Goal: Transaction & Acquisition: Book appointment/travel/reservation

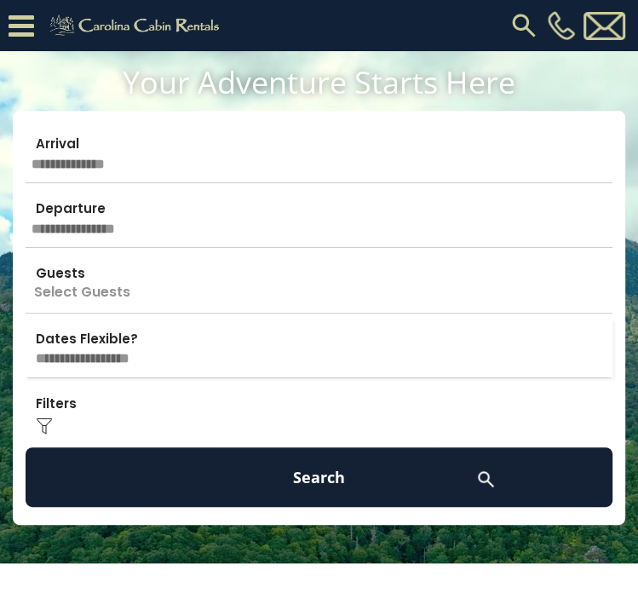
click at [116, 168] on input "text" at bounding box center [319, 154] width 587 height 60
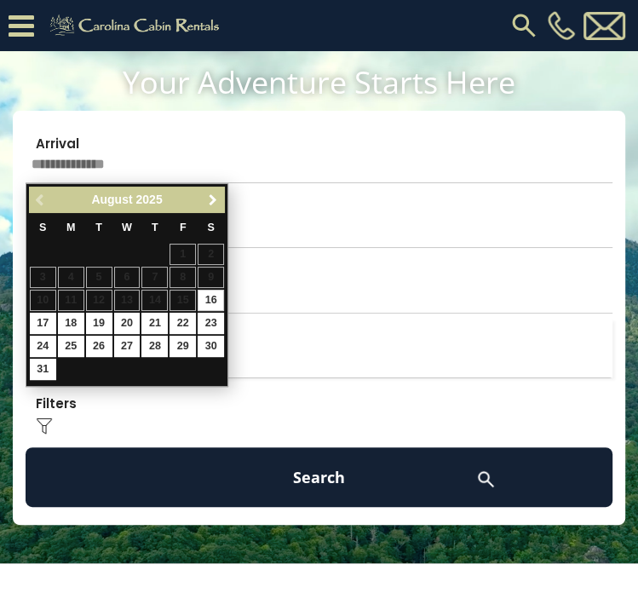
click at [211, 204] on span "Next" at bounding box center [213, 201] width 14 height 14
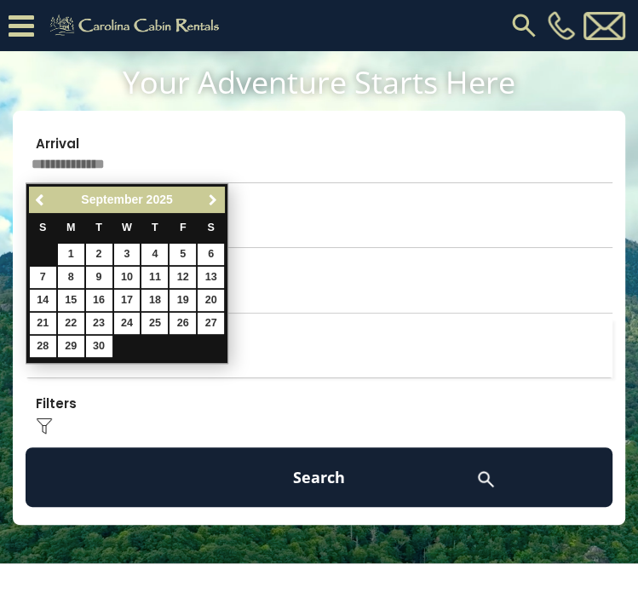
click at [211, 204] on span "Next" at bounding box center [213, 201] width 14 height 14
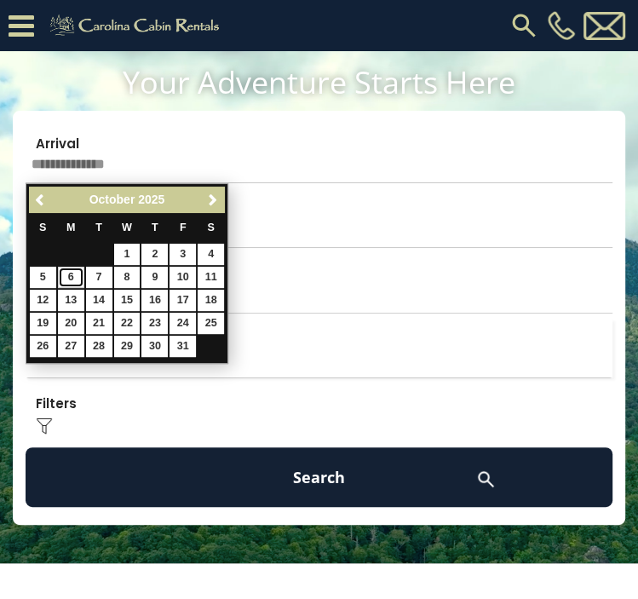
click at [78, 269] on link "6" at bounding box center [71, 277] width 26 height 21
type input "*******"
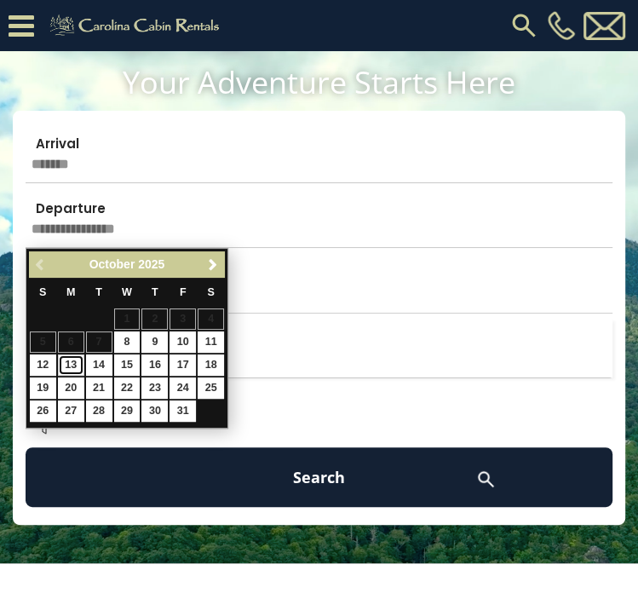
click at [72, 365] on link "13" at bounding box center [71, 365] width 26 height 21
type input "********"
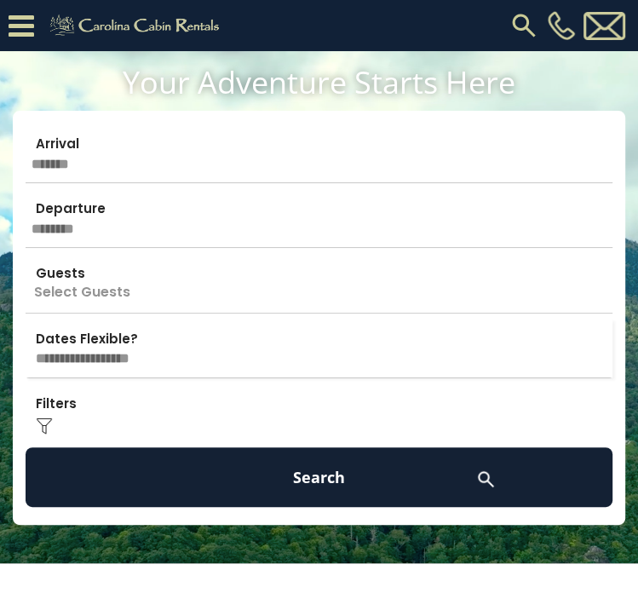
click at [104, 292] on p "Select Guests" at bounding box center [319, 283] width 587 height 60
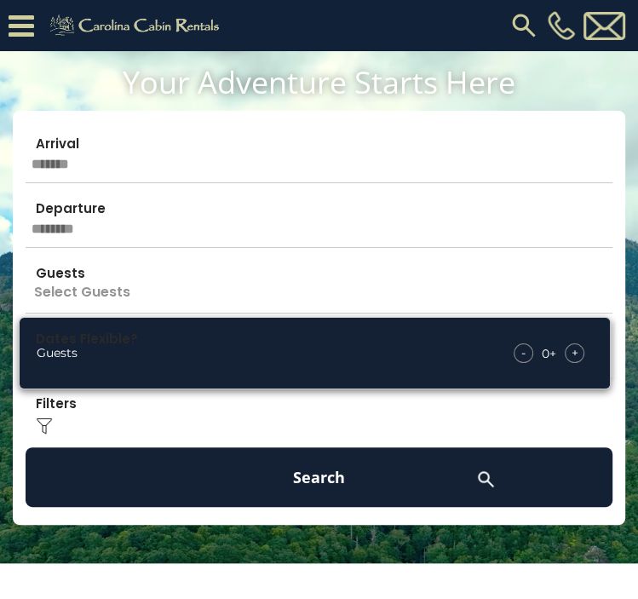
click at [581, 354] on div "+" at bounding box center [575, 354] width 20 height 20
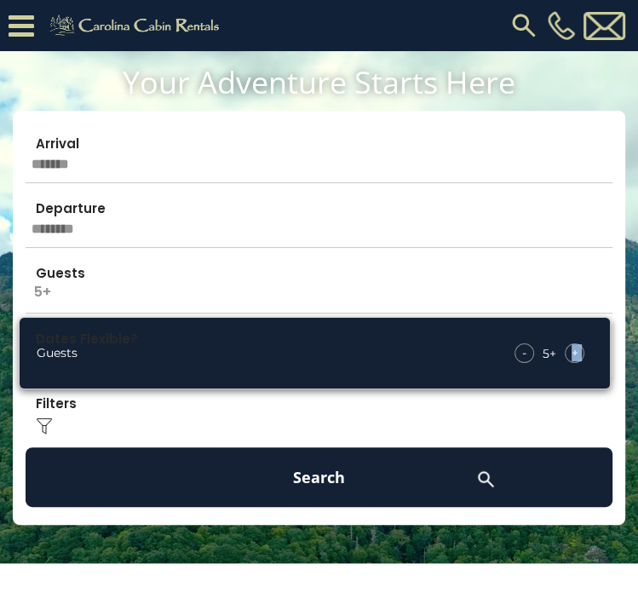
click at [581, 354] on div "+" at bounding box center [575, 354] width 20 height 20
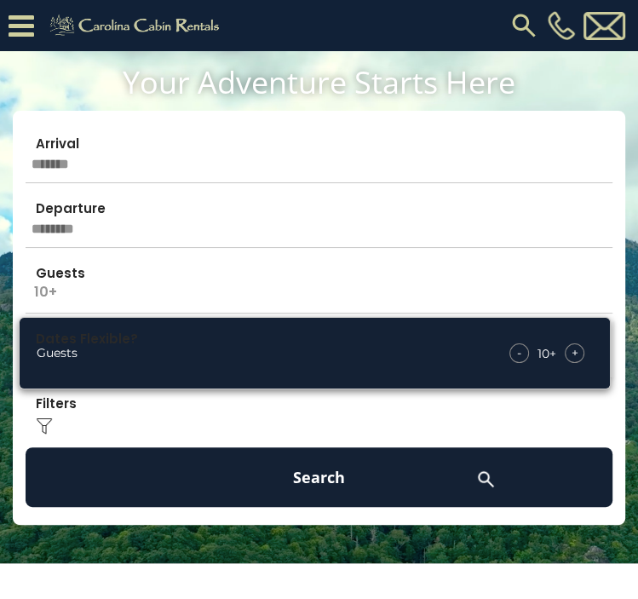
click at [481, 435] on div "Click to Choose" at bounding box center [319, 414] width 587 height 60
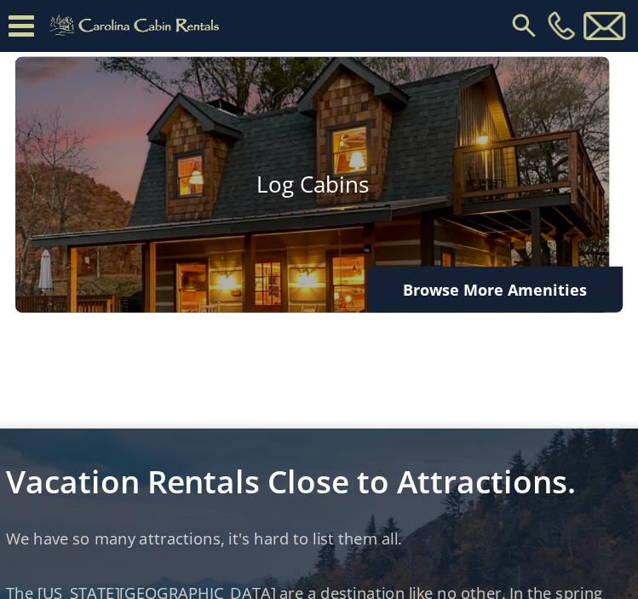
scroll to position [2164, 0]
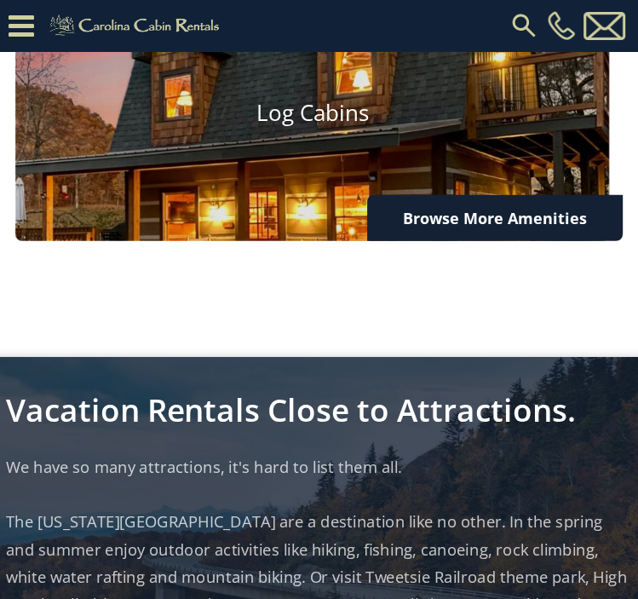
click at [181, 110] on h4 "Log Cabins" at bounding box center [312, 113] width 594 height 26
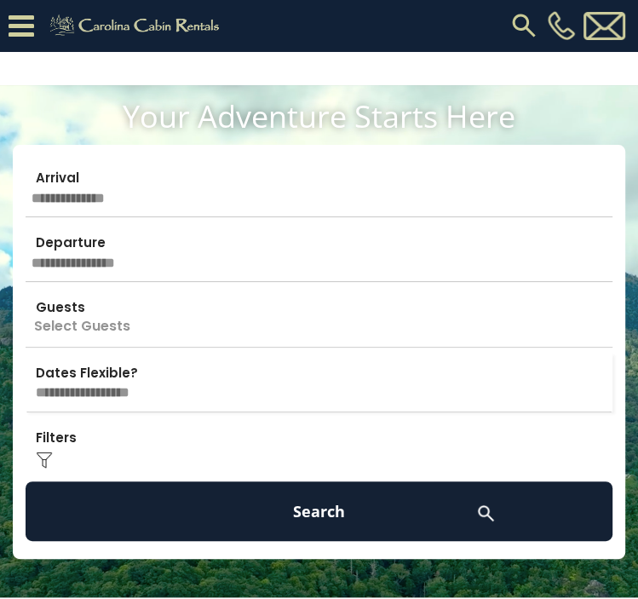
scroll to position [2150, 0]
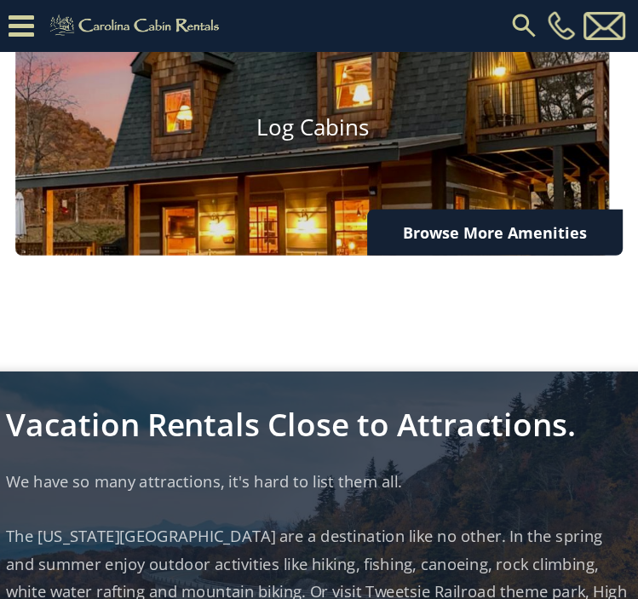
click at [108, 160] on img at bounding box center [313, 198] width 654 height 436
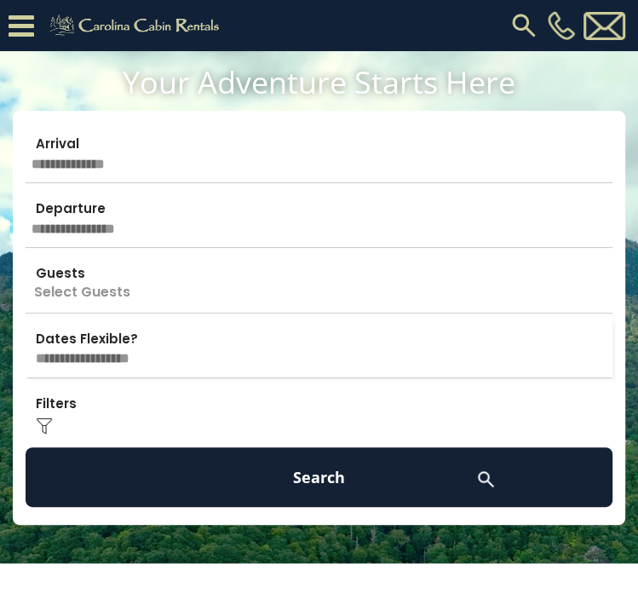
click at [62, 166] on input "text" at bounding box center [319, 154] width 587 height 60
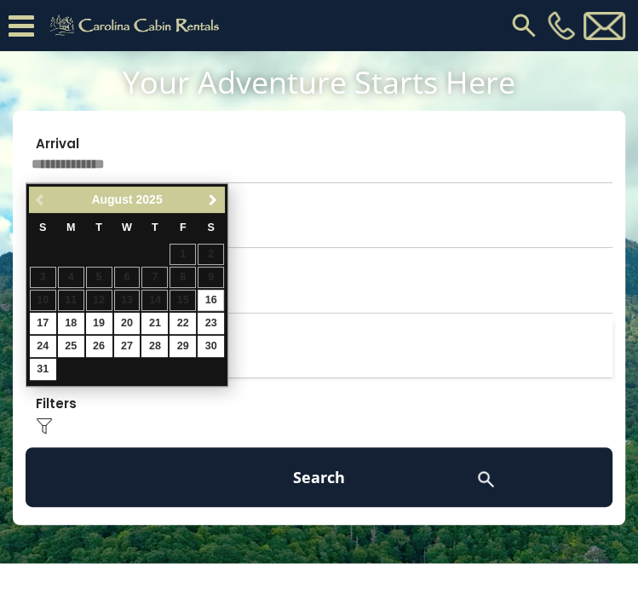
click at [206, 198] on span "Next" at bounding box center [213, 201] width 14 height 14
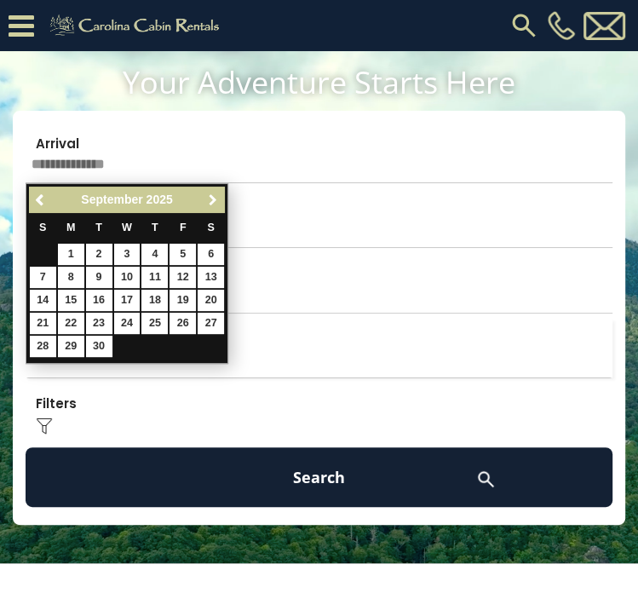
click at [206, 198] on span "Next" at bounding box center [213, 201] width 14 height 14
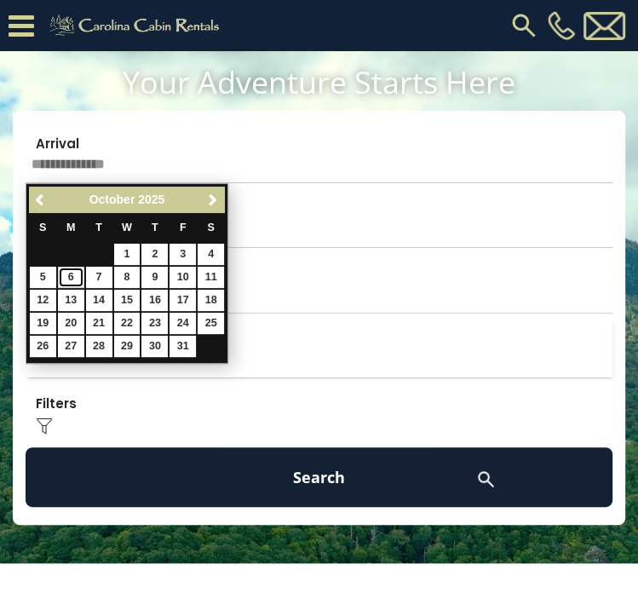
click at [72, 280] on link "6" at bounding box center [71, 277] width 26 height 21
type input "*******"
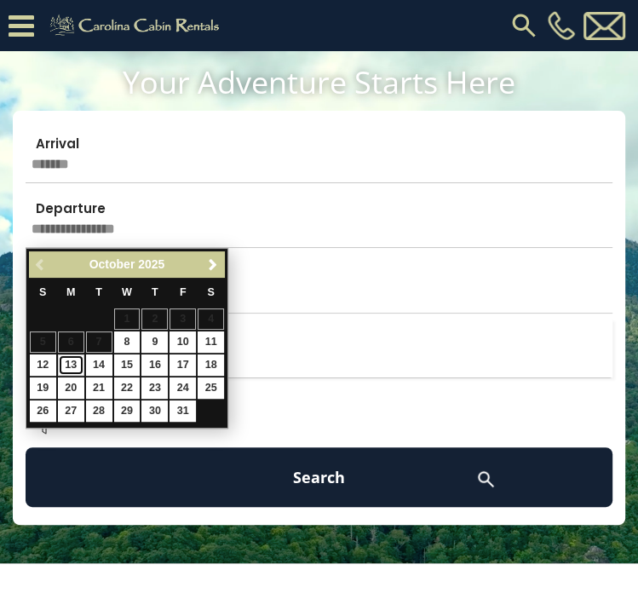
click at [66, 360] on link "13" at bounding box center [71, 365] width 26 height 21
type input "********"
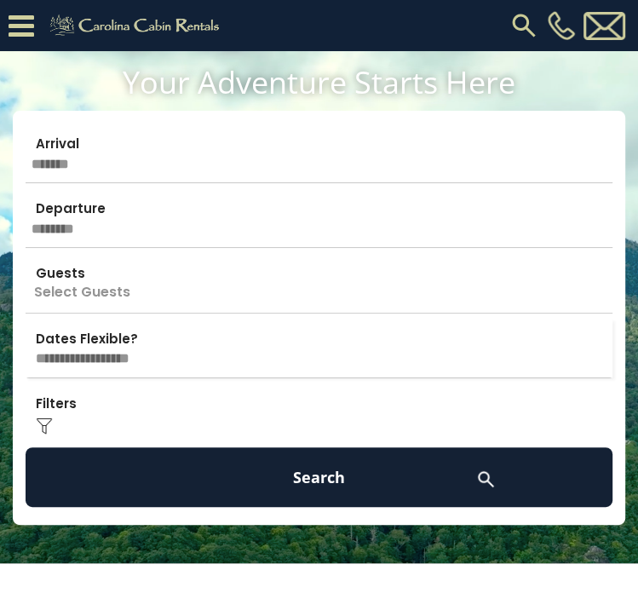
click at [90, 292] on p "Select Guests" at bounding box center [319, 283] width 587 height 60
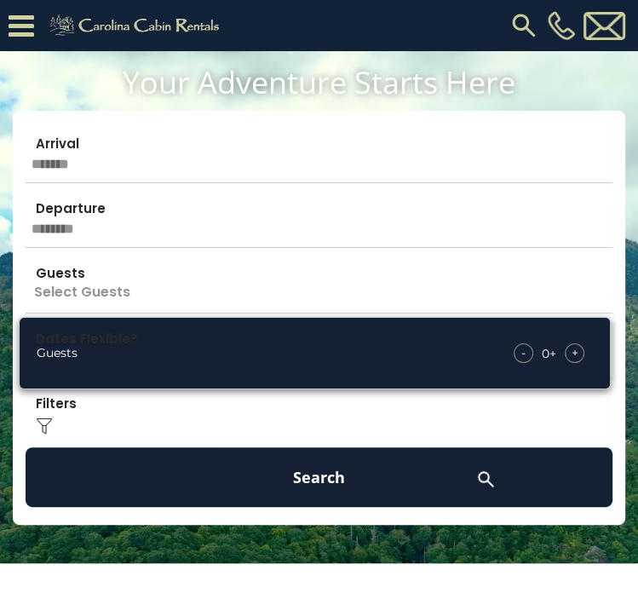
click at [581, 349] on div "+" at bounding box center [575, 354] width 20 height 20
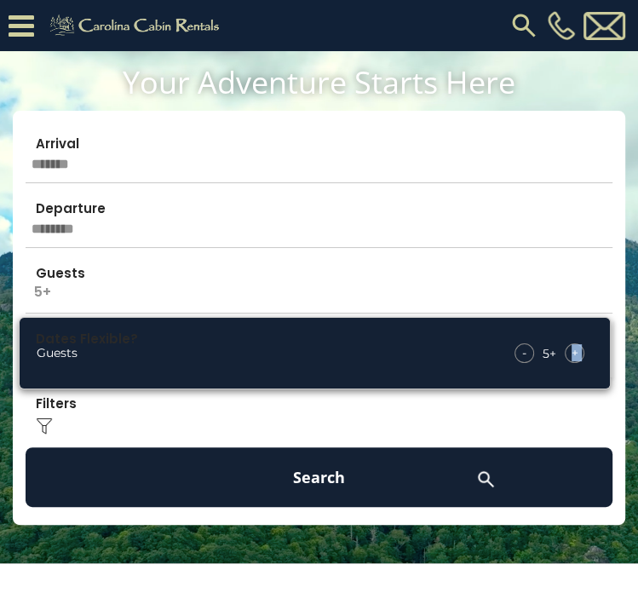
click at [581, 349] on div "+" at bounding box center [575, 354] width 20 height 20
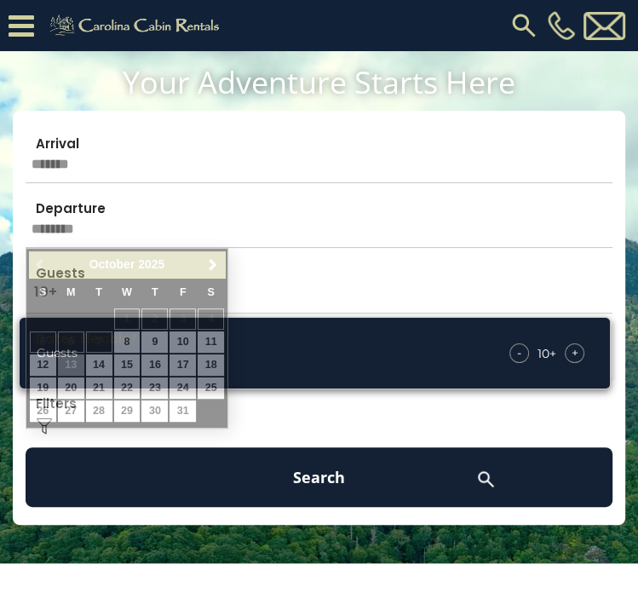
click at [381, 228] on input "********" at bounding box center [319, 218] width 587 height 60
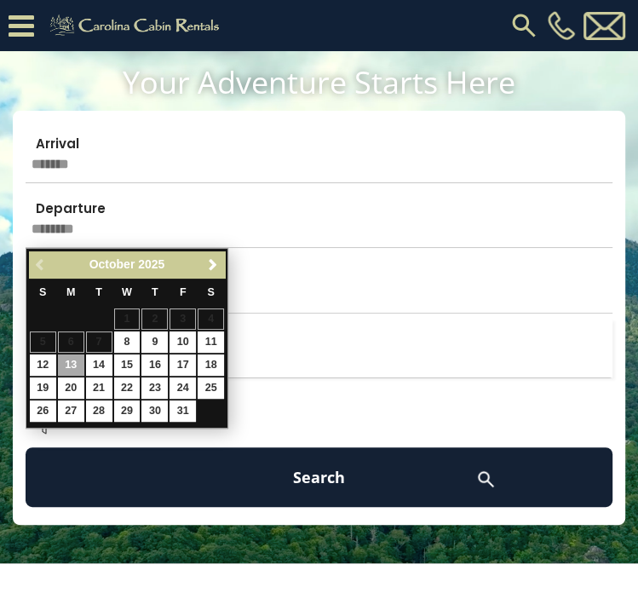
click at [382, 238] on input "********" at bounding box center [319, 218] width 587 height 60
click at [354, 320] on select "**********" at bounding box center [319, 348] width 587 height 59
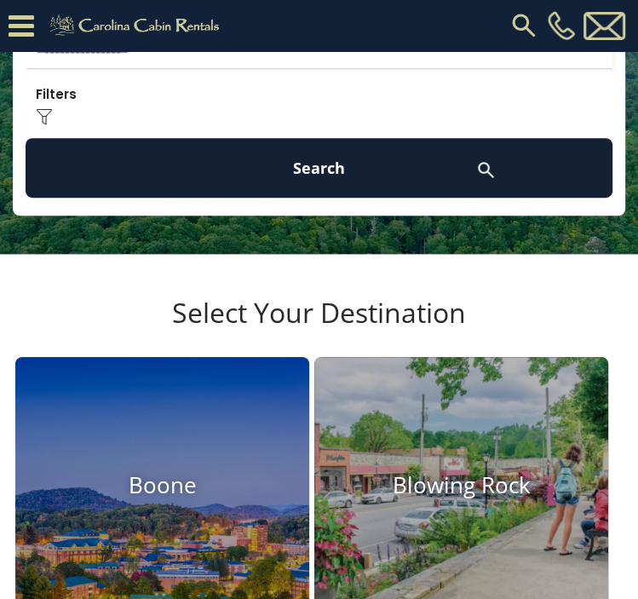
scroll to position [336, 0]
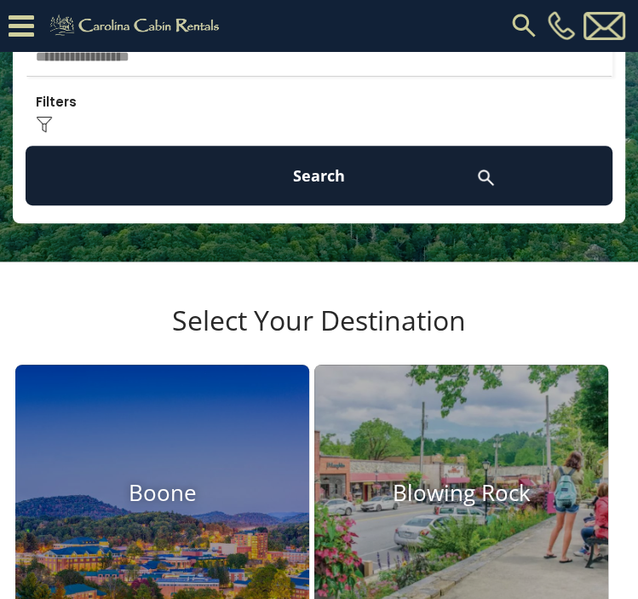
click at [262, 125] on div "Click to Choose" at bounding box center [319, 112] width 587 height 60
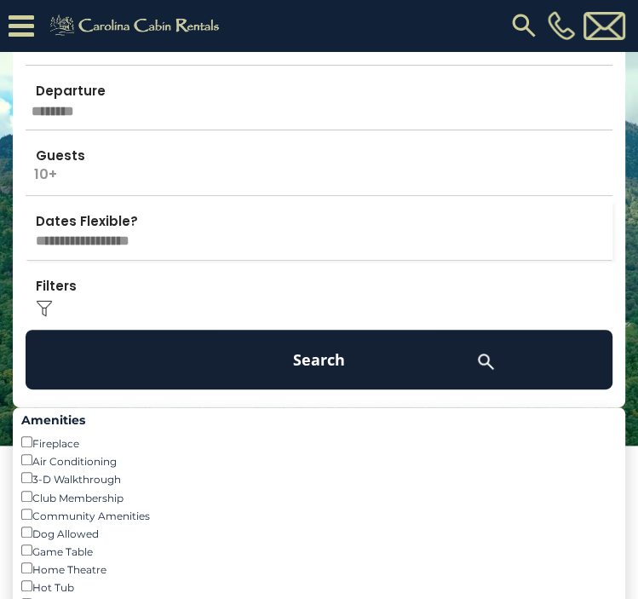
scroll to position [112, 0]
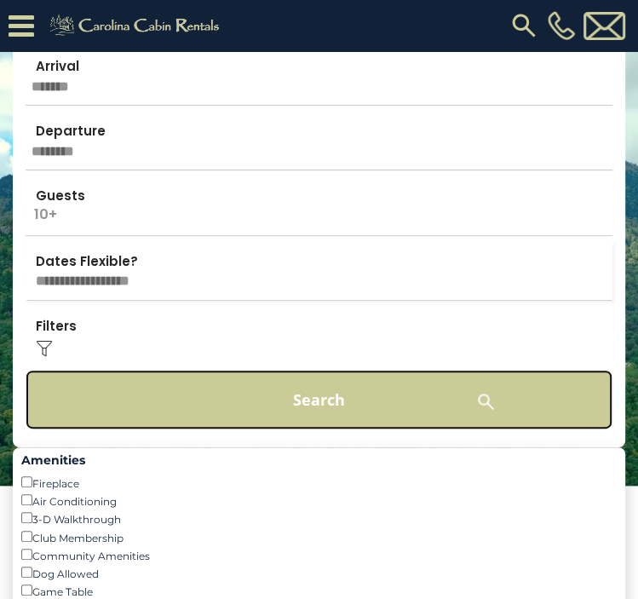
click at [175, 398] on button "Search" at bounding box center [319, 400] width 587 height 60
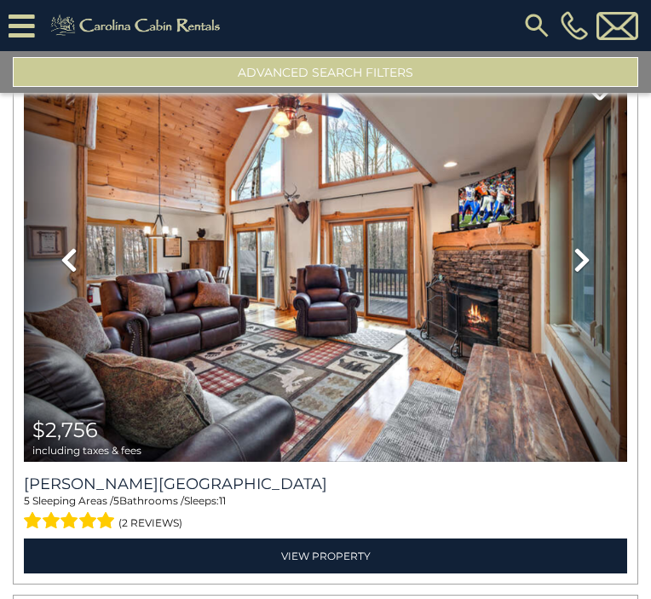
scroll to position [683, 0]
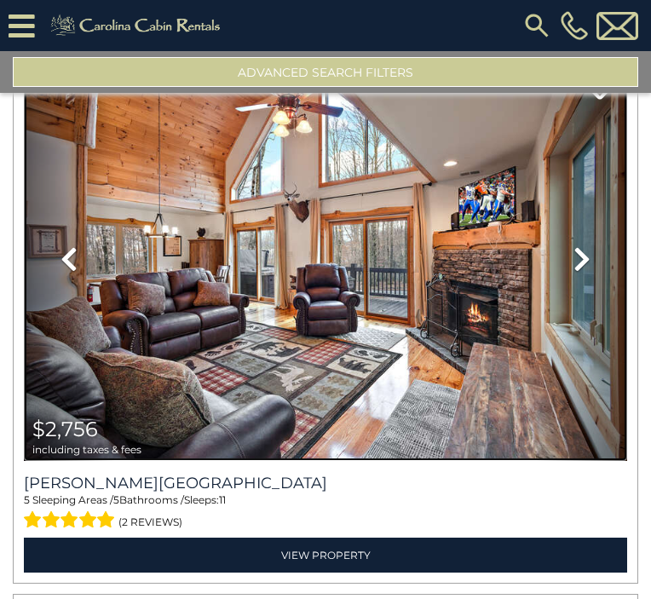
click at [175, 398] on img at bounding box center [326, 259] width 604 height 404
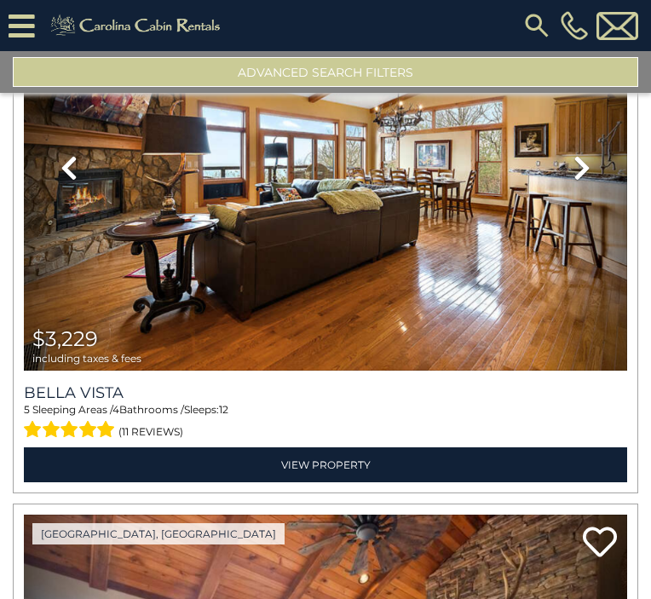
scroll to position [1319, 0]
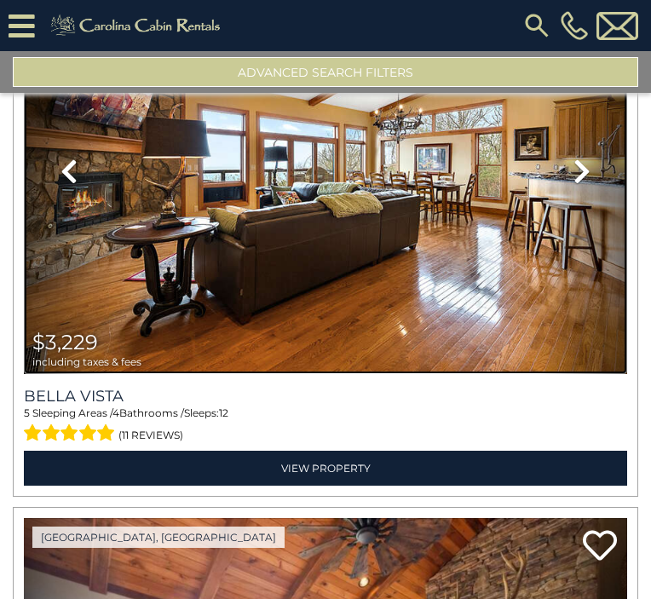
click at [337, 165] on img at bounding box center [326, 171] width 604 height 404
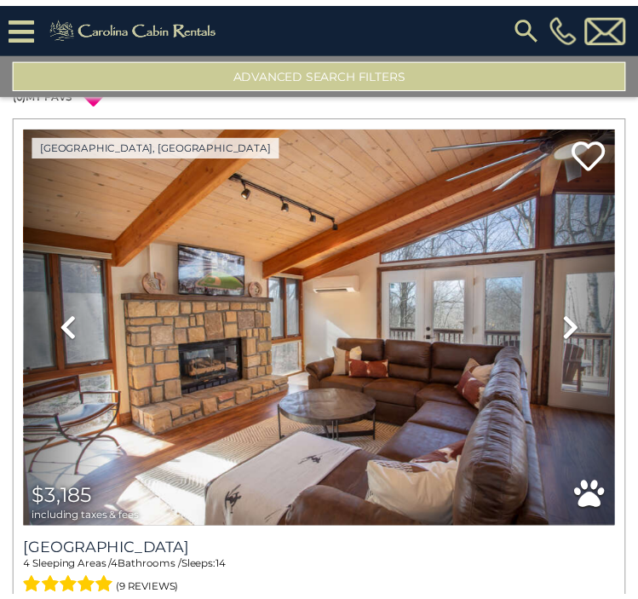
scroll to position [0, 0]
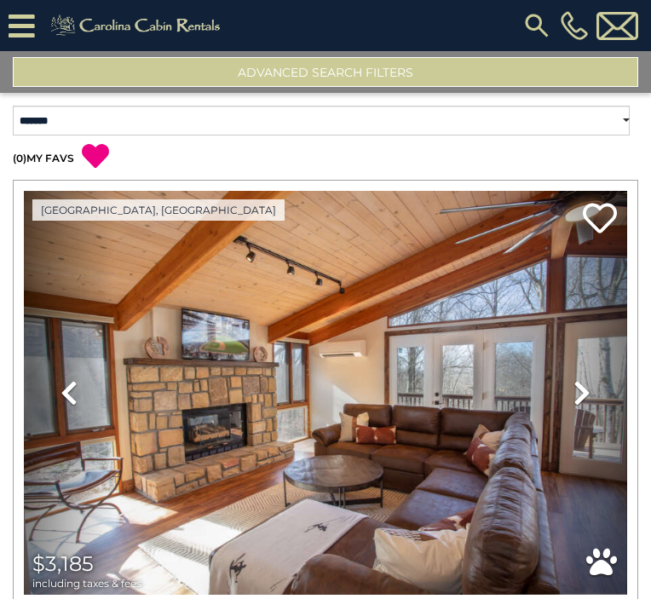
click at [321, 78] on button "Advanced Search Filters" at bounding box center [326, 72] width 626 height 30
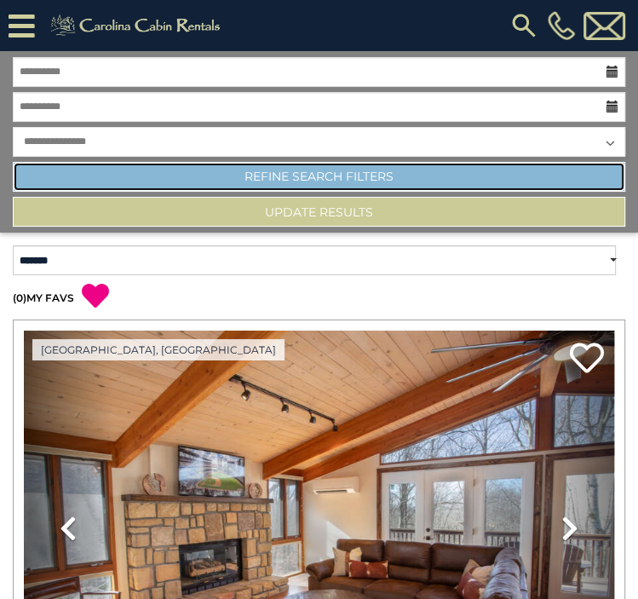
click at [315, 165] on link "Refine Search Filters" at bounding box center [319, 177] width 613 height 30
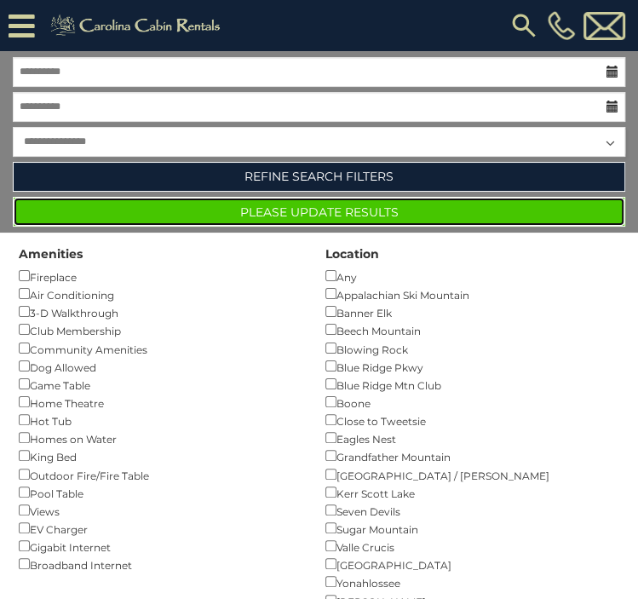
click at [333, 219] on button "Please Update Results" at bounding box center [319, 212] width 613 height 30
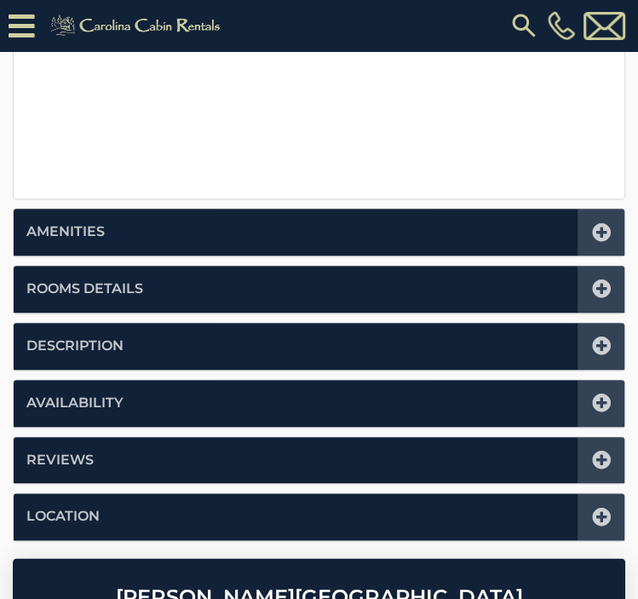
scroll to position [708, 0]
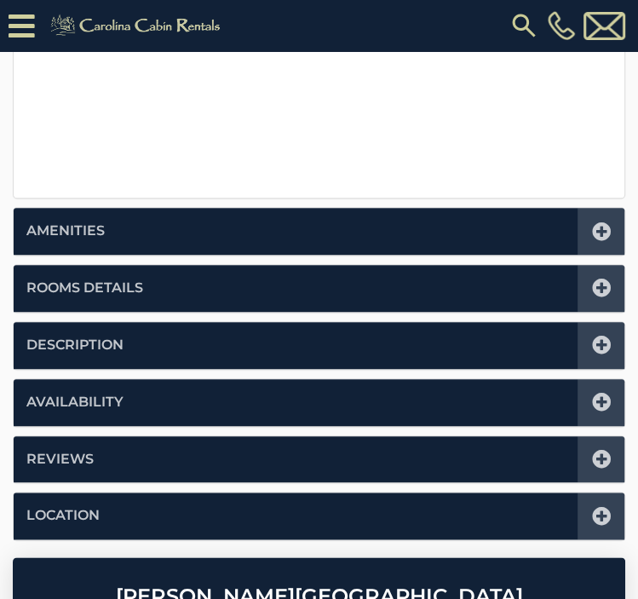
click at [595, 283] on icon at bounding box center [601, 288] width 19 height 19
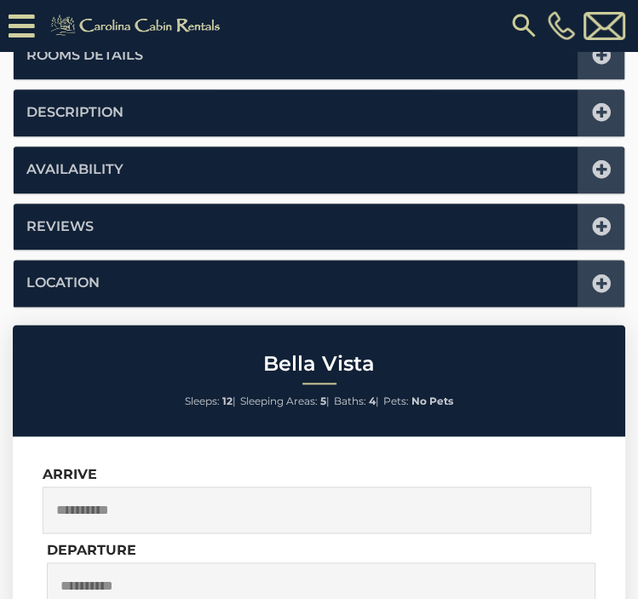
scroll to position [964, 0]
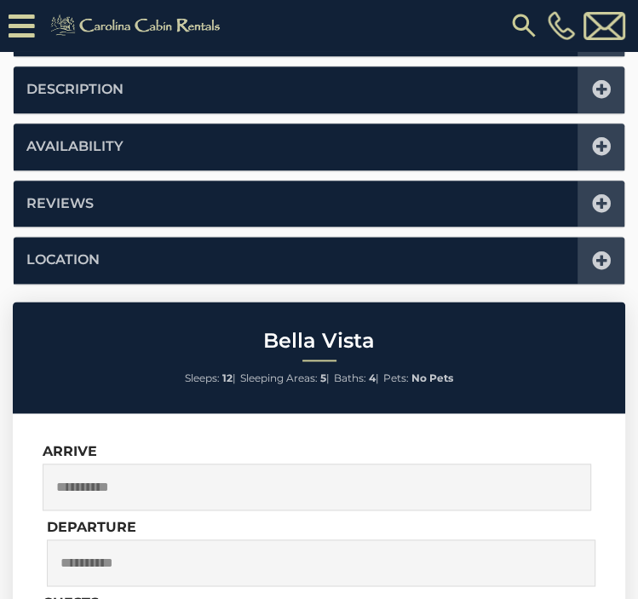
click at [283, 262] on li "Location" at bounding box center [319, 260] width 611 height 47
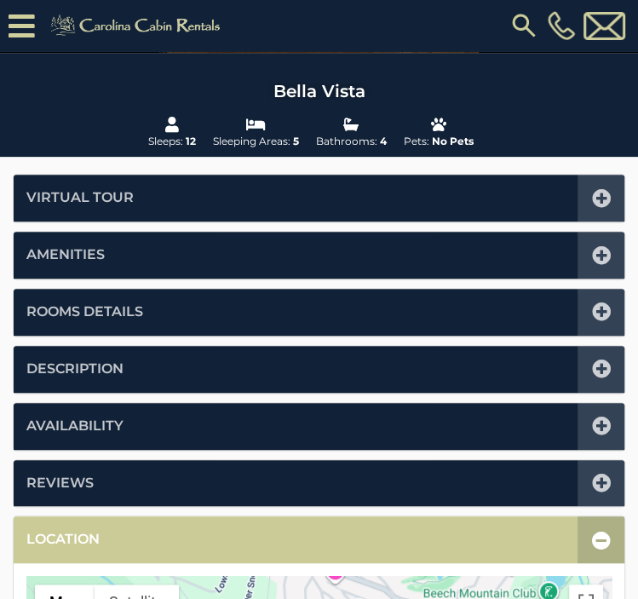
scroll to position [272, 0]
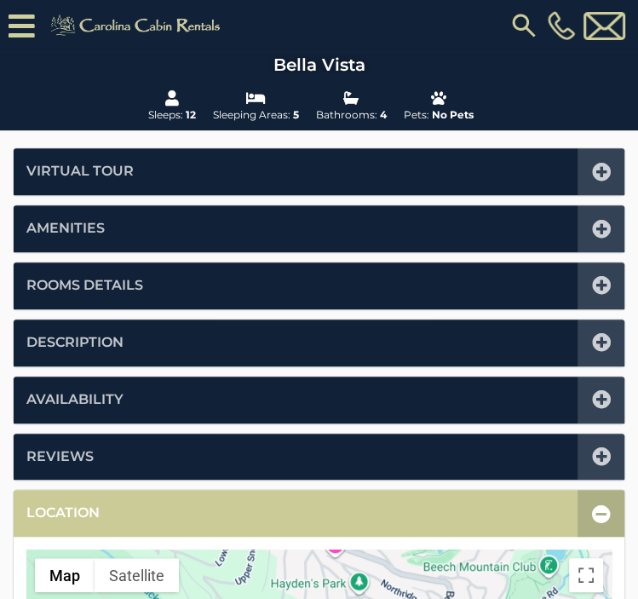
click at [606, 287] on icon at bounding box center [601, 285] width 19 height 19
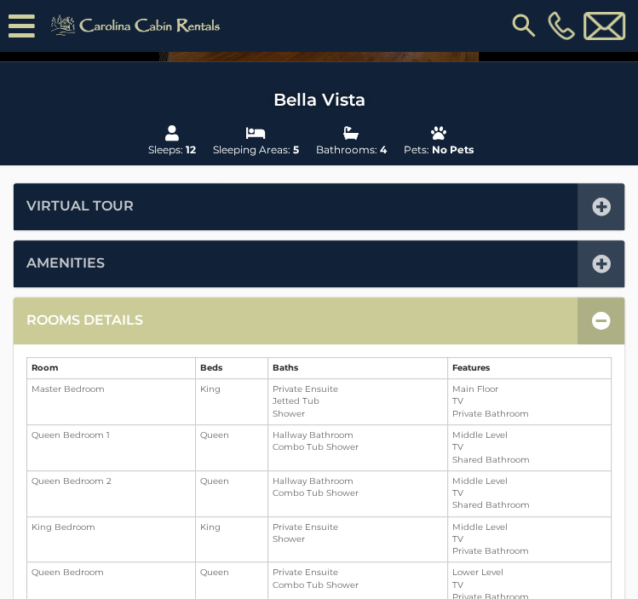
scroll to position [241, 0]
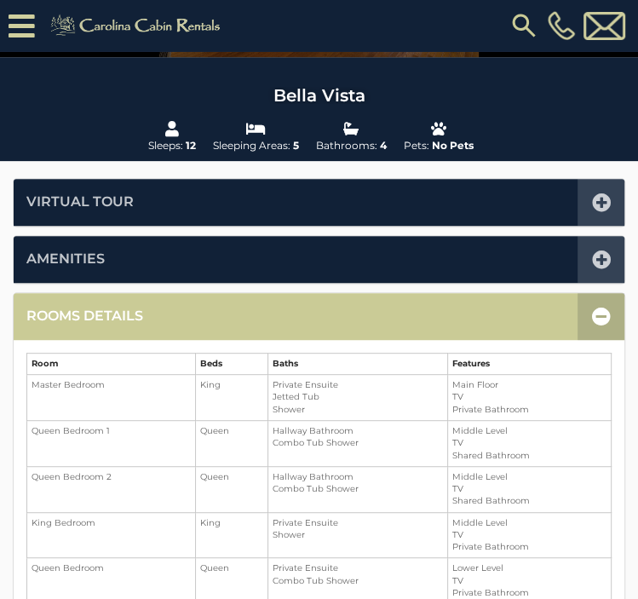
click at [601, 251] on icon at bounding box center [601, 260] width 19 height 19
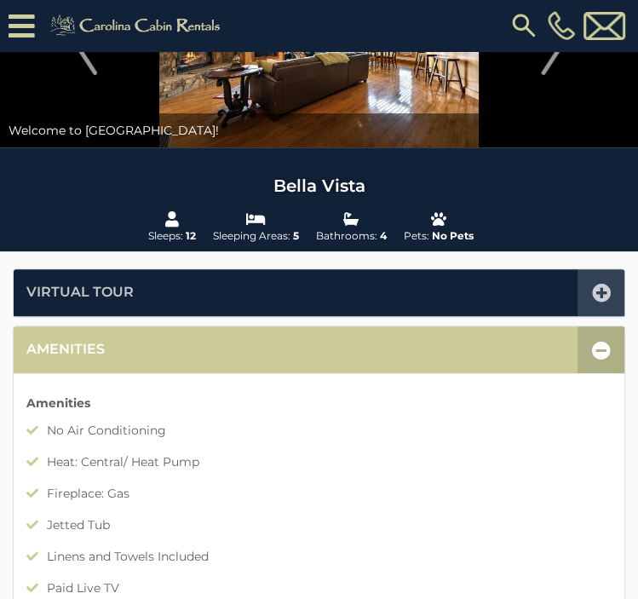
scroll to position [0, 0]
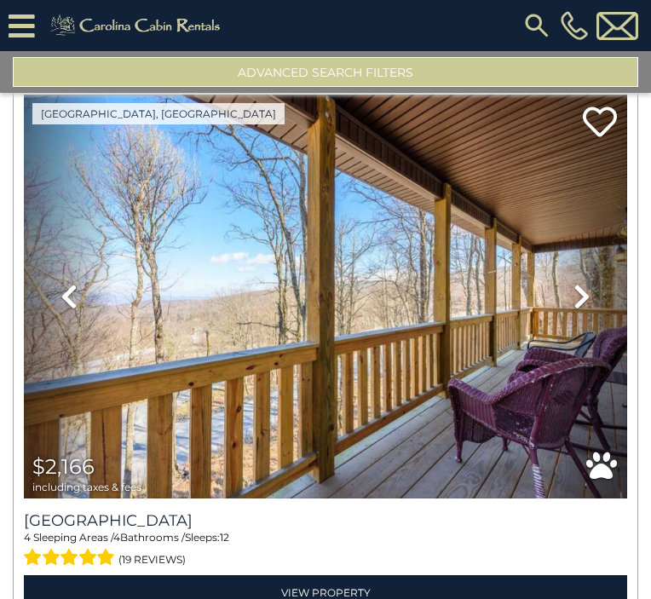
scroll to position [2291, 0]
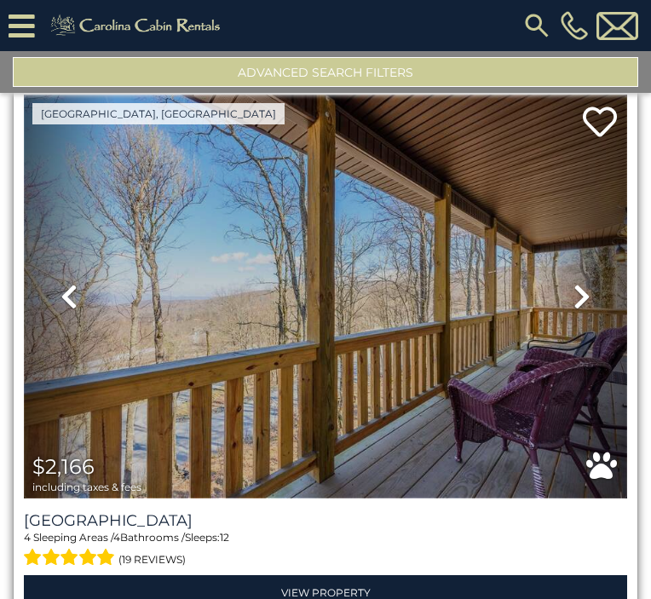
click at [305, 355] on img at bounding box center [326, 297] width 604 height 404
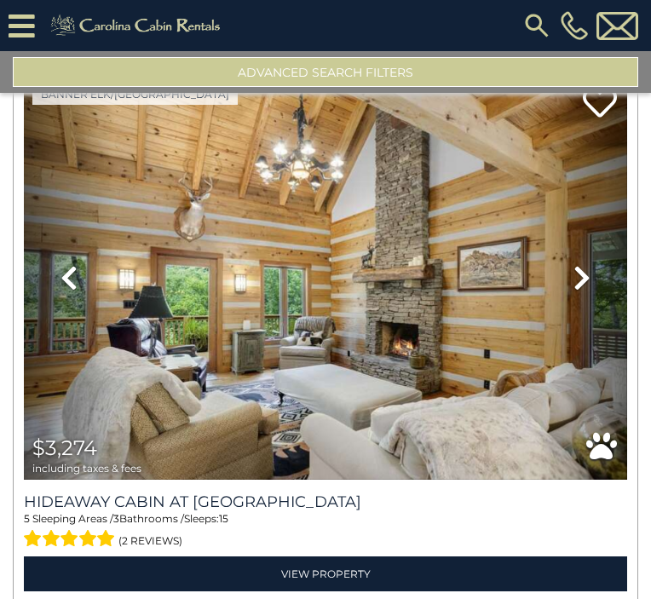
scroll to position [7249, 0]
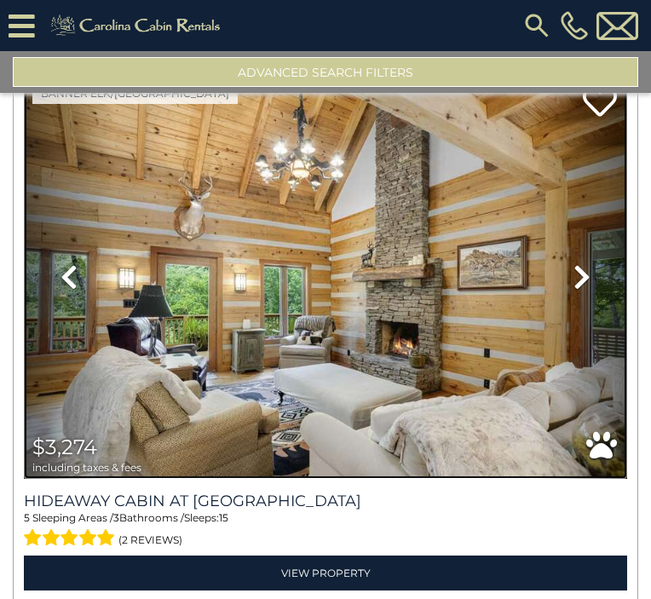
click at [311, 177] on img at bounding box center [326, 276] width 604 height 404
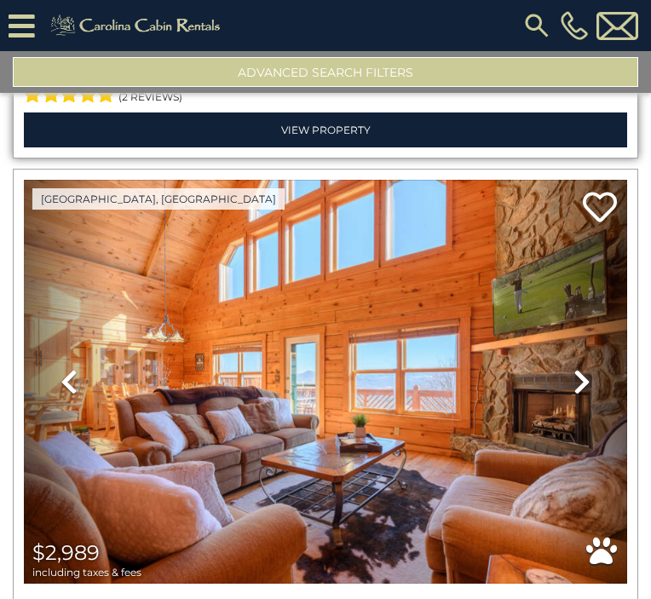
scroll to position [7692, 0]
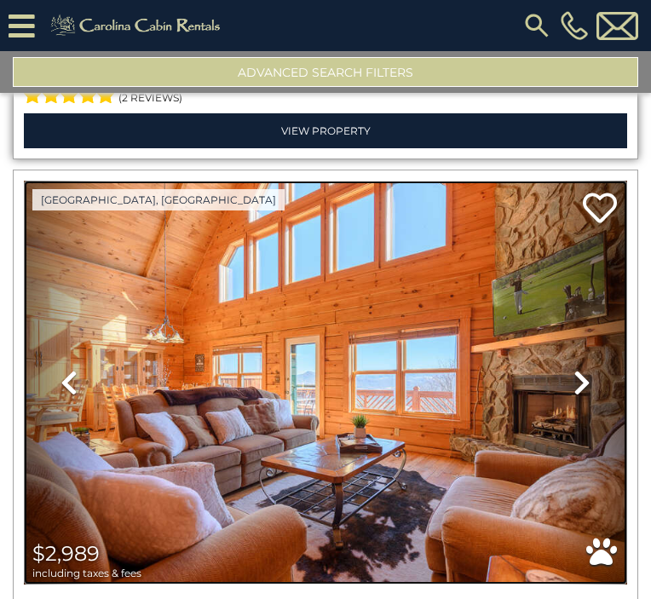
click at [409, 181] on img at bounding box center [326, 383] width 604 height 404
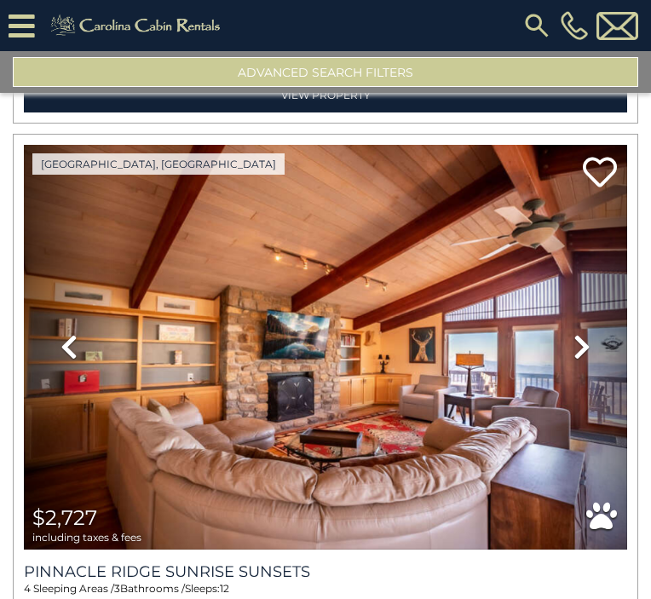
scroll to position [10472, 0]
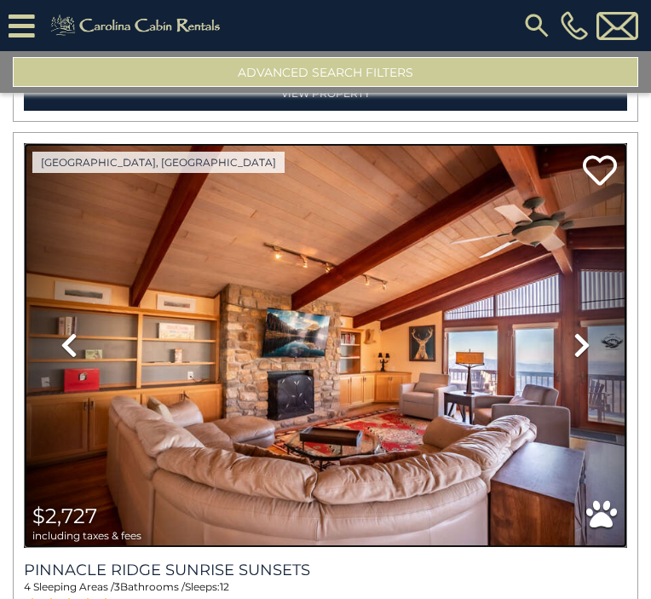
click at [334, 221] on img at bounding box center [326, 345] width 604 height 404
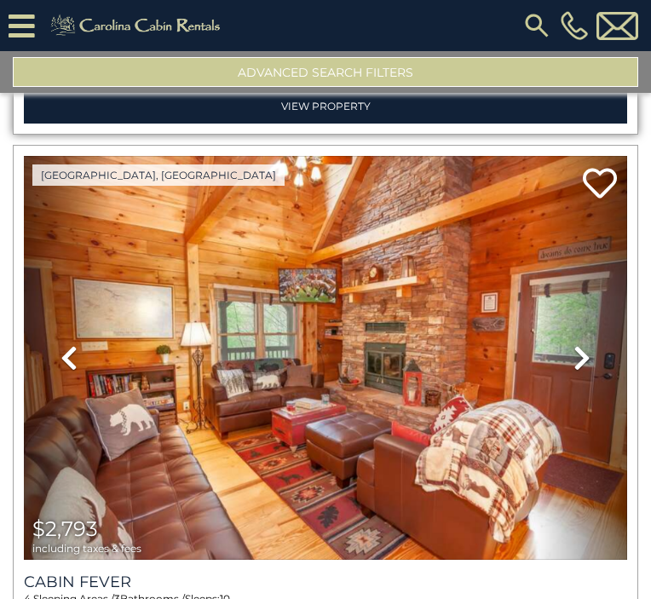
scroll to position [11010, 0]
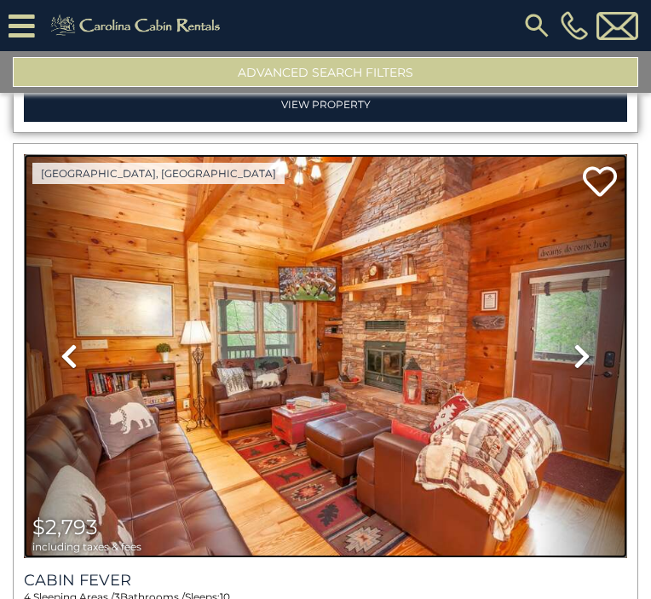
click at [309, 194] on img at bounding box center [326, 356] width 604 height 404
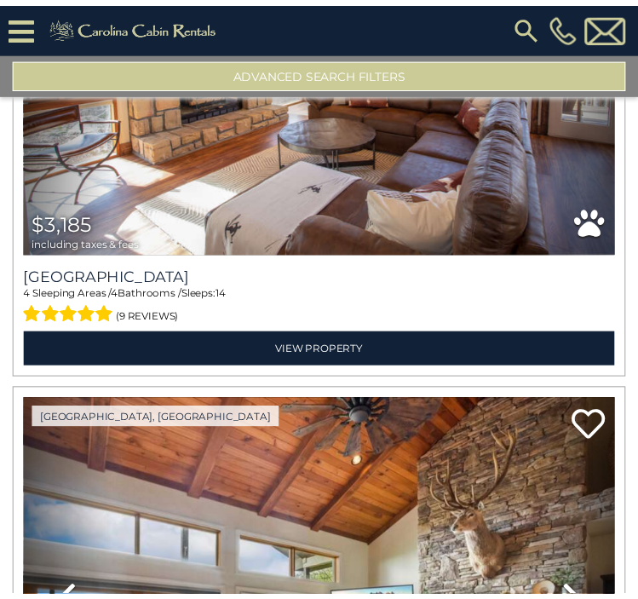
scroll to position [0, 0]
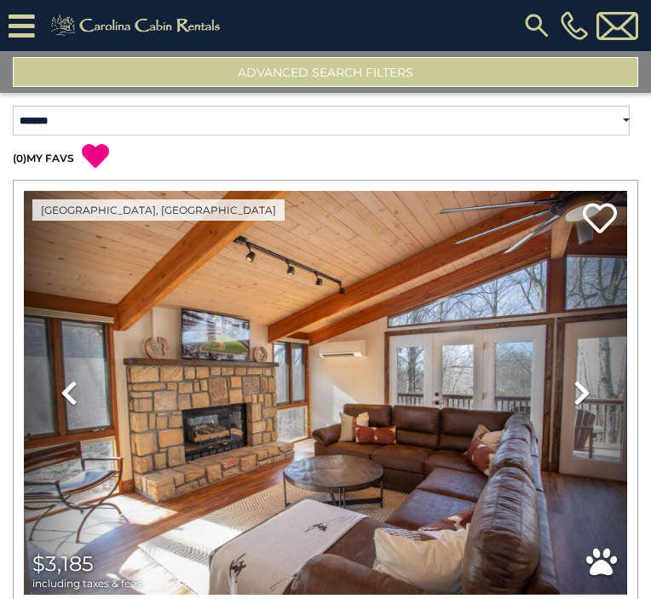
click at [538, 17] on img at bounding box center [537, 25] width 31 height 31
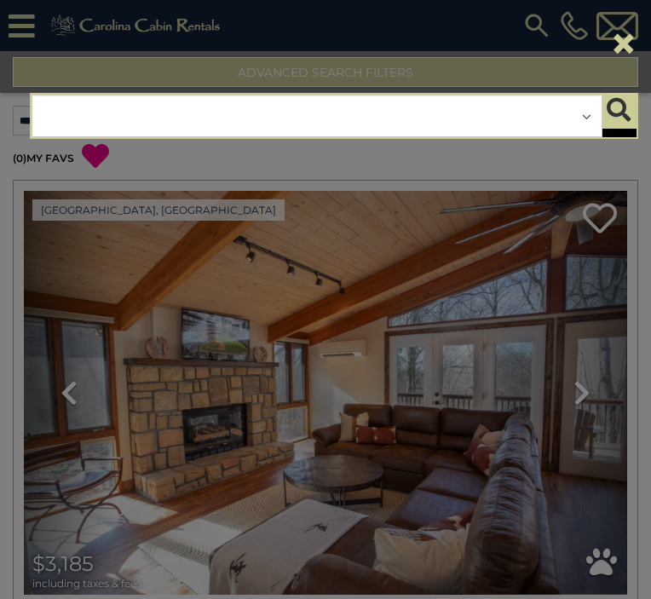
click at [522, 10] on button at bounding box center [537, 25] width 31 height 31
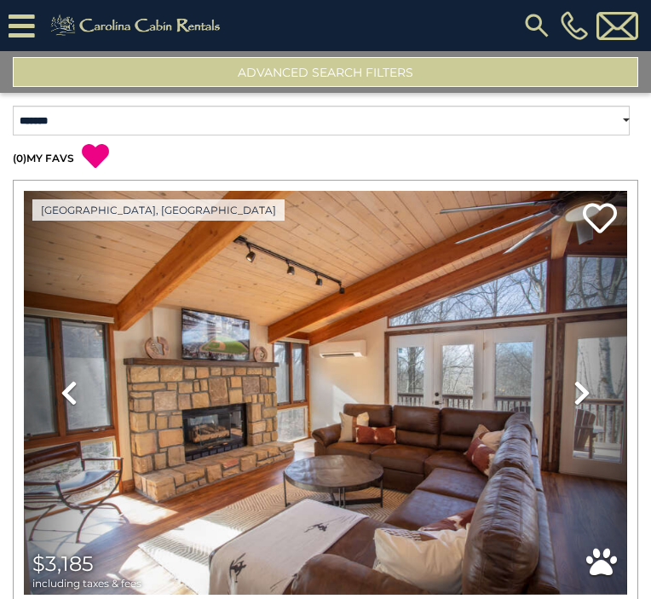
click at [531, 21] on img at bounding box center [537, 25] width 31 height 31
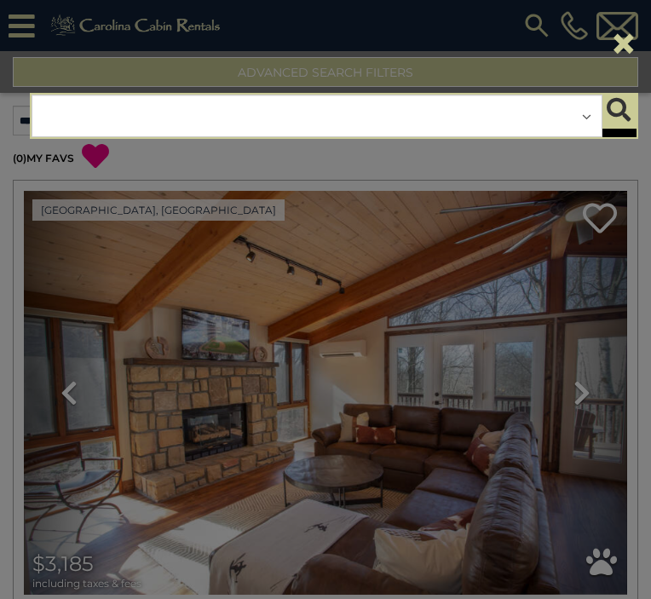
click at [355, 108] on div "**********" at bounding box center [317, 116] width 571 height 43
click at [586, 109] on div "**********" at bounding box center [317, 116] width 571 height 43
click at [443, 136] on div "**********" at bounding box center [317, 116] width 571 height 43
click at [448, 118] on div "**********" at bounding box center [317, 116] width 571 height 43
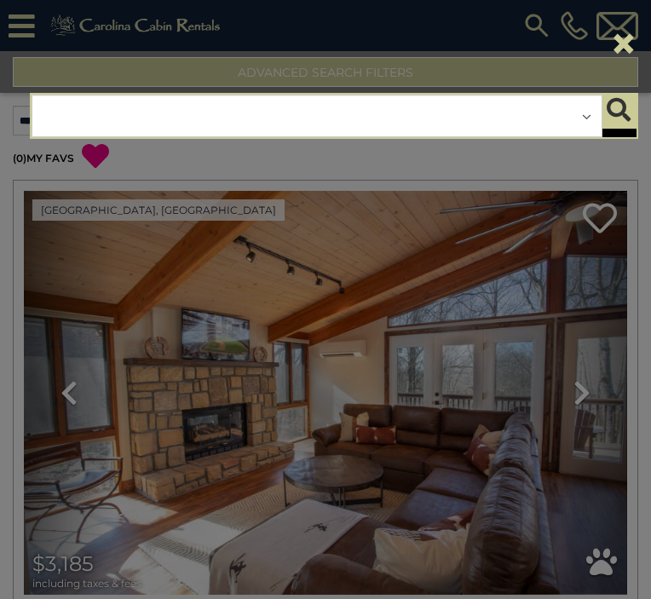
click at [631, 41] on button "×" at bounding box center [624, 44] width 29 height 48
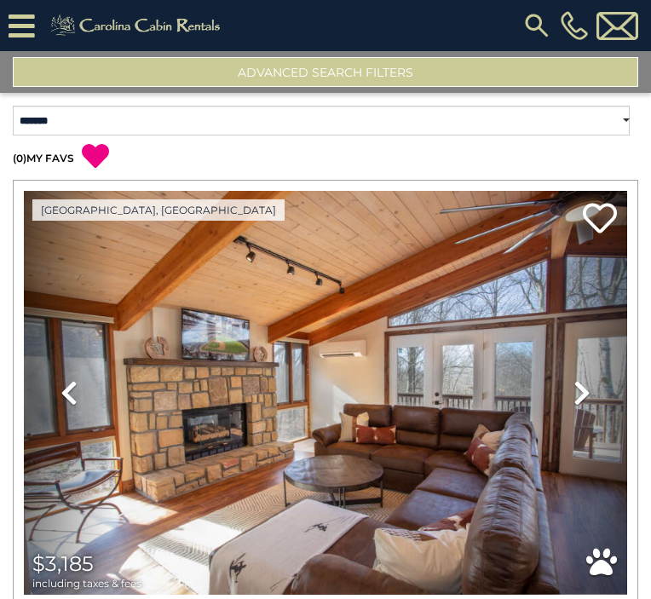
click at [505, 71] on button "Advanced Search Filters" at bounding box center [326, 72] width 626 height 30
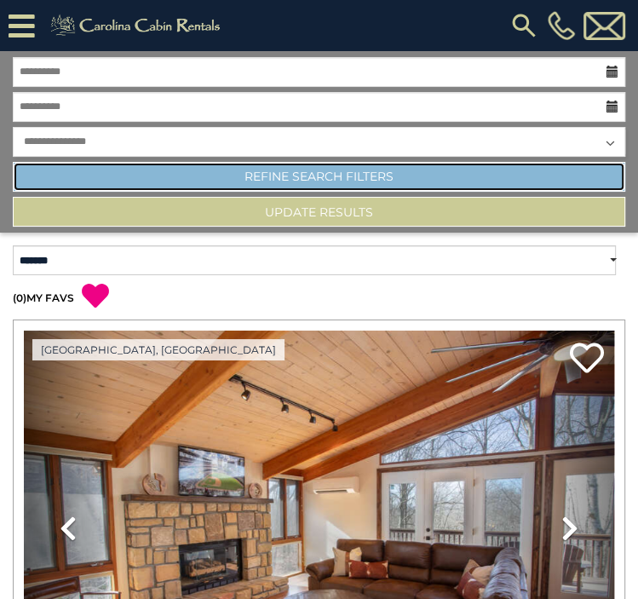
click at [304, 179] on link "Refine Search Filters" at bounding box center [319, 177] width 613 height 30
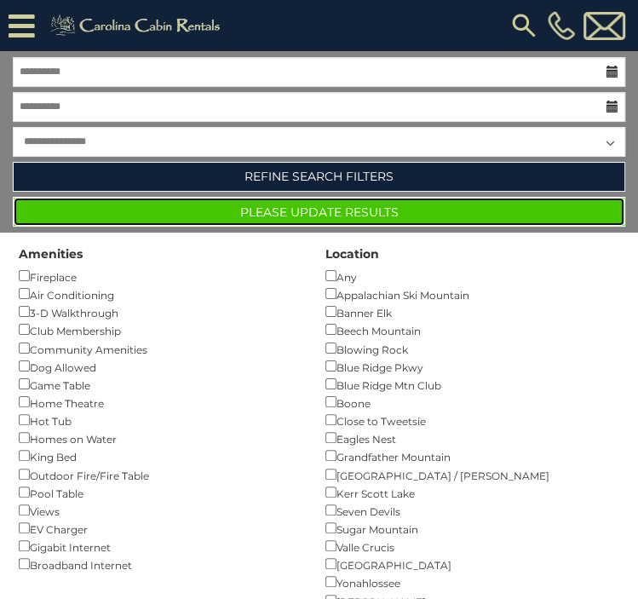
click at [333, 217] on button "Please Update Results" at bounding box center [319, 212] width 613 height 30
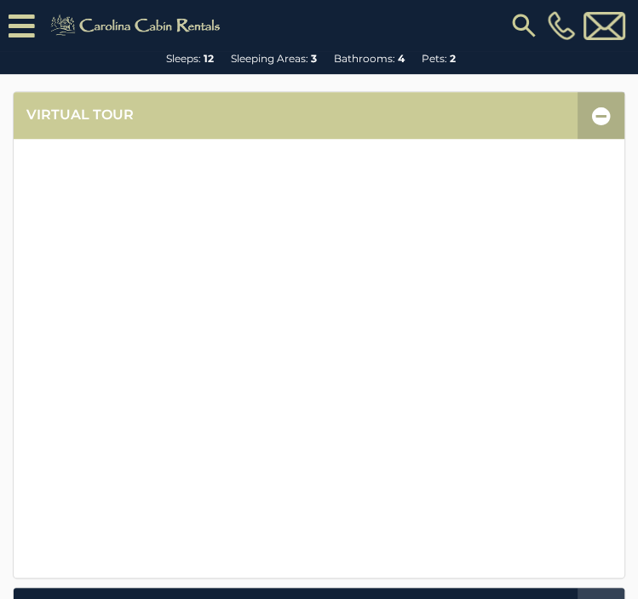
scroll to position [338, 0]
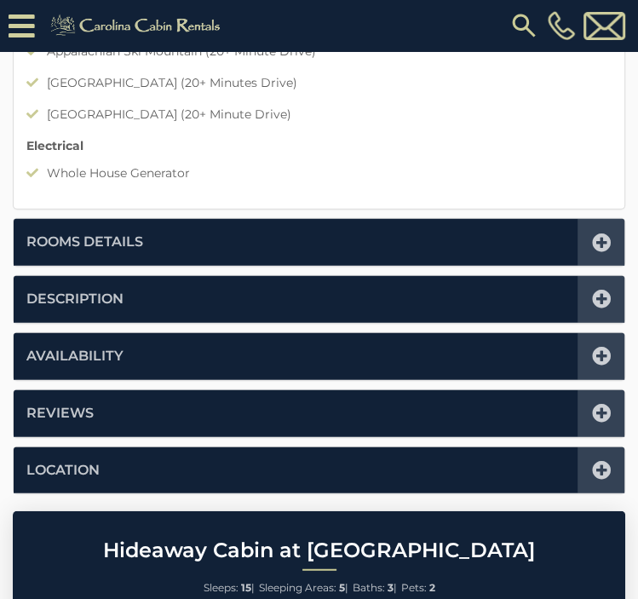
scroll to position [2080, 0]
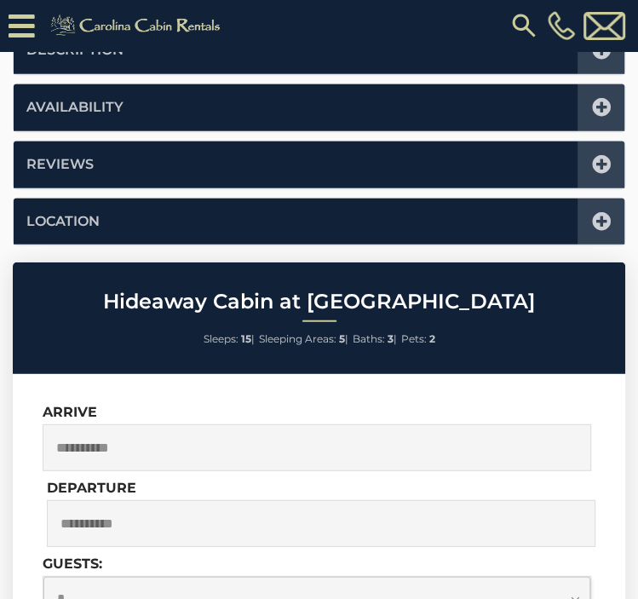
click at [271, 218] on li "Location" at bounding box center [319, 222] width 611 height 47
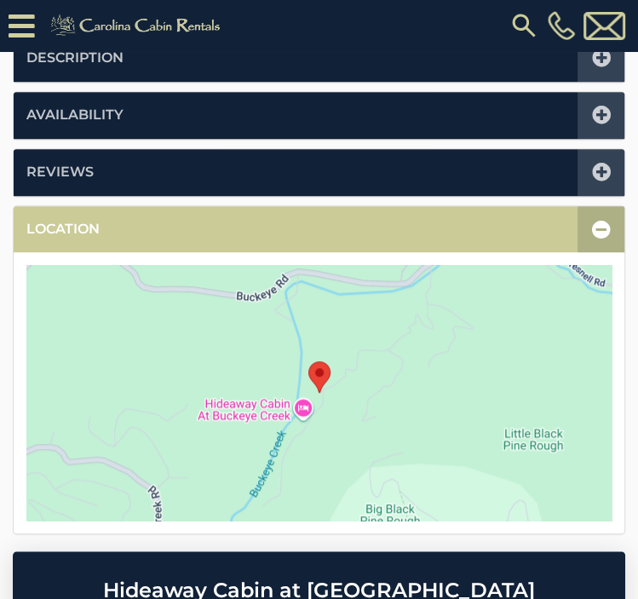
scroll to position [500, 0]
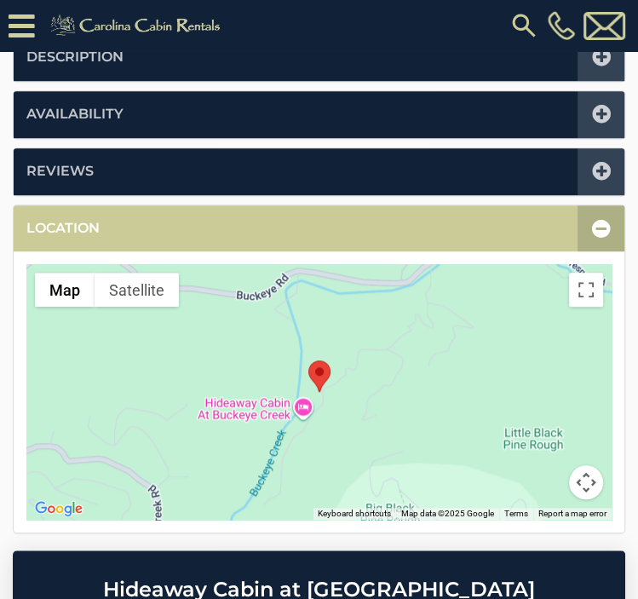
click at [388, 376] on div at bounding box center [319, 392] width 586 height 256
click at [580, 281] on button "Toggle fullscreen view" at bounding box center [586, 290] width 34 height 34
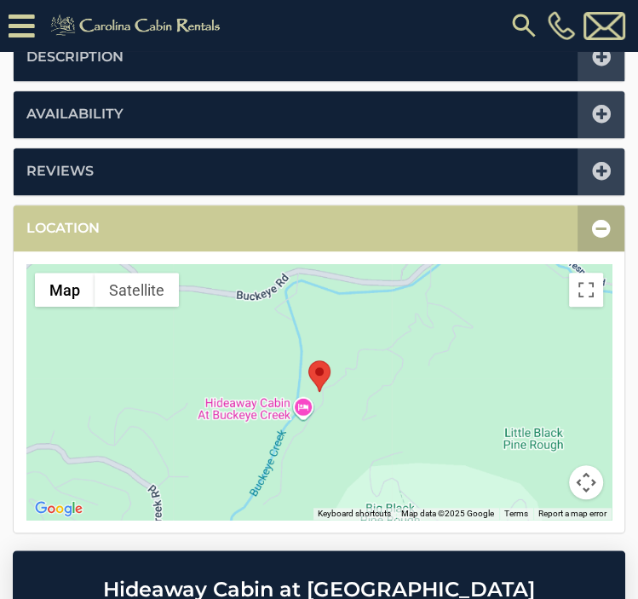
click at [257, 436] on div at bounding box center [319, 392] width 586 height 256
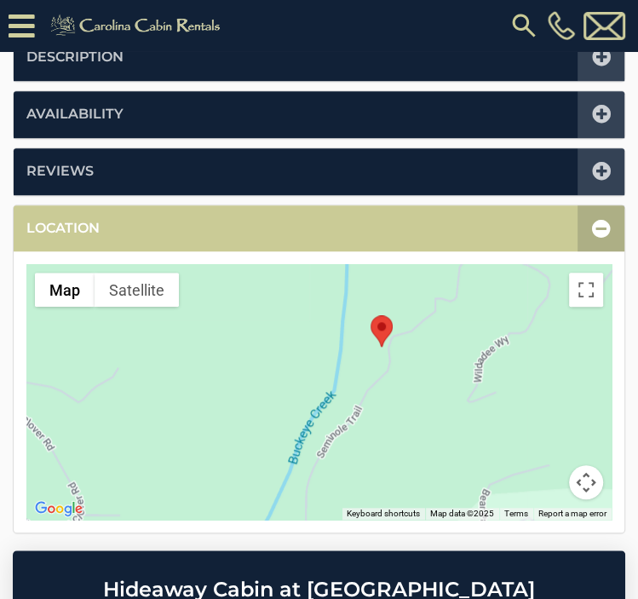
click at [580, 485] on button "Map camera controls" at bounding box center [586, 482] width 34 height 34
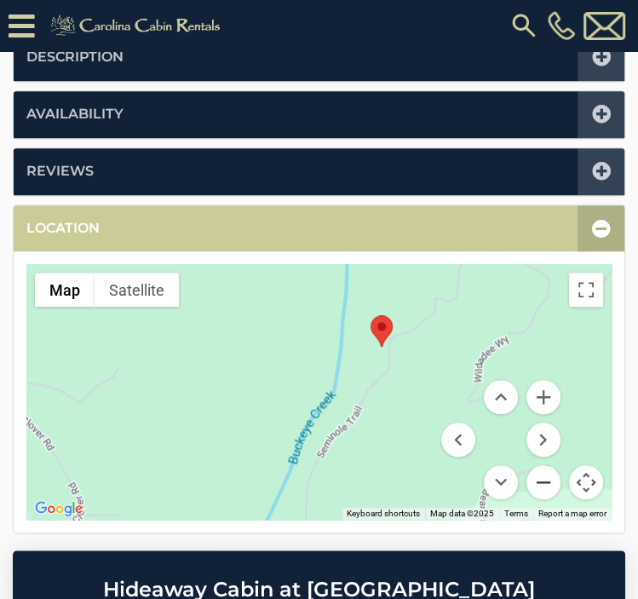
click at [551, 482] on button "Zoom out" at bounding box center [544, 482] width 34 height 34
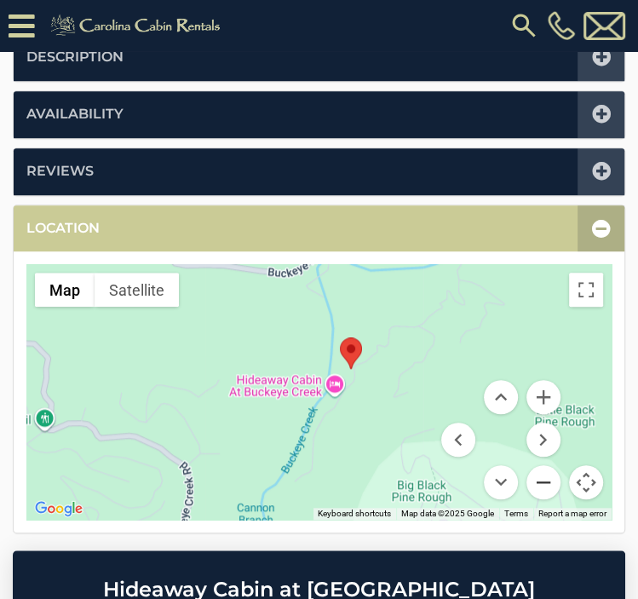
click at [549, 482] on button "Zoom out" at bounding box center [544, 482] width 34 height 34
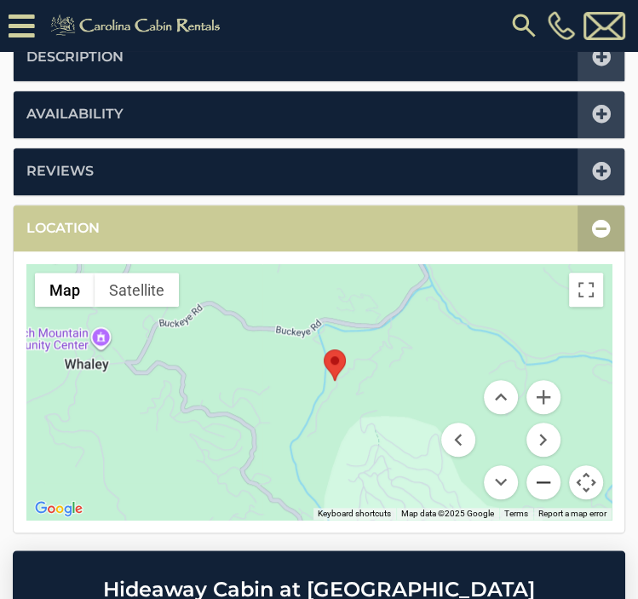
click at [549, 482] on button "Zoom out" at bounding box center [544, 482] width 34 height 34
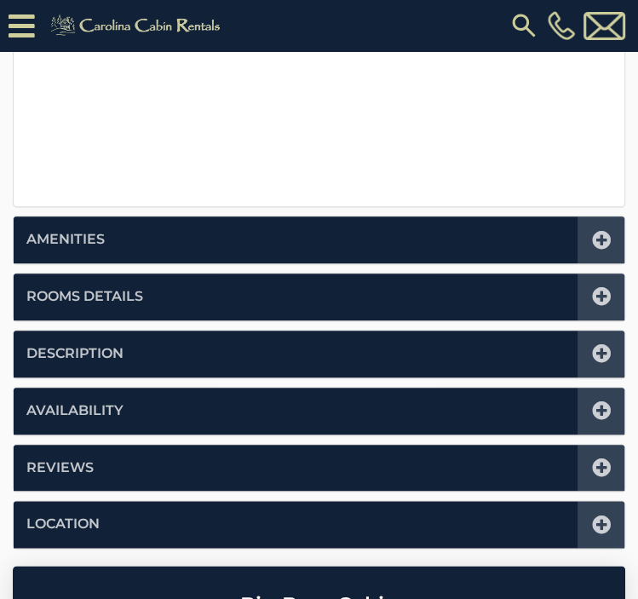
scroll to position [701, 0]
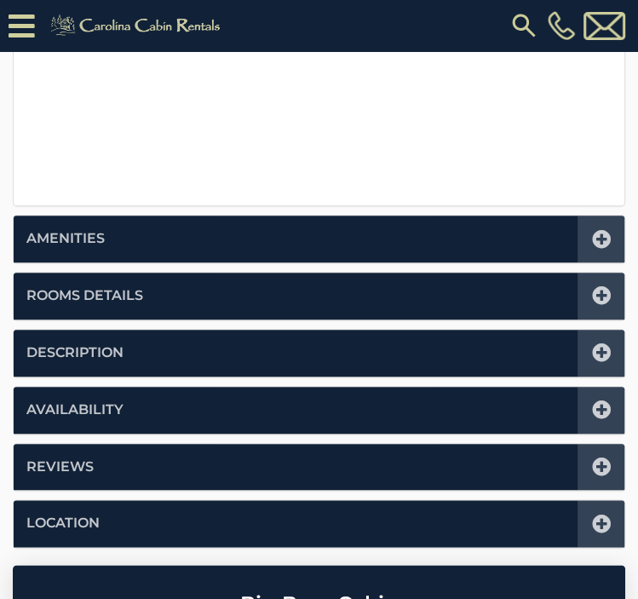
click at [600, 291] on icon at bounding box center [601, 295] width 19 height 19
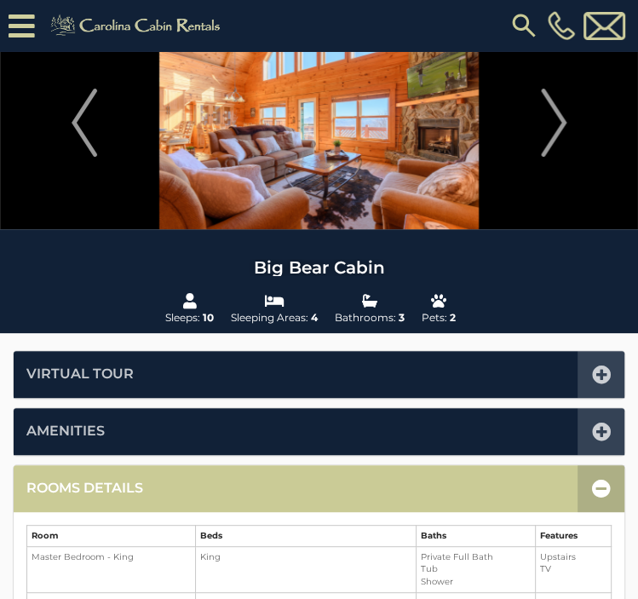
scroll to position [0, 0]
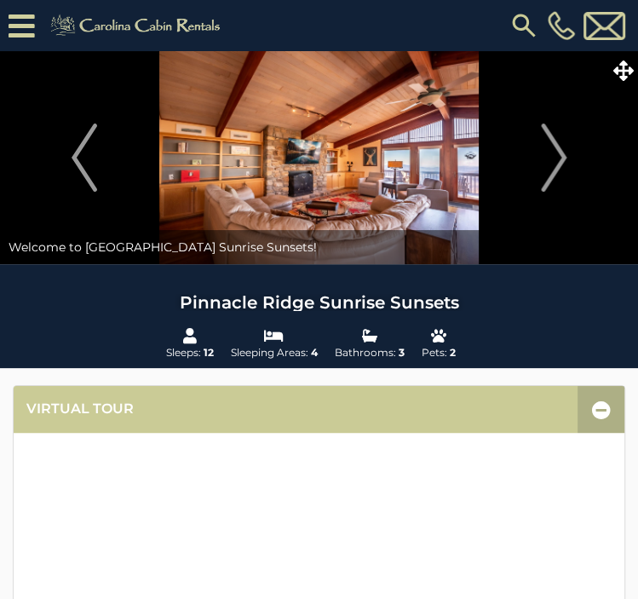
click at [443, 130] on img at bounding box center [319, 157] width 638 height 213
click at [558, 142] on img "Next" at bounding box center [554, 158] width 26 height 68
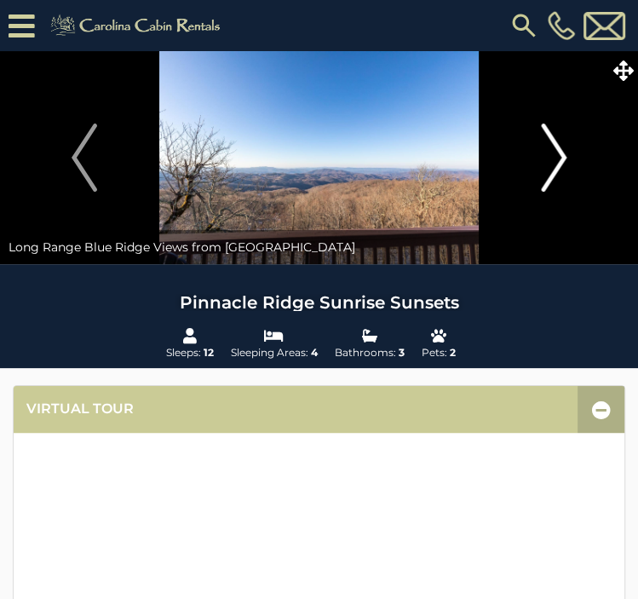
click at [558, 142] on img "Next" at bounding box center [554, 158] width 26 height 68
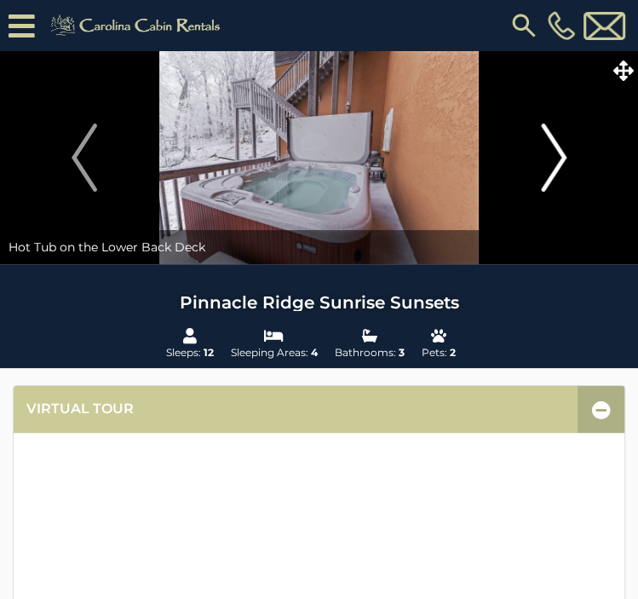
click at [558, 142] on img "Next" at bounding box center [554, 158] width 26 height 68
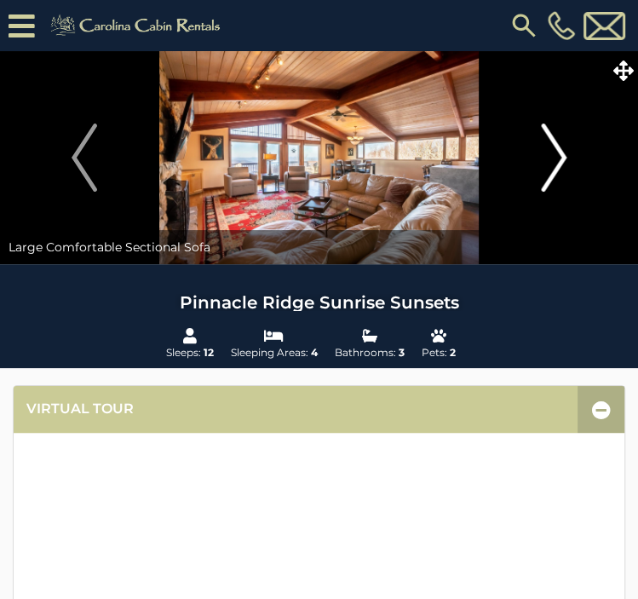
click at [558, 142] on img "Next" at bounding box center [554, 158] width 26 height 68
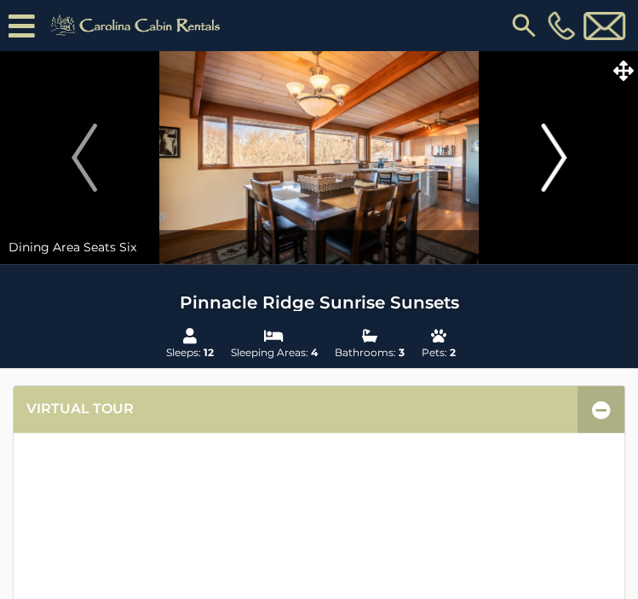
click at [558, 142] on img "Next" at bounding box center [554, 158] width 26 height 68
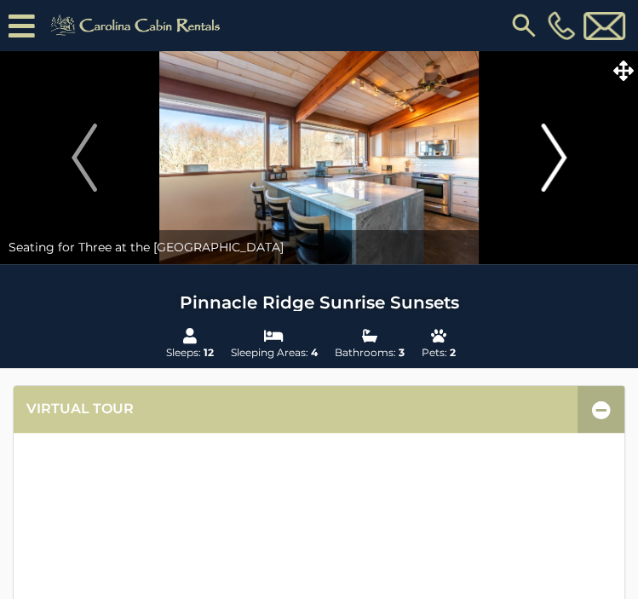
click at [558, 142] on img "Next" at bounding box center [554, 158] width 26 height 68
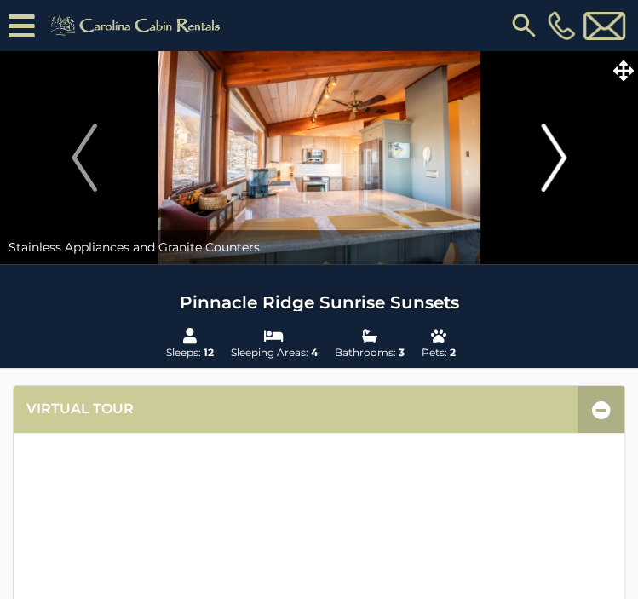
click at [558, 142] on img "Next" at bounding box center [554, 158] width 26 height 68
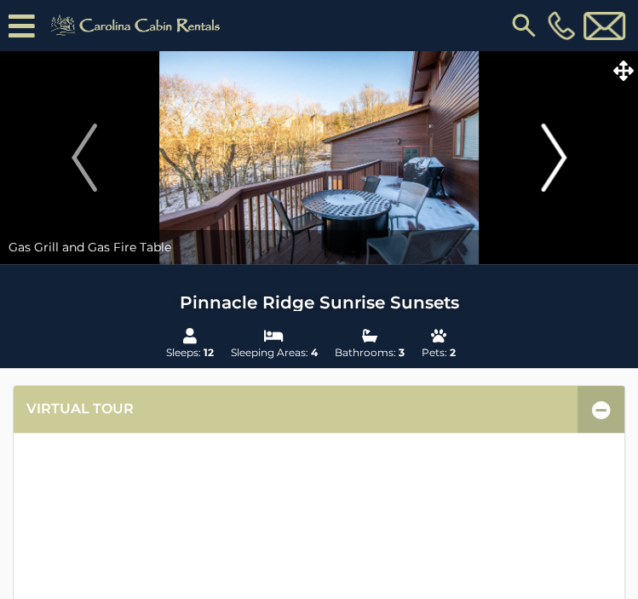
click at [558, 142] on img "Next" at bounding box center [554, 158] width 26 height 68
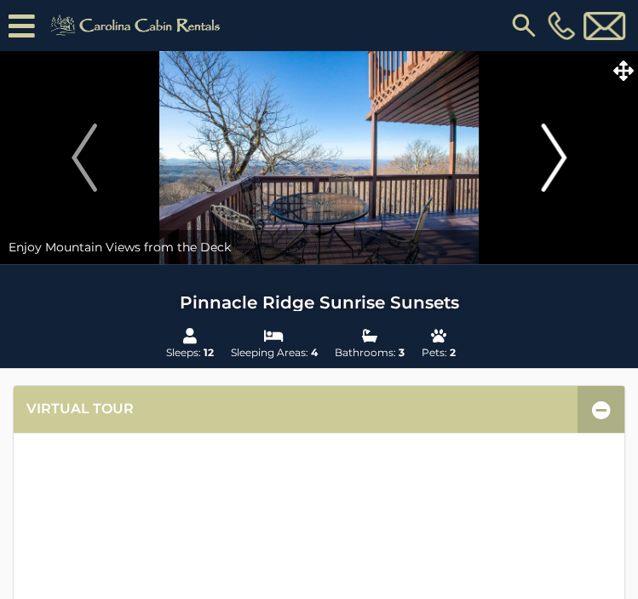
click at [558, 142] on img "Next" at bounding box center [554, 158] width 26 height 68
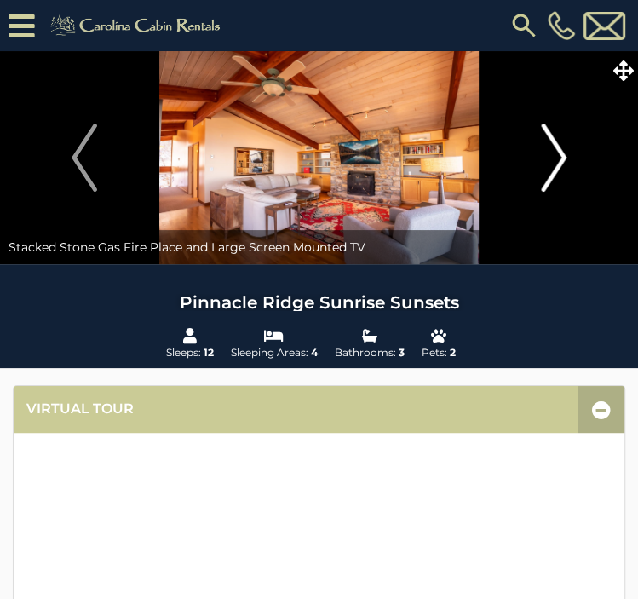
click at [558, 142] on img "Next" at bounding box center [554, 158] width 26 height 68
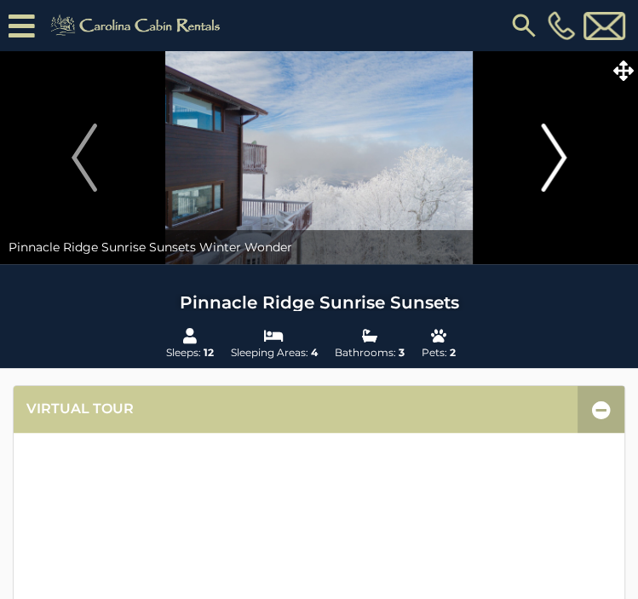
click at [558, 142] on img "Next" at bounding box center [554, 158] width 26 height 68
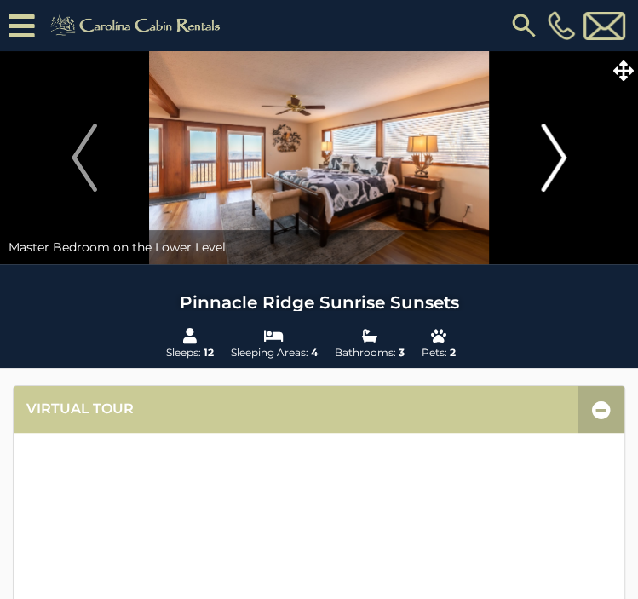
click at [558, 142] on img "Next" at bounding box center [554, 158] width 26 height 68
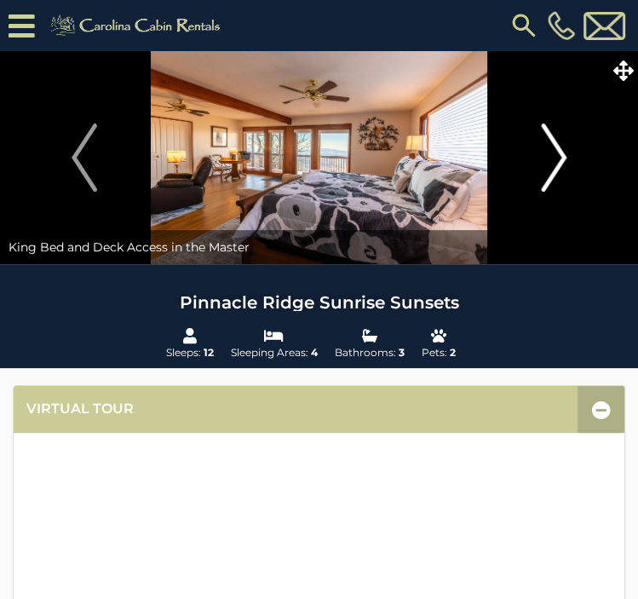
click at [558, 142] on img "Next" at bounding box center [554, 158] width 26 height 68
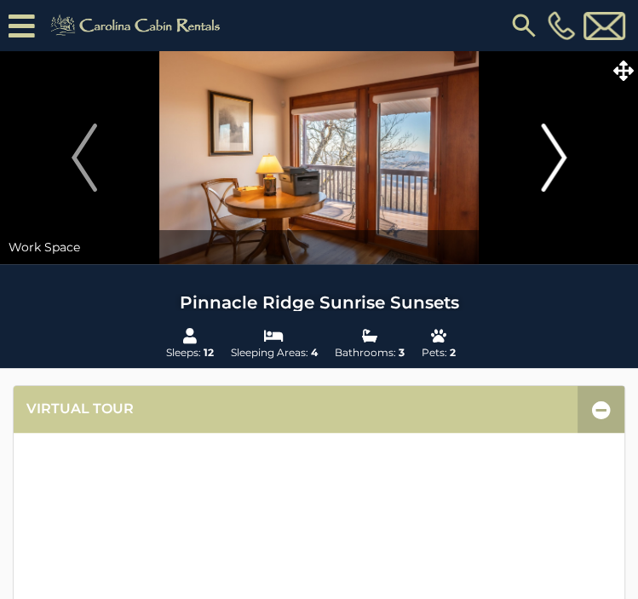
click at [558, 142] on img "Next" at bounding box center [554, 158] width 26 height 68
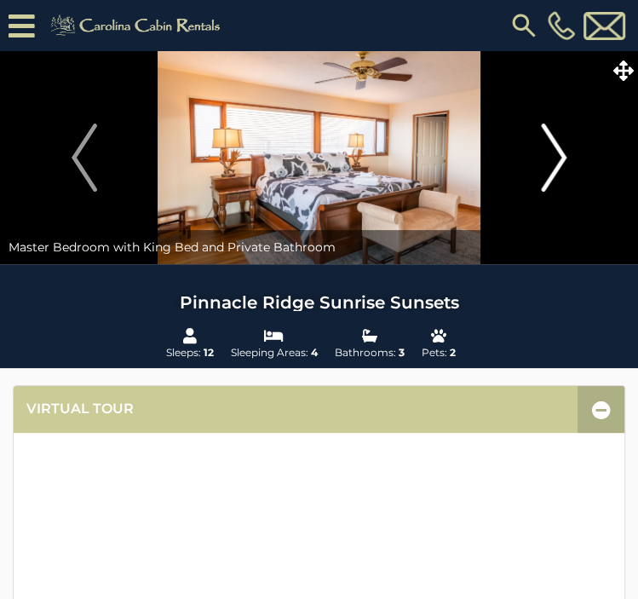
click at [558, 142] on img "Next" at bounding box center [554, 158] width 26 height 68
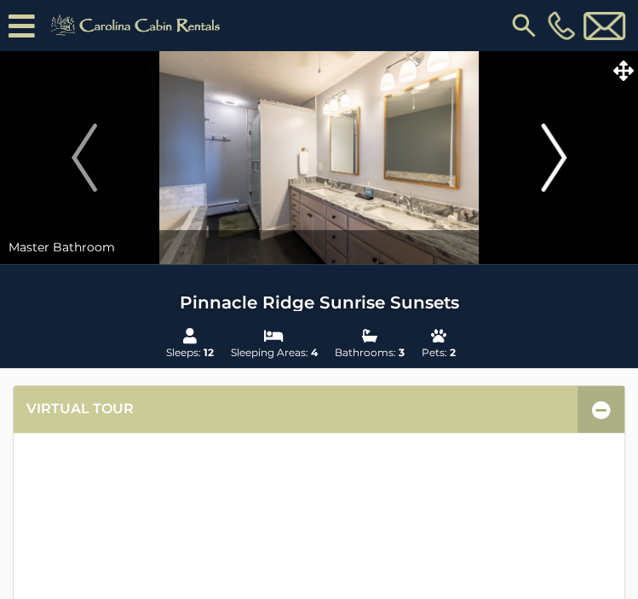
click at [558, 142] on img "Next" at bounding box center [554, 158] width 26 height 68
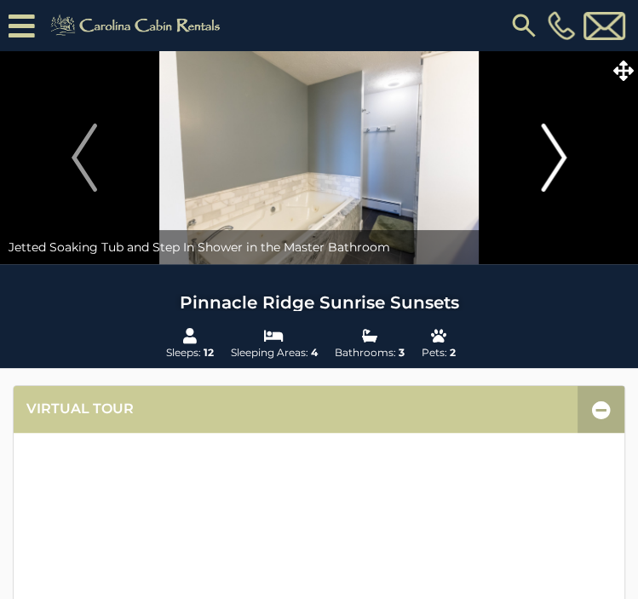
click at [558, 142] on img "Next" at bounding box center [554, 158] width 26 height 68
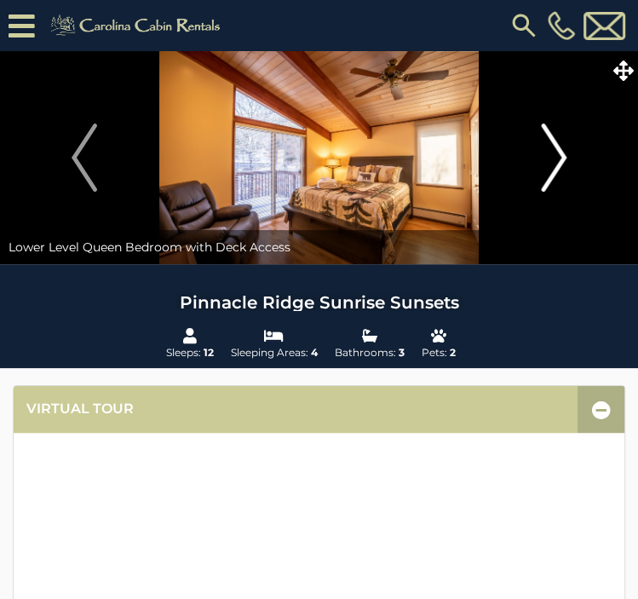
click at [558, 142] on img "Next" at bounding box center [554, 158] width 26 height 68
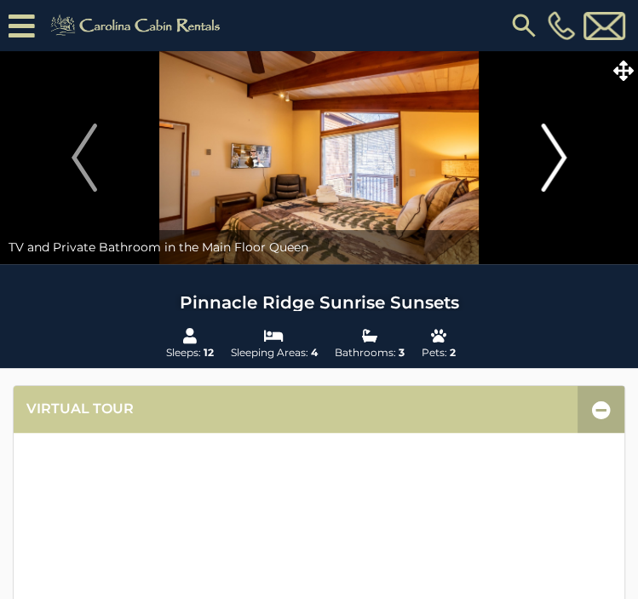
click at [558, 142] on img "Next" at bounding box center [554, 158] width 26 height 68
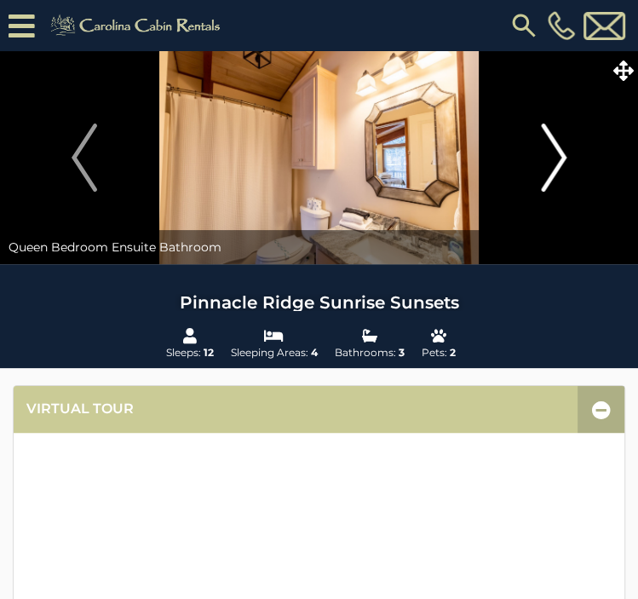
click at [558, 142] on img "Next" at bounding box center [554, 158] width 26 height 68
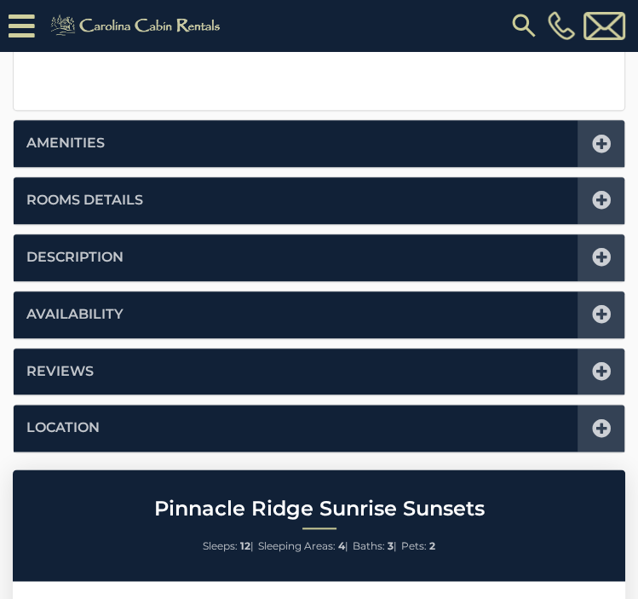
scroll to position [800, 0]
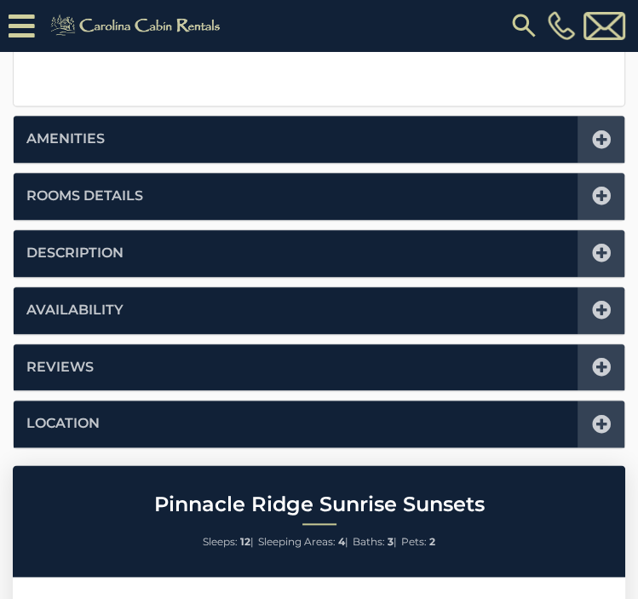
click at [596, 198] on icon at bounding box center [601, 196] width 19 height 19
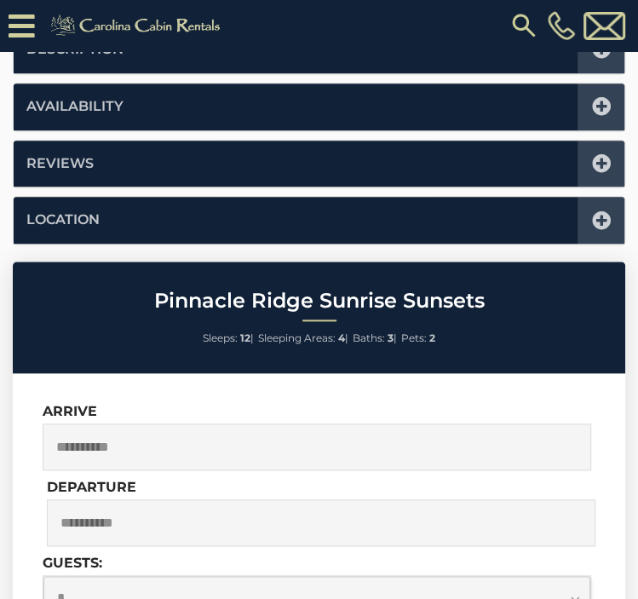
scroll to position [419, 0]
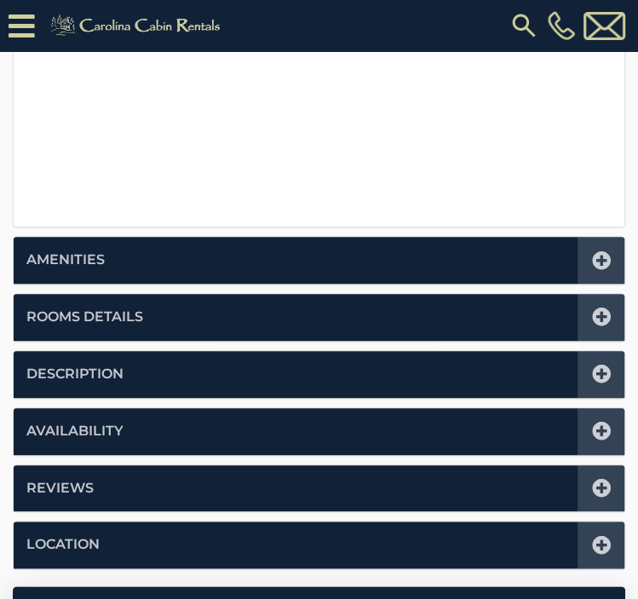
scroll to position [745, 0]
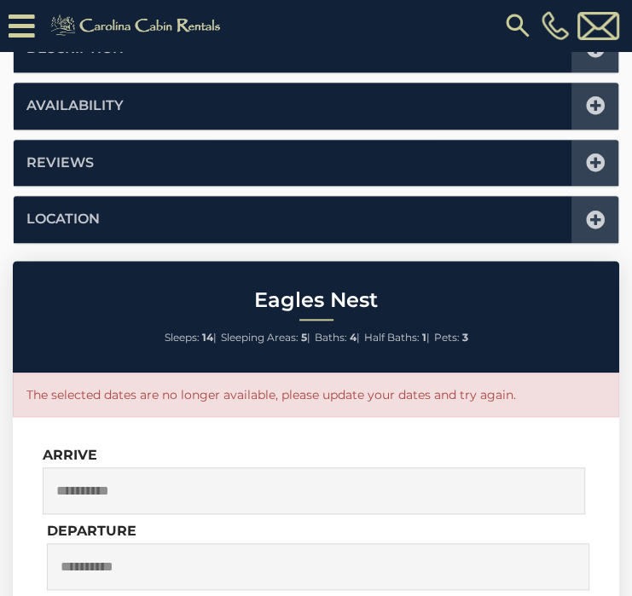
scroll to position [648, 0]
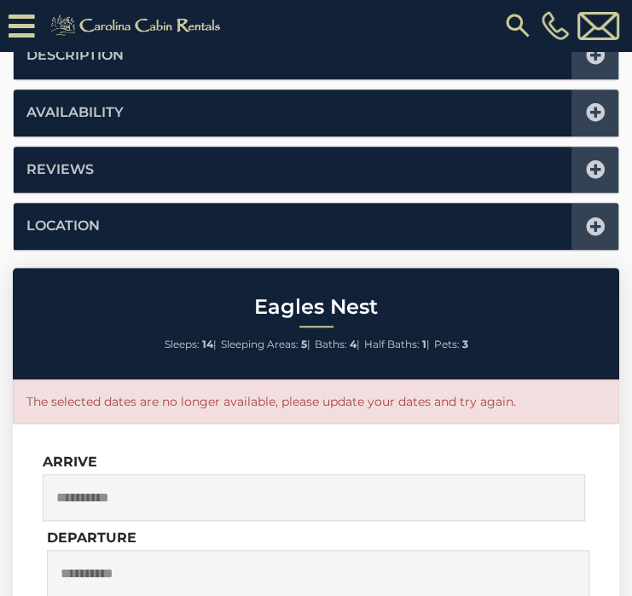
click at [590, 226] on icon at bounding box center [595, 226] width 19 height 19
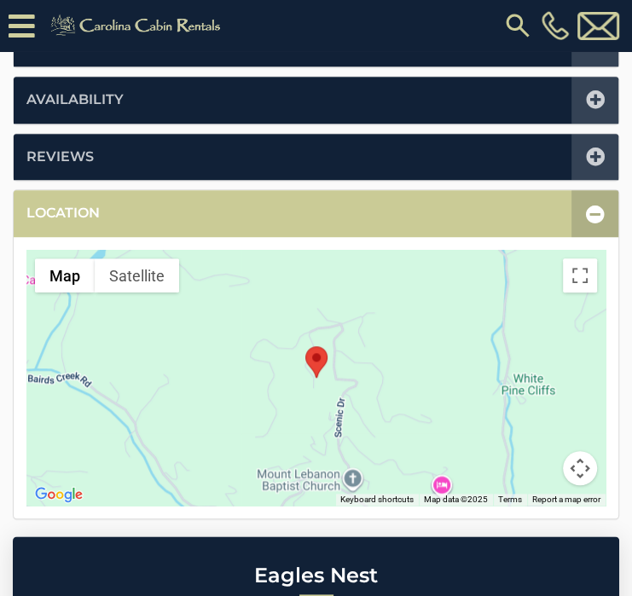
scroll to position [662, 0]
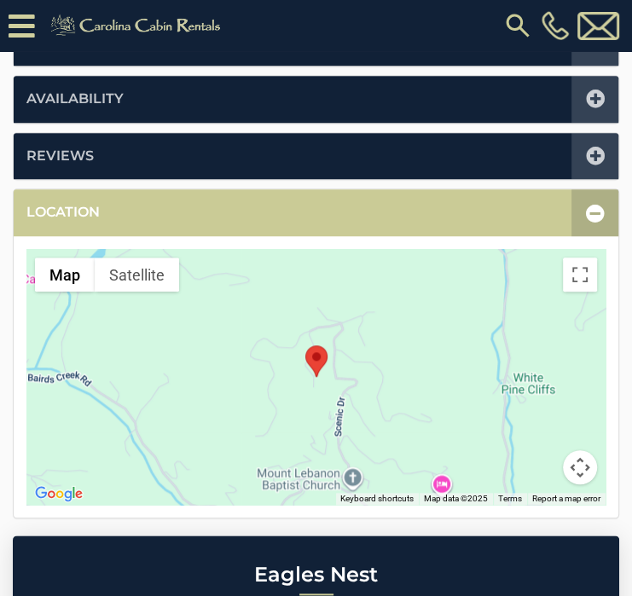
click at [577, 459] on button "Map camera controls" at bounding box center [580, 467] width 34 height 34
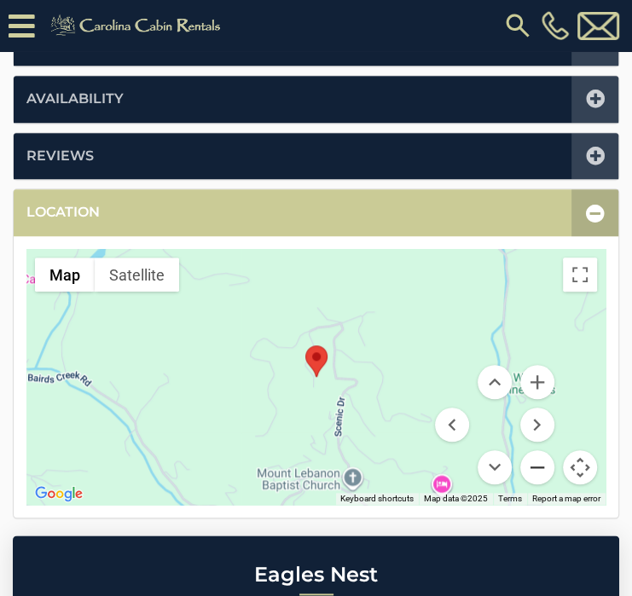
click at [542, 469] on button "Zoom out" at bounding box center [537, 467] width 34 height 34
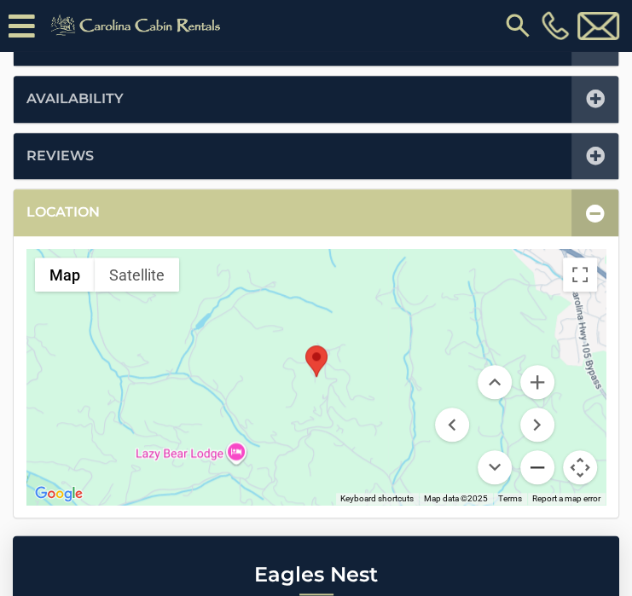
click at [540, 468] on button "Zoom out" at bounding box center [537, 467] width 34 height 34
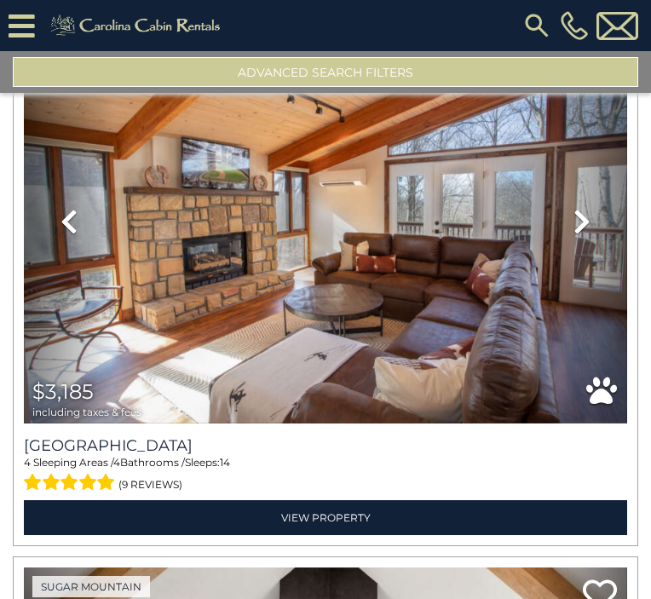
scroll to position [723, 0]
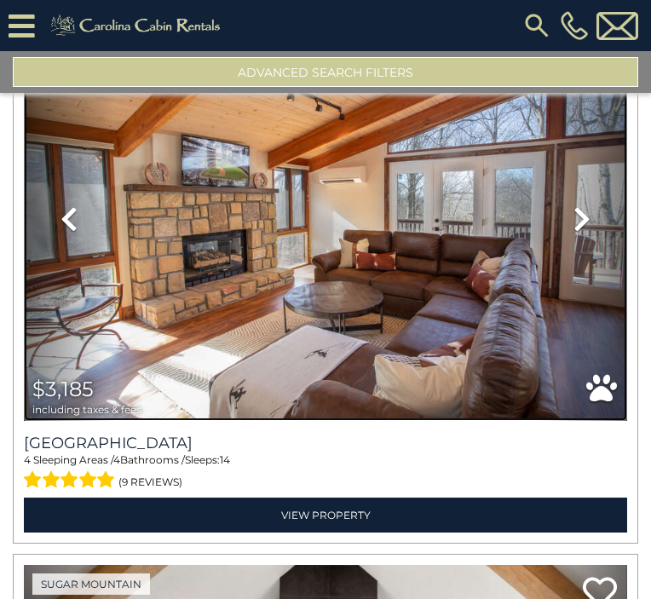
click at [286, 284] on img at bounding box center [326, 219] width 604 height 404
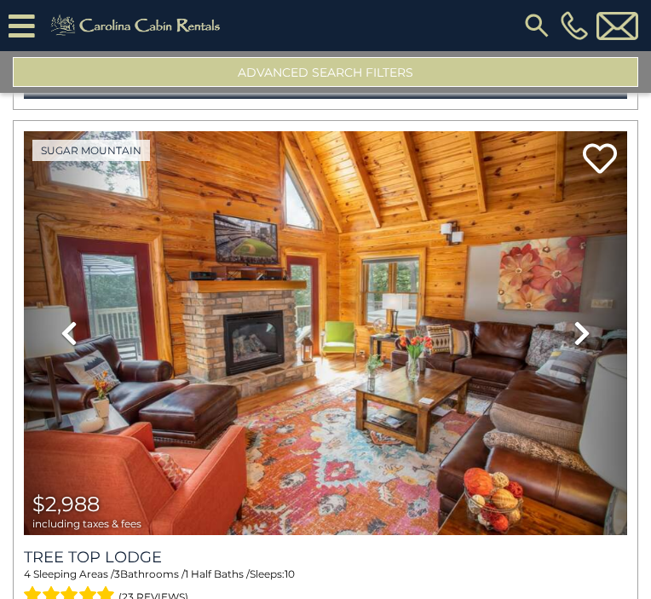
scroll to position [4452, 0]
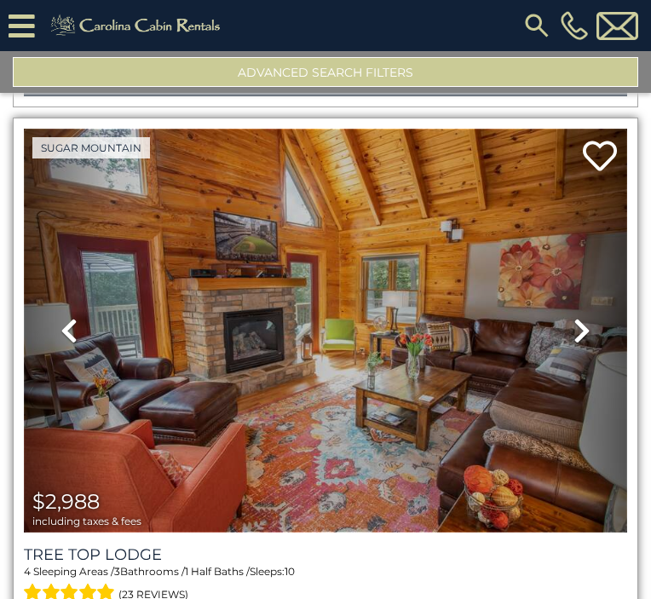
click at [359, 262] on img at bounding box center [326, 331] width 604 height 404
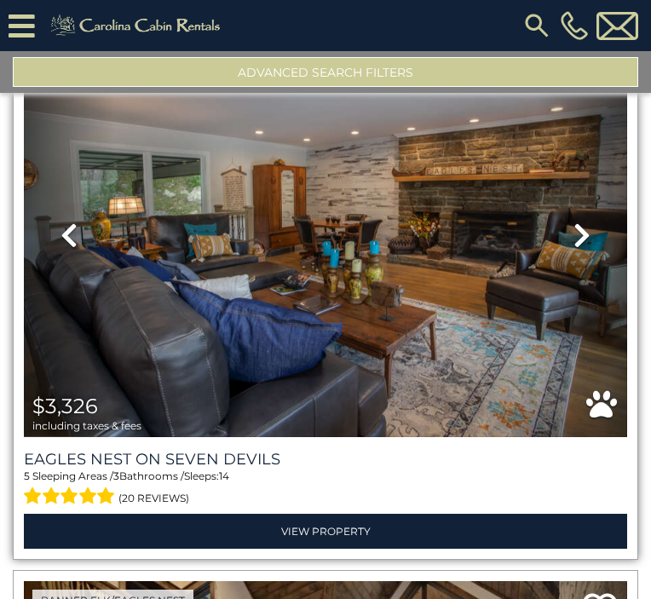
scroll to position [5097, 0]
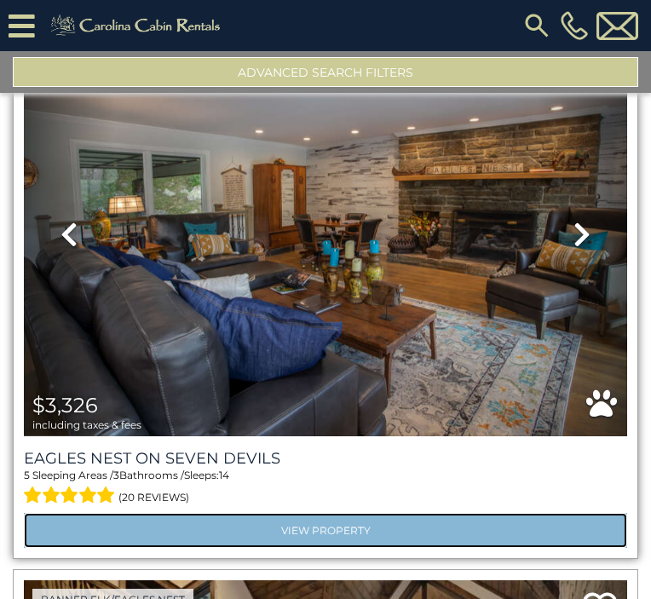
click at [314, 513] on link "View Property" at bounding box center [326, 530] width 604 height 35
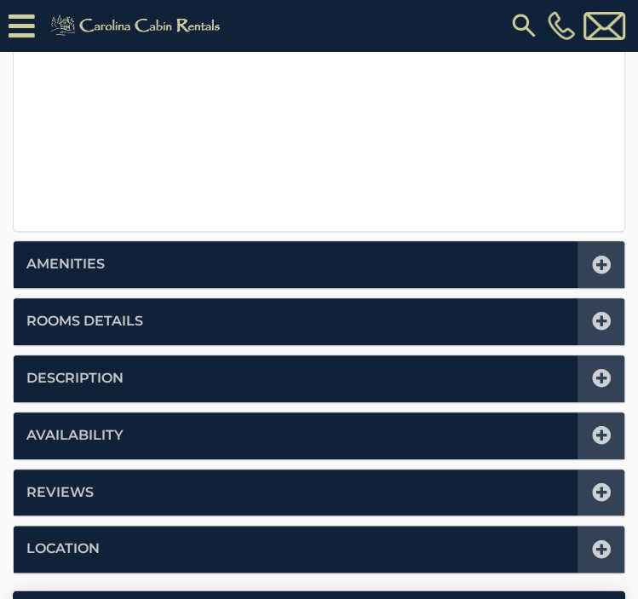
scroll to position [716, 0]
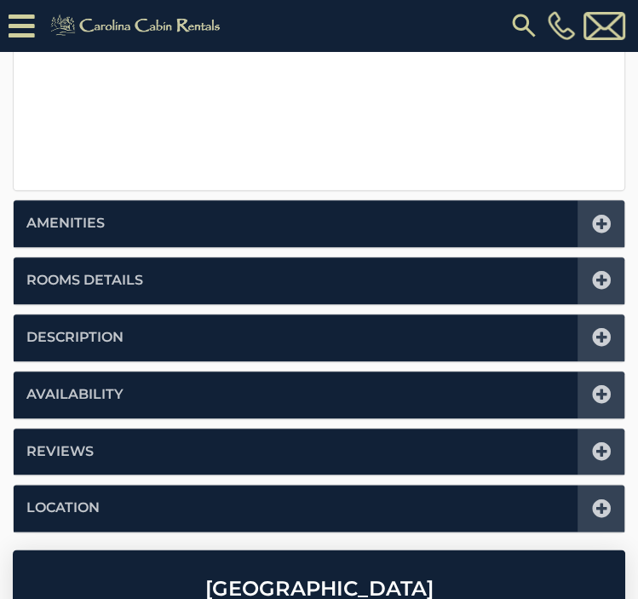
click at [600, 271] on icon at bounding box center [601, 280] width 19 height 19
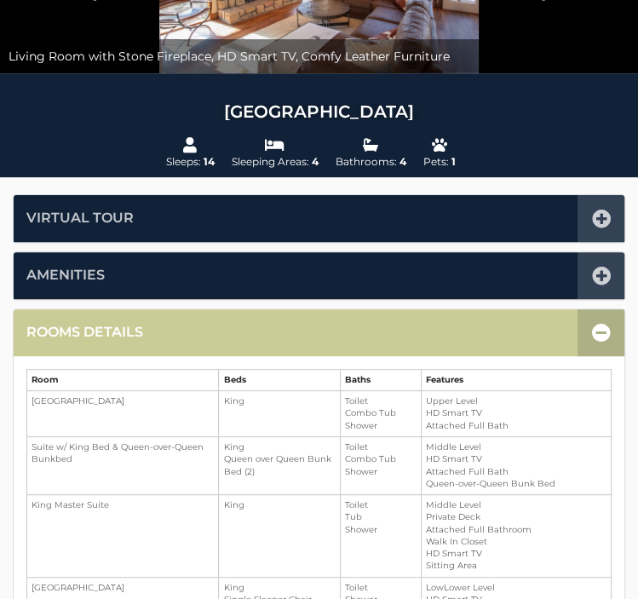
scroll to position [0, 0]
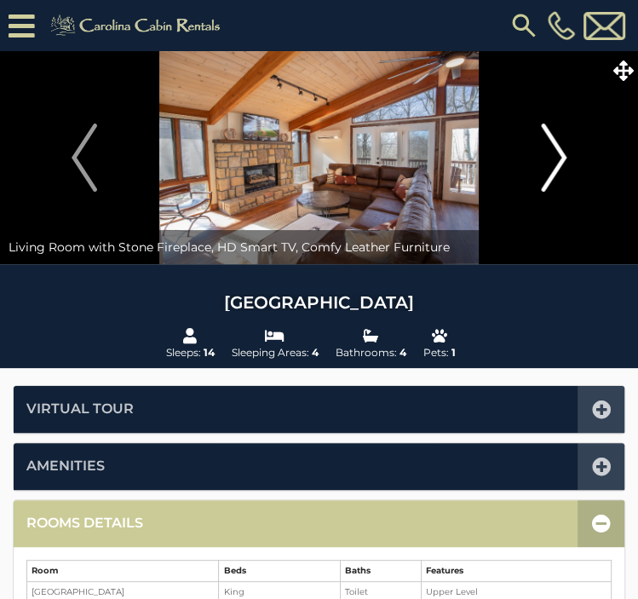
click at [552, 145] on img "Next" at bounding box center [554, 158] width 26 height 68
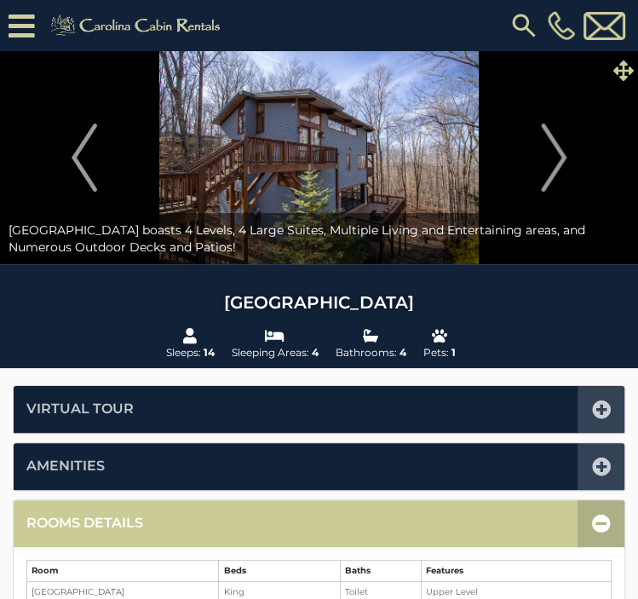
click at [620, 63] on icon at bounding box center [624, 71] width 20 height 20
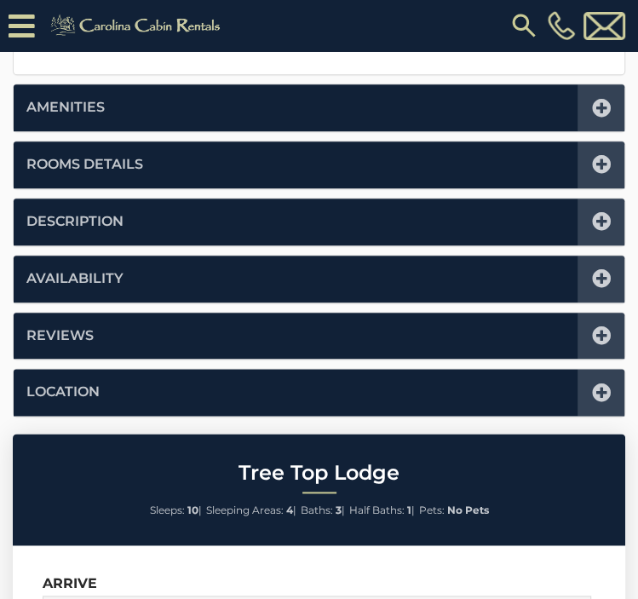
scroll to position [841, 0]
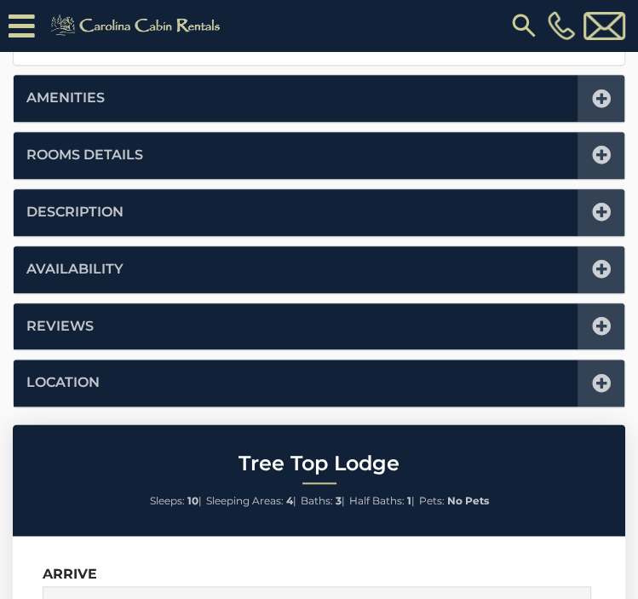
click at [607, 156] on icon at bounding box center [601, 155] width 19 height 19
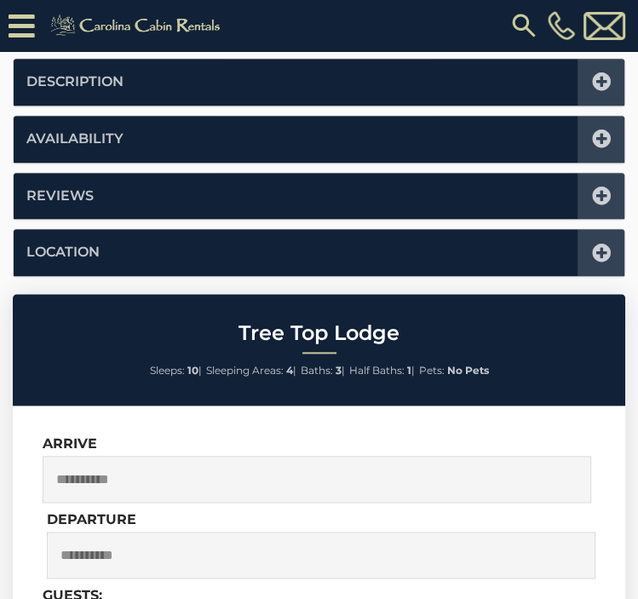
scroll to position [419, 0]
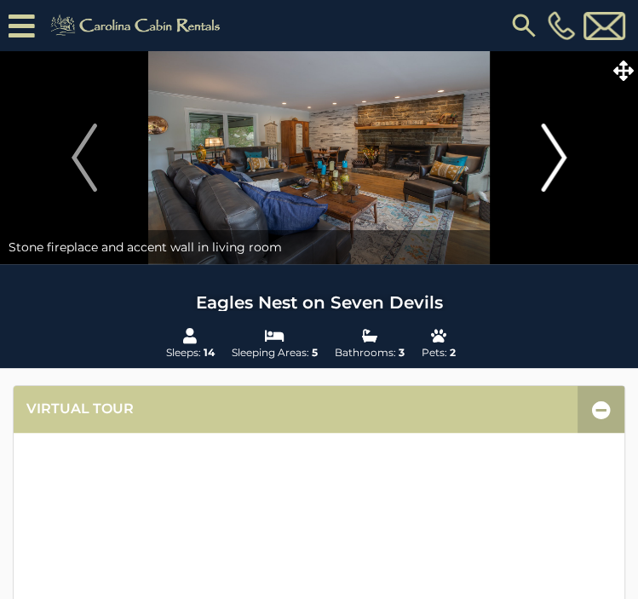
click at [554, 140] on img "Next" at bounding box center [554, 158] width 26 height 68
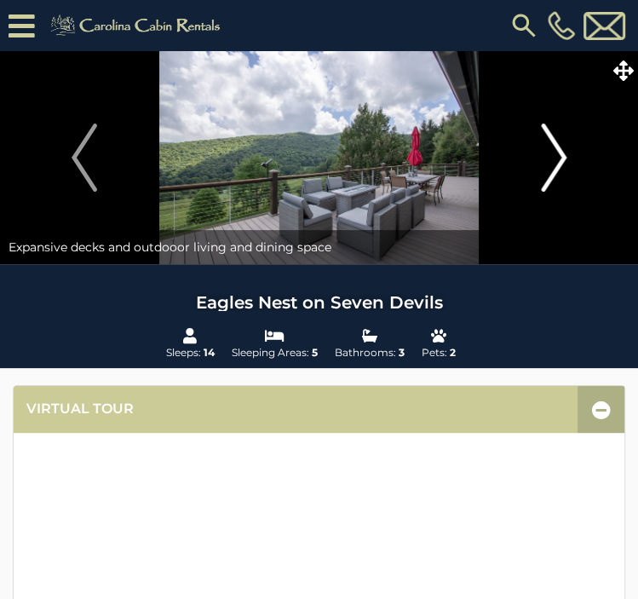
click at [554, 140] on img "Next" at bounding box center [554, 158] width 26 height 68
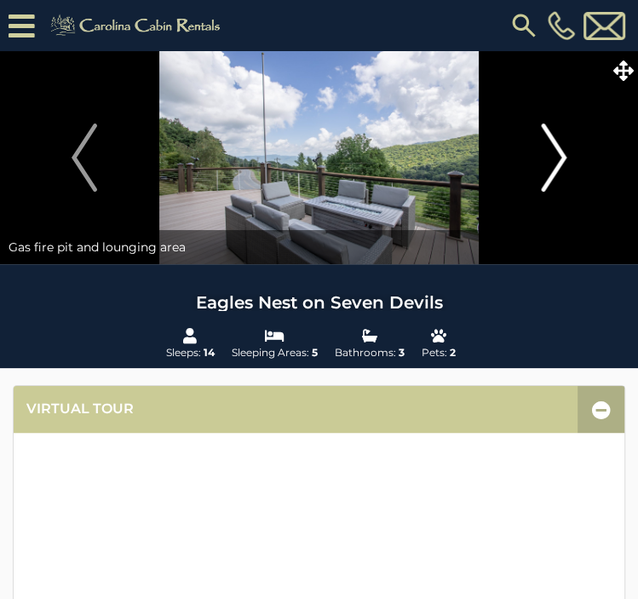
click at [554, 140] on img "Next" at bounding box center [554, 158] width 26 height 68
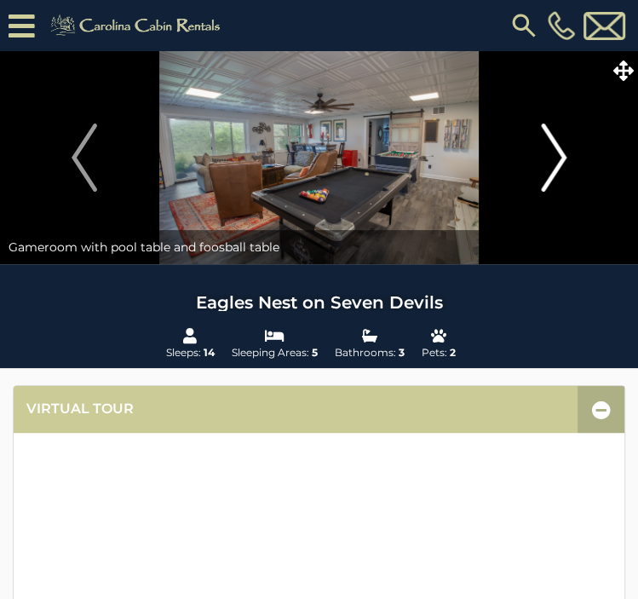
click at [554, 140] on img "Next" at bounding box center [554, 158] width 26 height 68
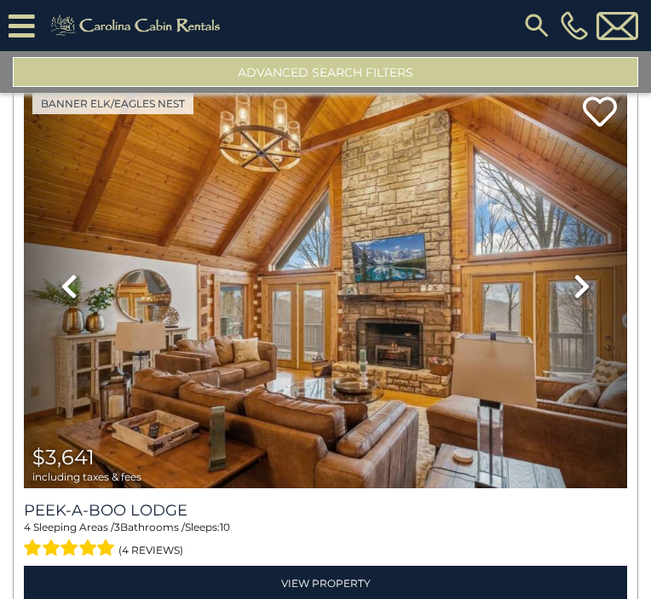
scroll to position [6138, 0]
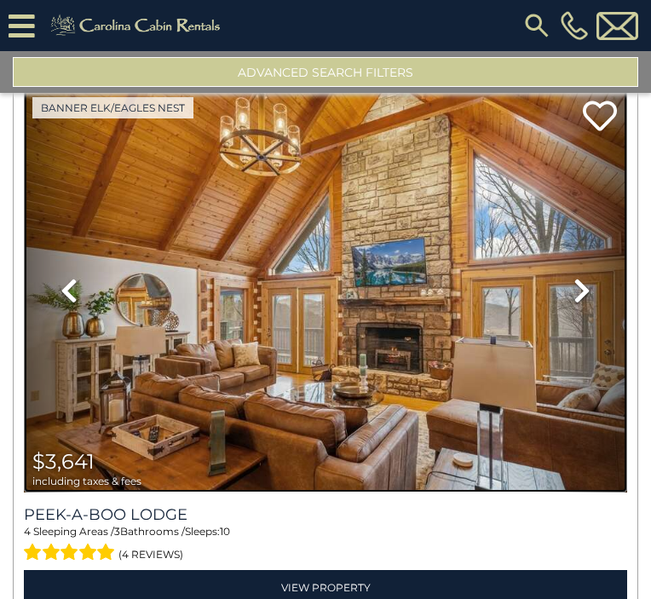
click at [287, 205] on img at bounding box center [326, 291] width 604 height 404
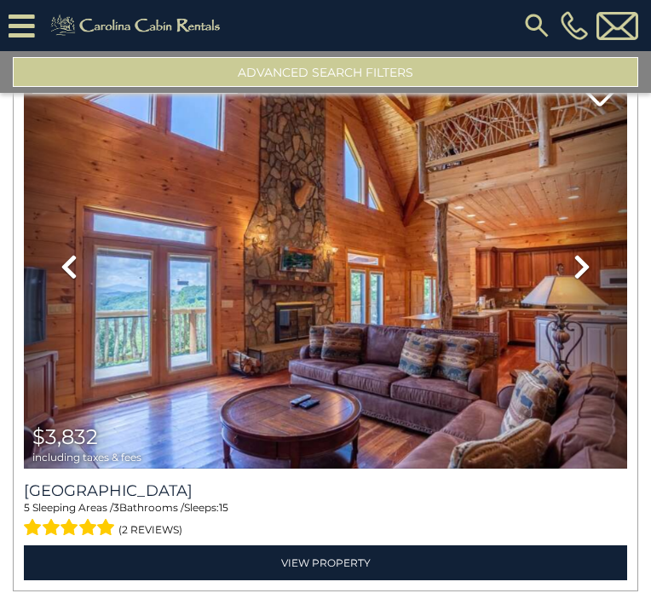
scroll to position [7260, 0]
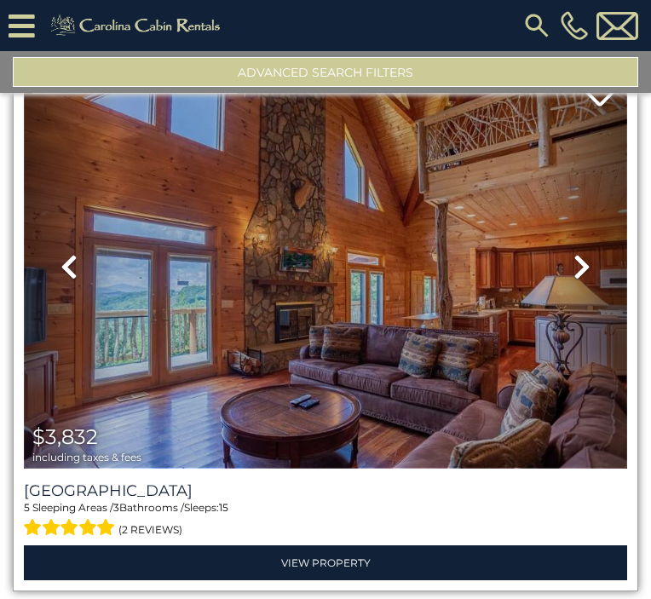
click at [370, 171] on img at bounding box center [326, 266] width 604 height 404
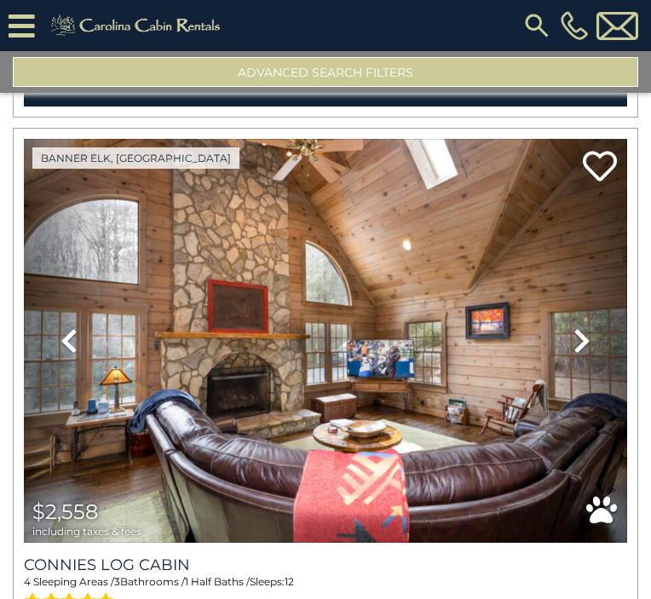
scroll to position [9380, 0]
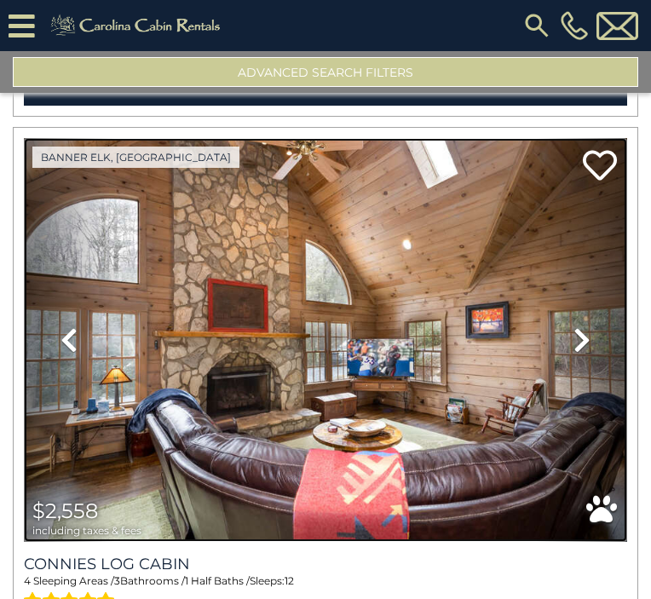
click at [237, 205] on img at bounding box center [326, 340] width 604 height 404
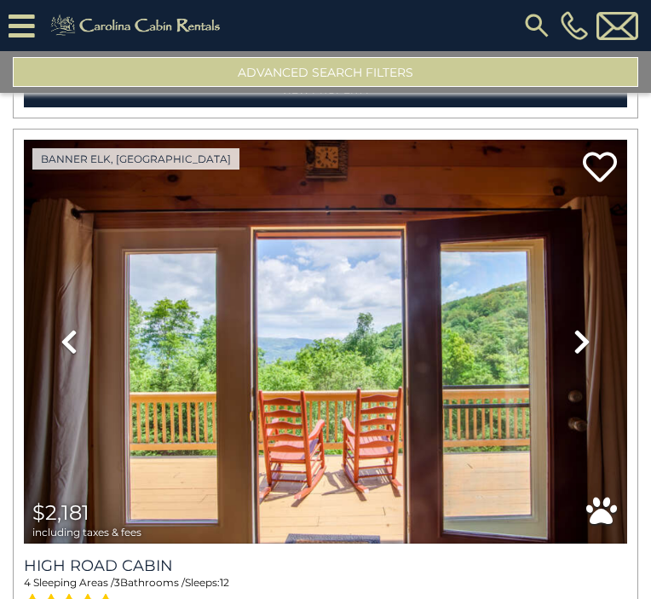
scroll to position [12672, 0]
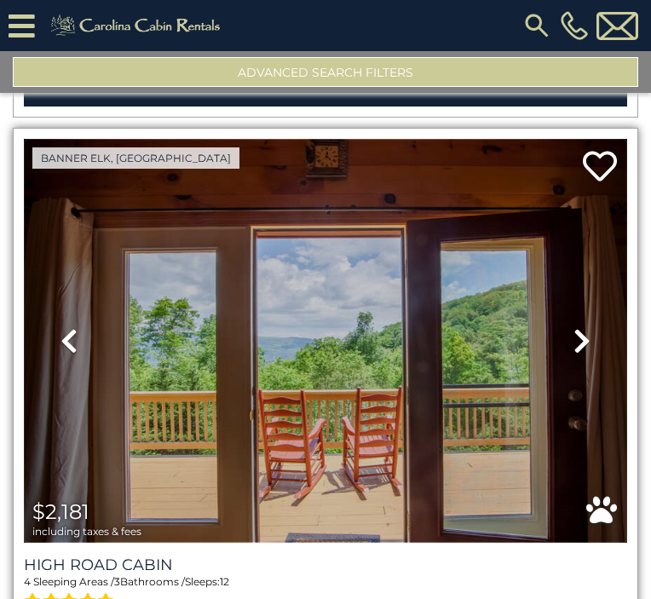
click at [320, 262] on img at bounding box center [326, 341] width 604 height 404
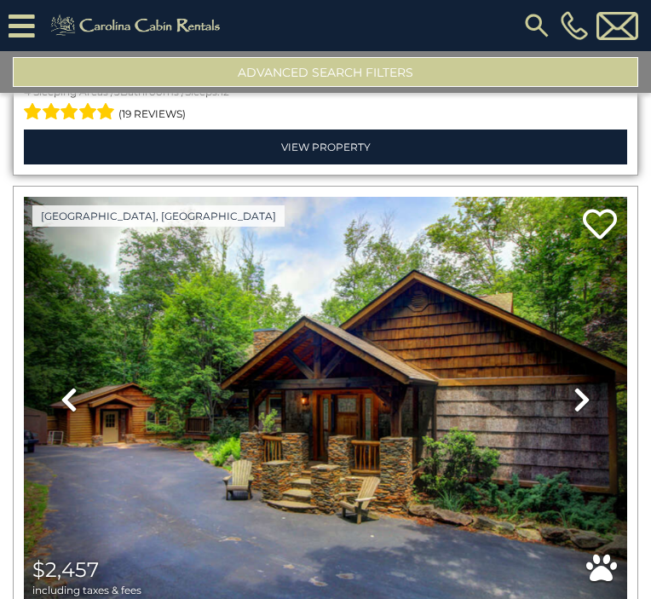
scroll to position [13165, 0]
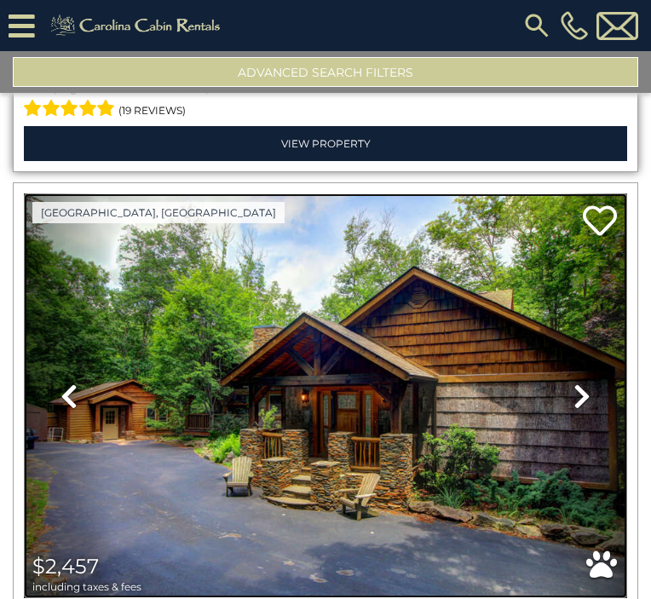
click at [281, 194] on img at bounding box center [326, 396] width 604 height 404
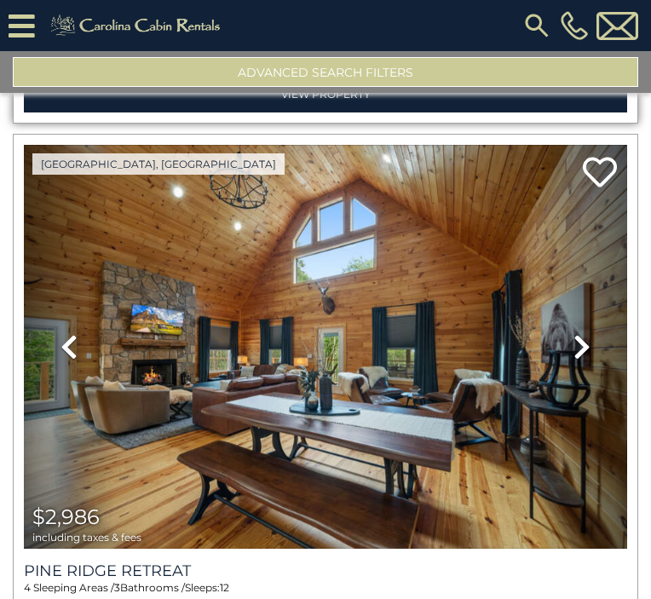
scroll to position [15961, 0]
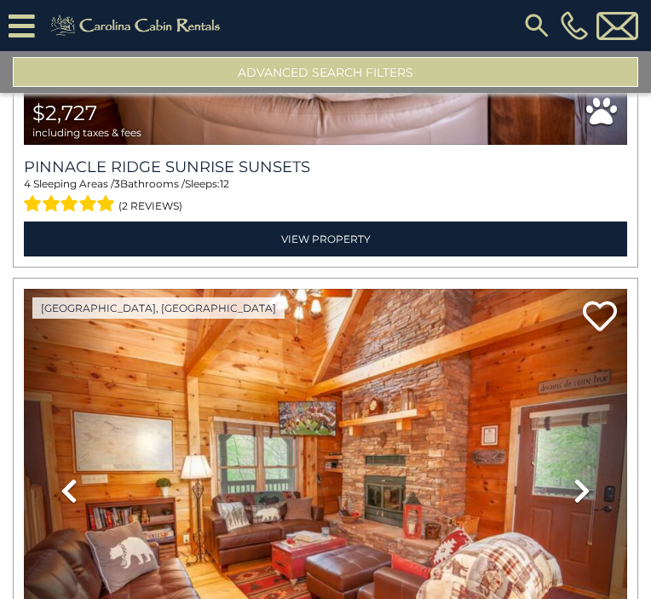
scroll to position [18556, 0]
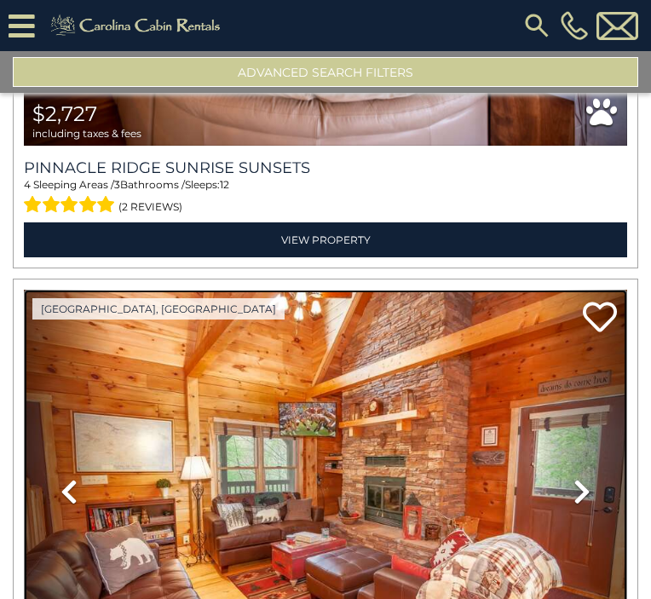
click at [318, 361] on img at bounding box center [326, 492] width 604 height 404
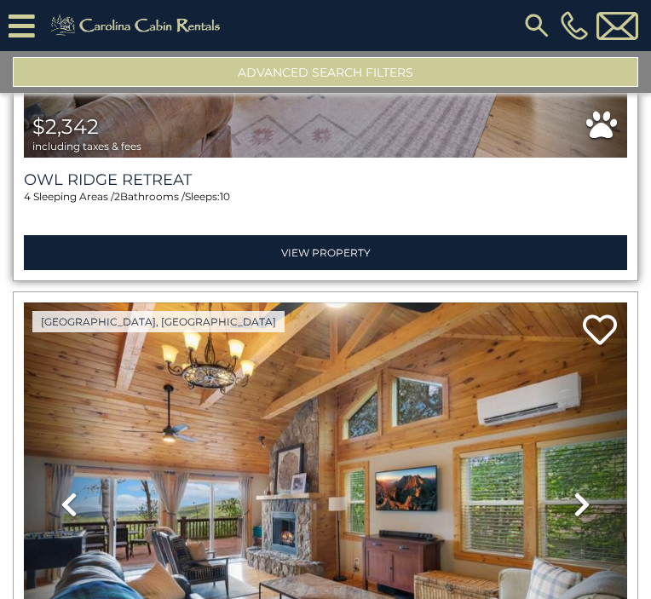
scroll to position [20203, 0]
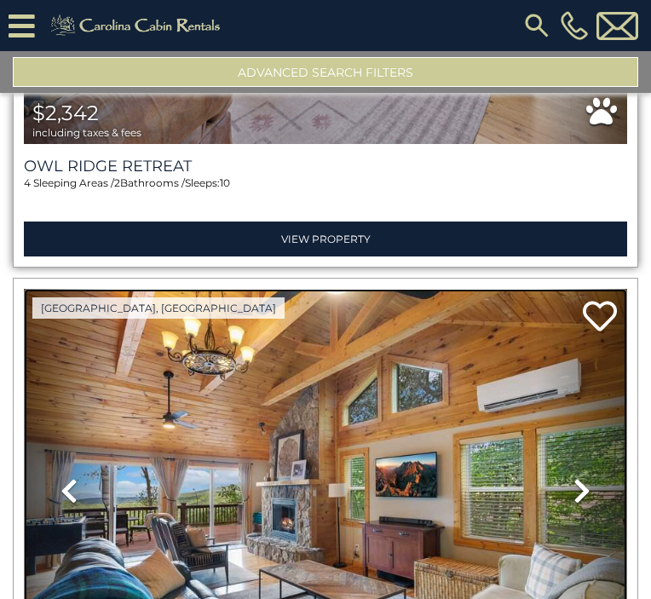
click at [252, 289] on img at bounding box center [326, 491] width 604 height 404
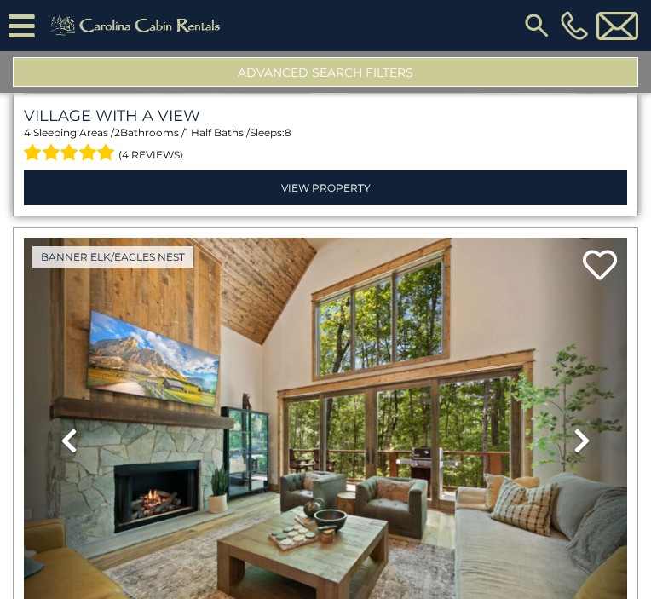
scroll to position [20790, 0]
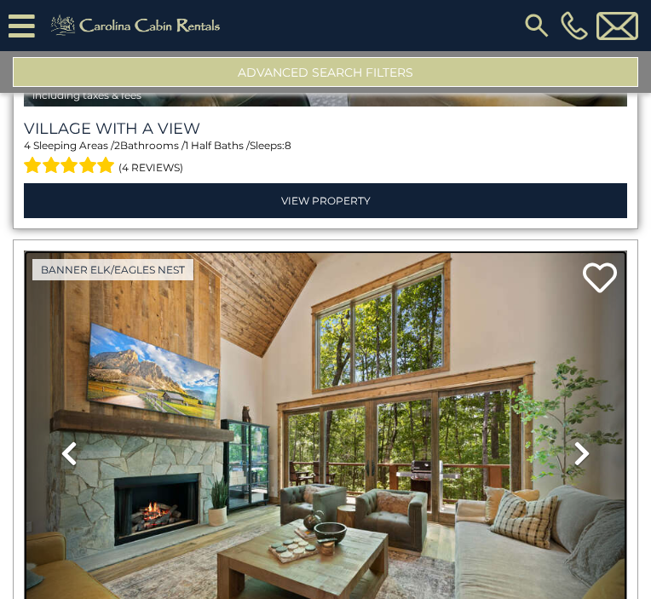
click at [260, 251] on img at bounding box center [326, 453] width 604 height 404
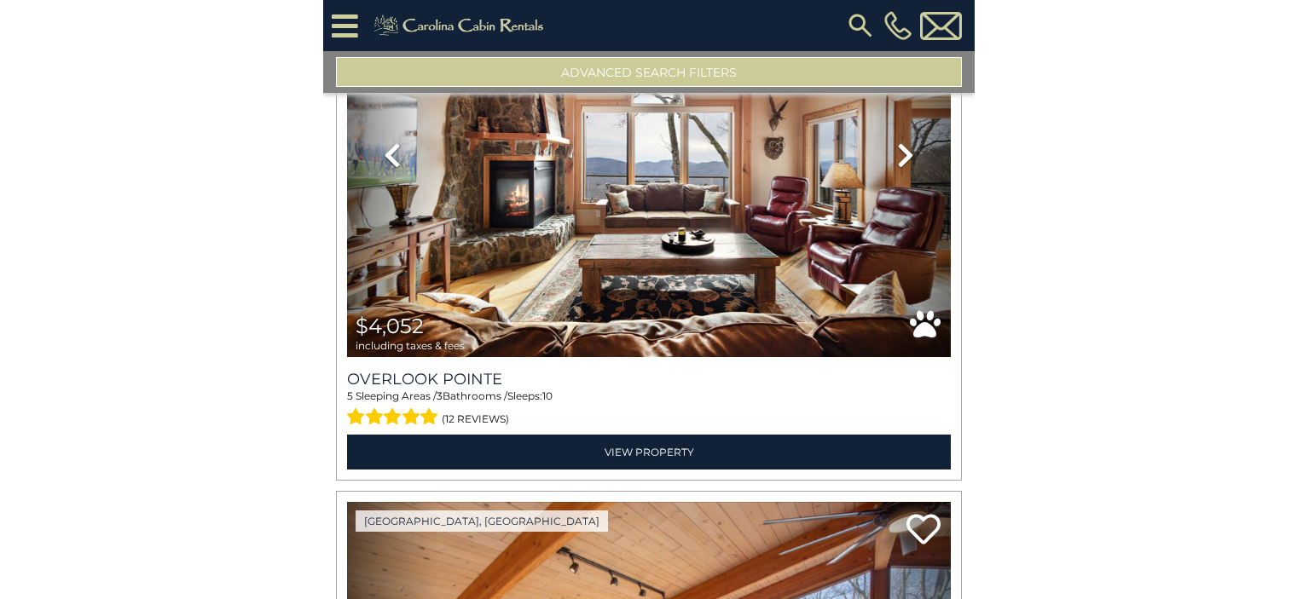
scroll to position [0, 0]
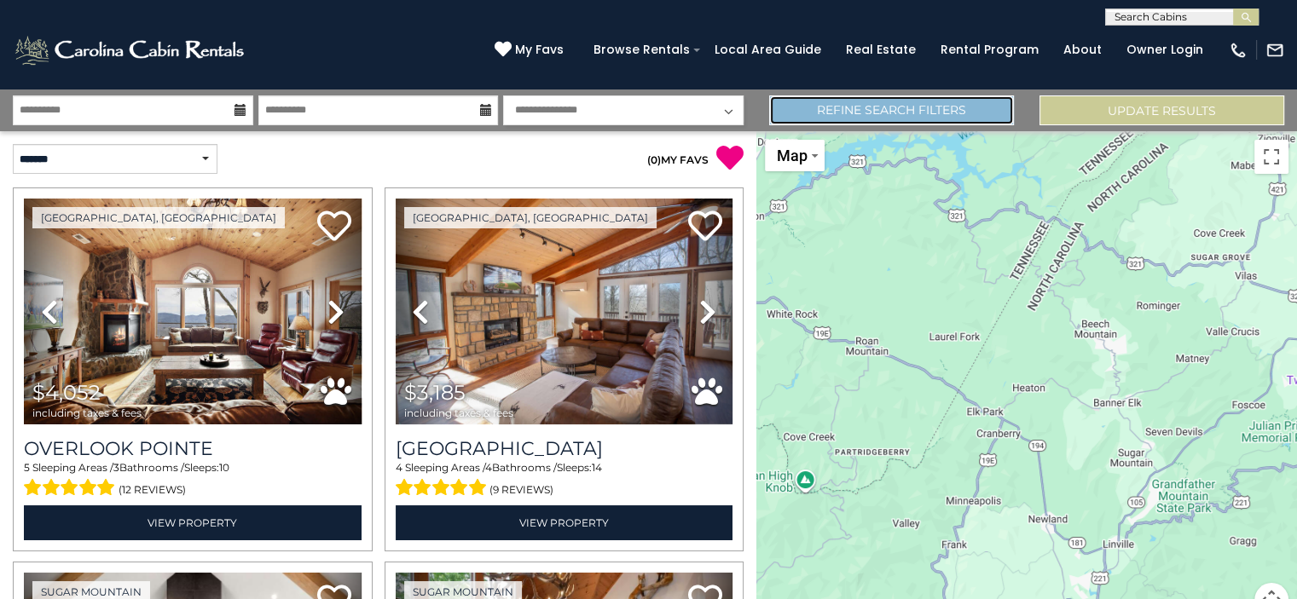
click at [650, 108] on link "Refine Search Filters" at bounding box center [891, 110] width 245 height 30
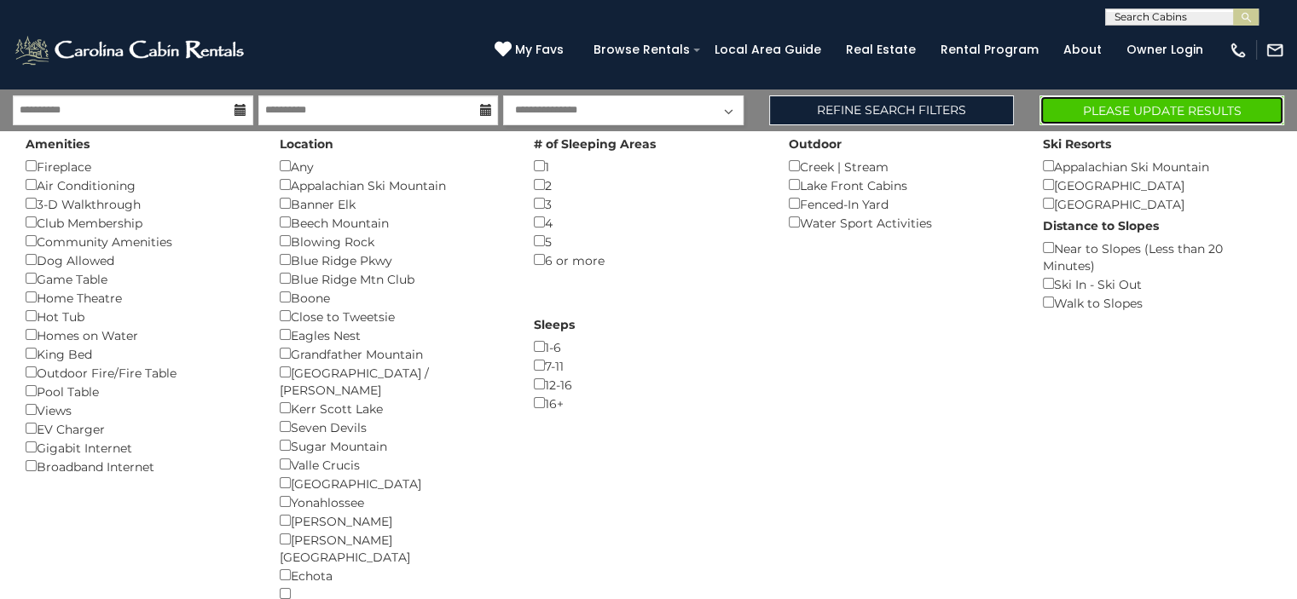
click at [650, 112] on button "Please Update Results" at bounding box center [1161, 110] width 245 height 30
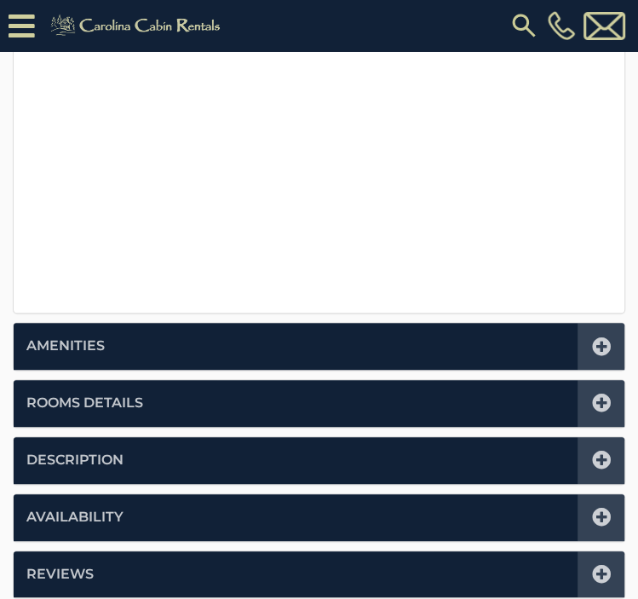
scroll to position [634, 0]
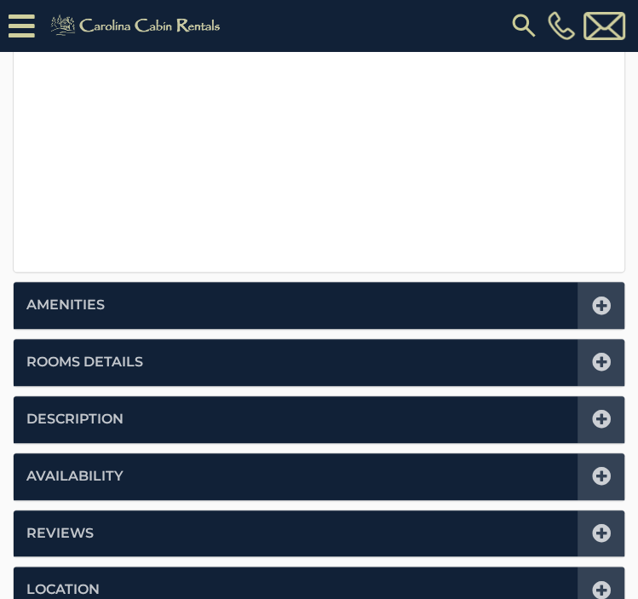
click at [604, 361] on icon at bounding box center [601, 362] width 19 height 19
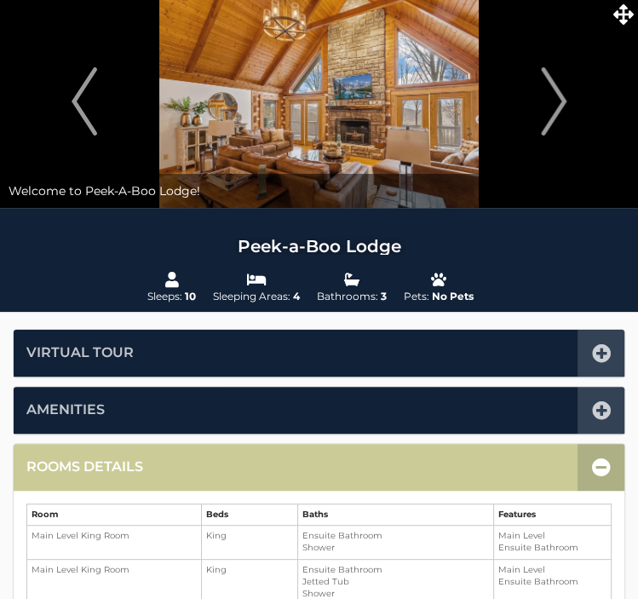
scroll to position [0, 0]
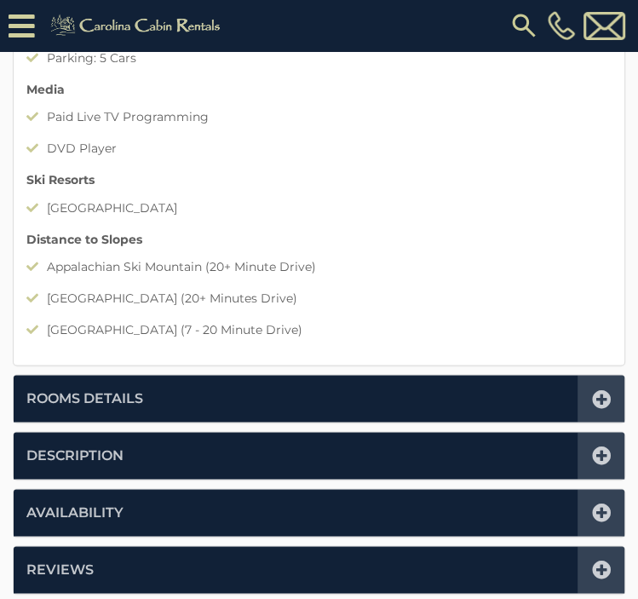
scroll to position [1588, 0]
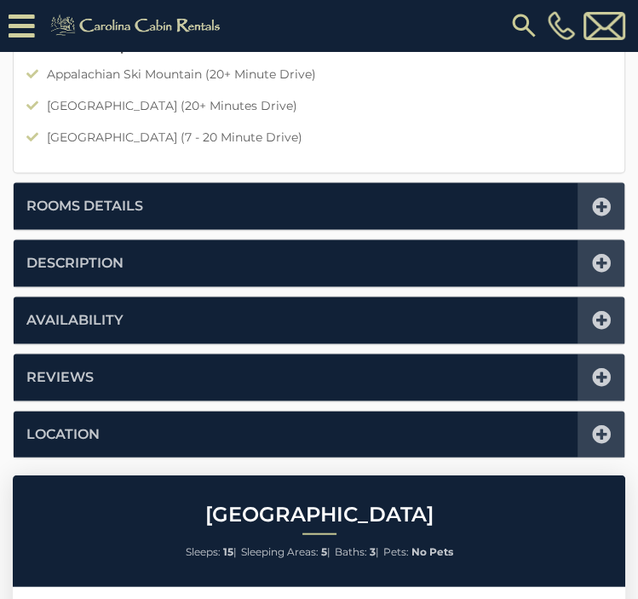
click at [596, 204] on icon at bounding box center [601, 206] width 19 height 19
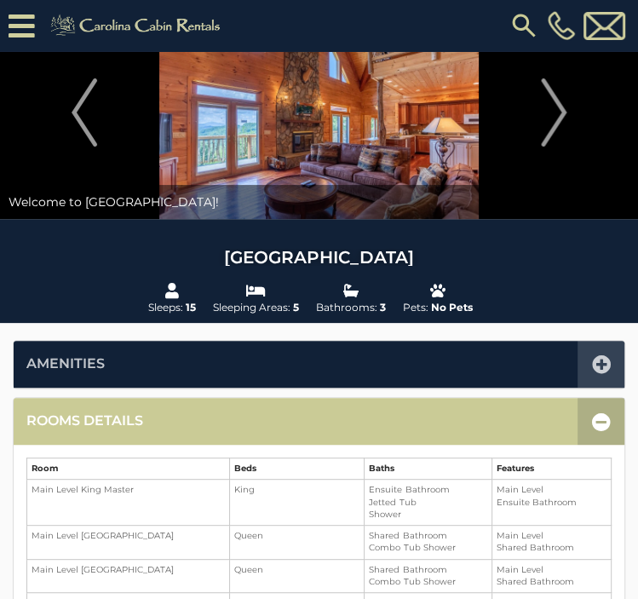
scroll to position [0, 0]
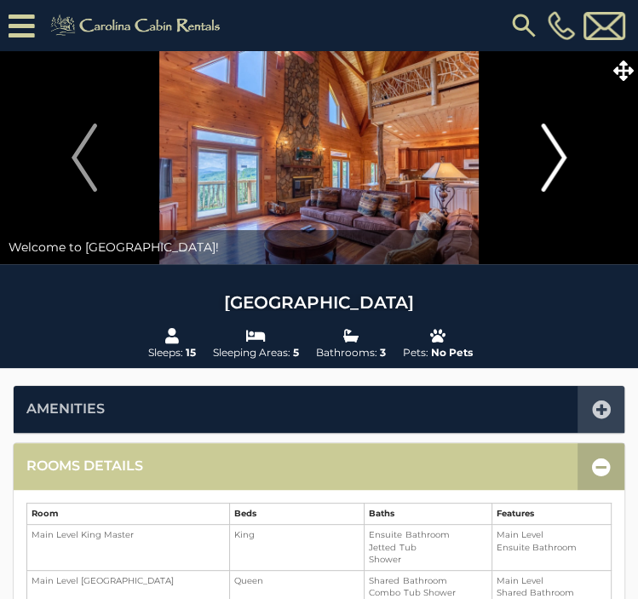
click at [533, 157] on button "Next" at bounding box center [554, 157] width 152 height 213
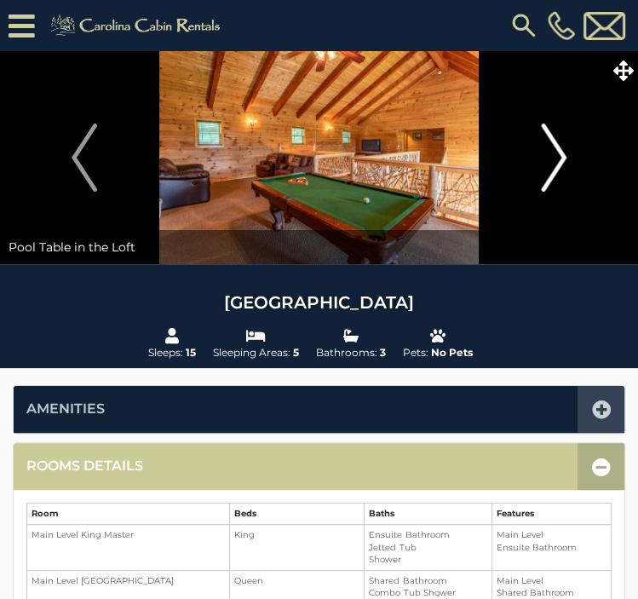
click at [533, 157] on button "Next" at bounding box center [554, 157] width 152 height 213
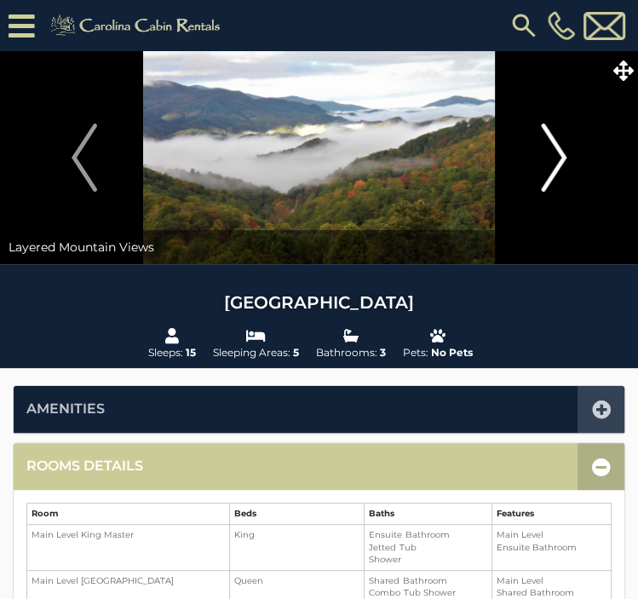
click at [533, 157] on button "Next" at bounding box center [554, 157] width 152 height 213
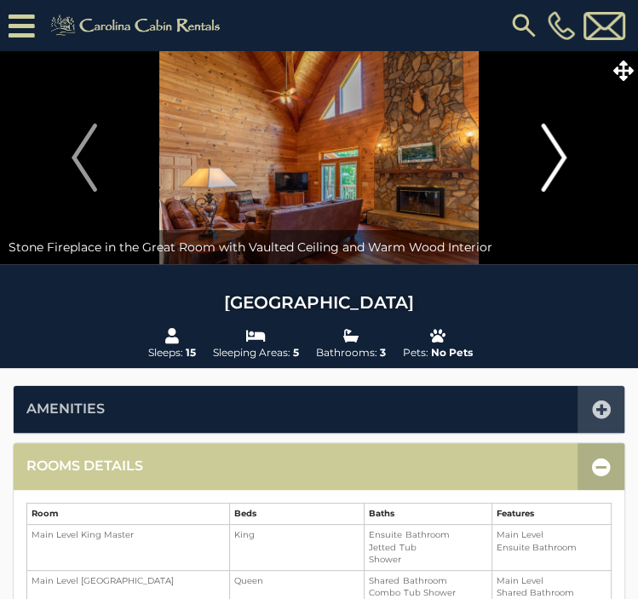
click at [533, 157] on button "Next" at bounding box center [554, 157] width 152 height 213
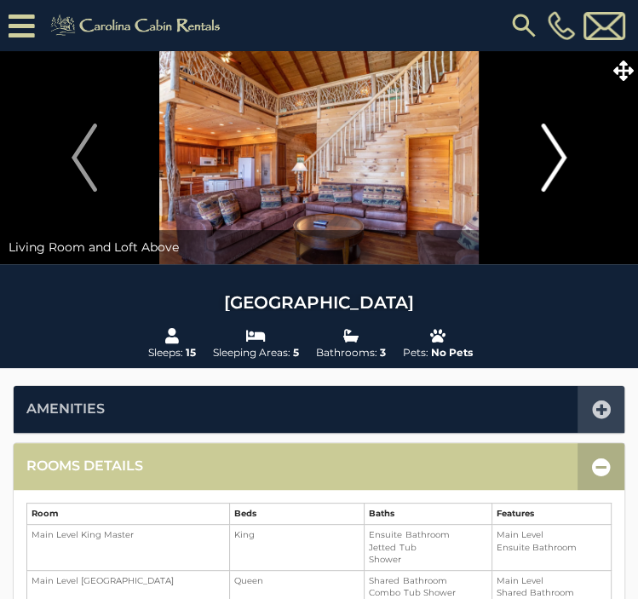
click at [533, 157] on button "Next" at bounding box center [554, 157] width 152 height 213
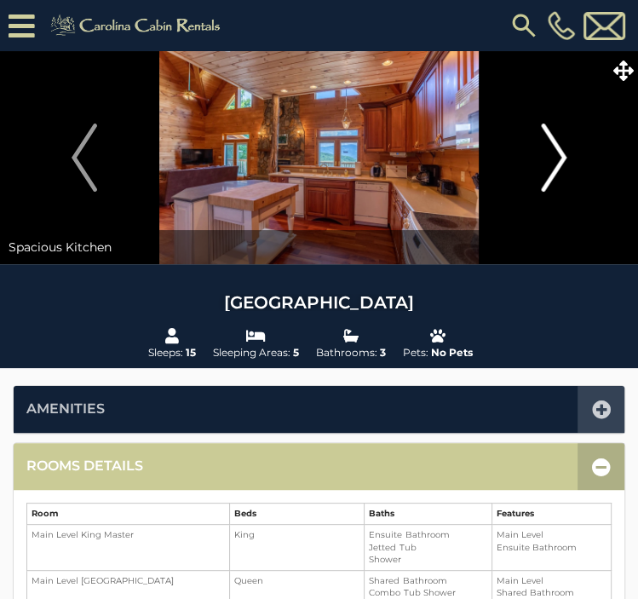
click at [533, 157] on button "Next" at bounding box center [554, 157] width 152 height 213
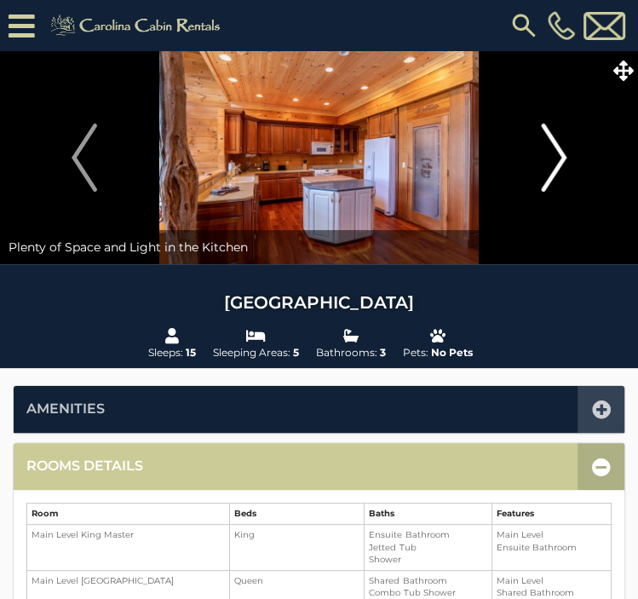
click at [533, 157] on button "Next" at bounding box center [554, 157] width 152 height 213
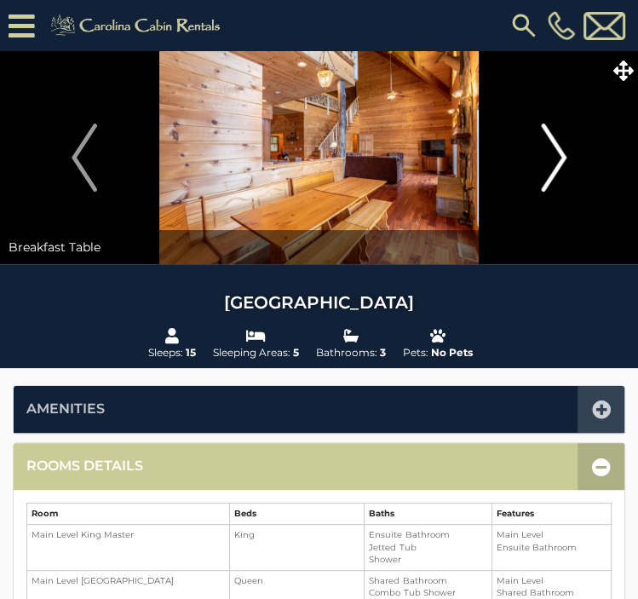
click at [533, 157] on button "Next" at bounding box center [554, 157] width 152 height 213
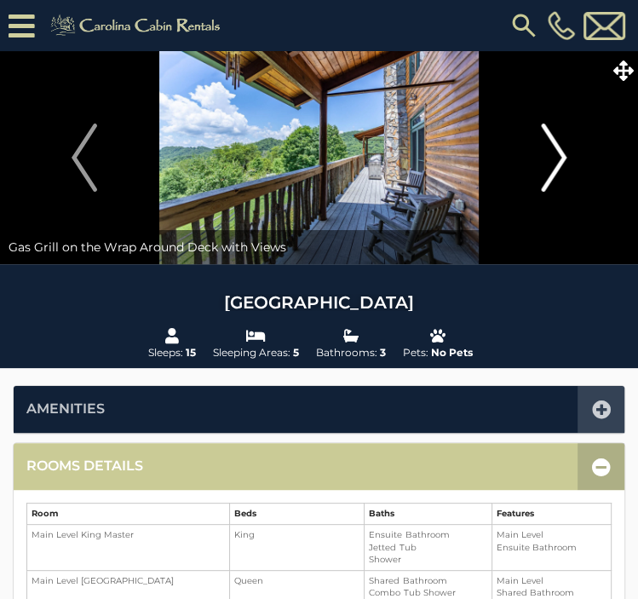
click at [533, 157] on button "Next" at bounding box center [554, 157] width 152 height 213
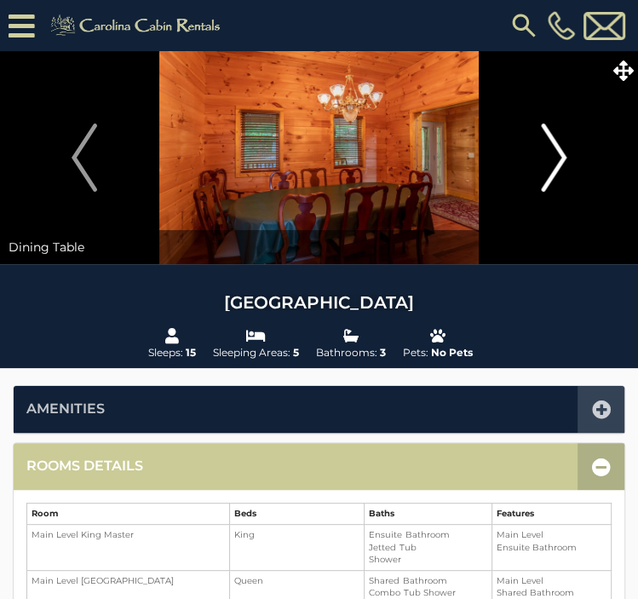
click at [533, 157] on button "Next" at bounding box center [554, 157] width 152 height 213
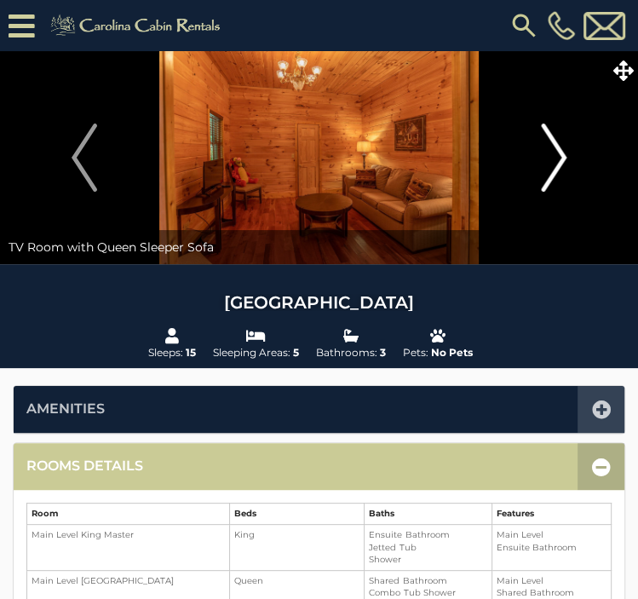
click at [533, 157] on button "Next" at bounding box center [554, 157] width 152 height 213
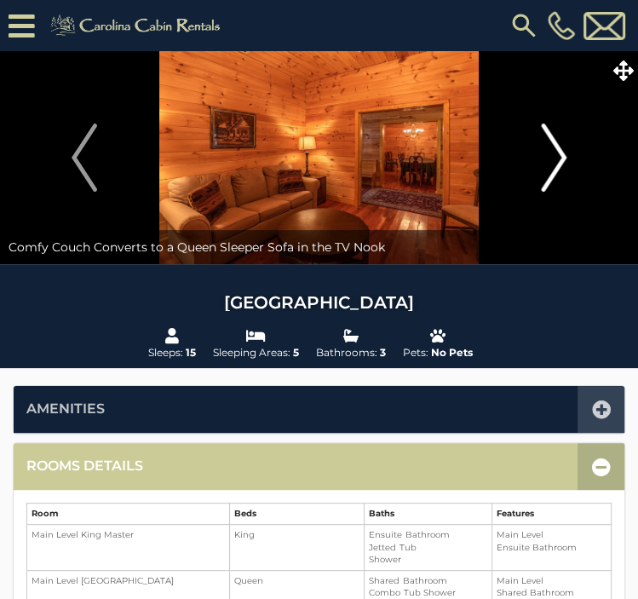
click at [533, 157] on button "Next" at bounding box center [554, 157] width 152 height 213
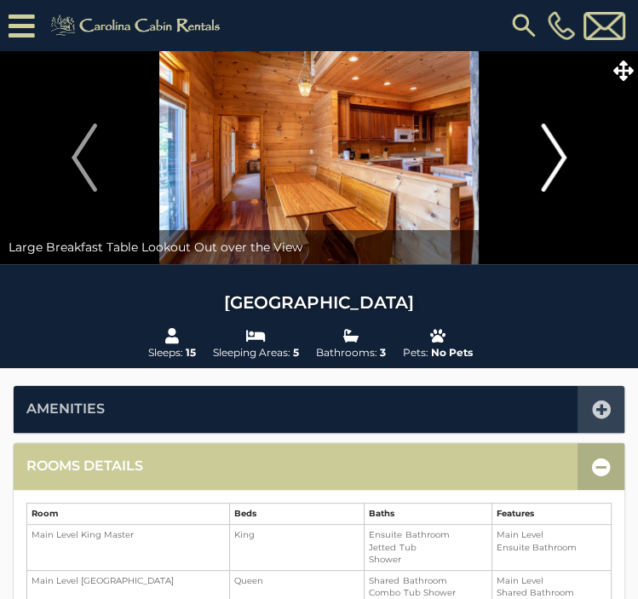
click at [533, 157] on button "Next" at bounding box center [554, 157] width 152 height 213
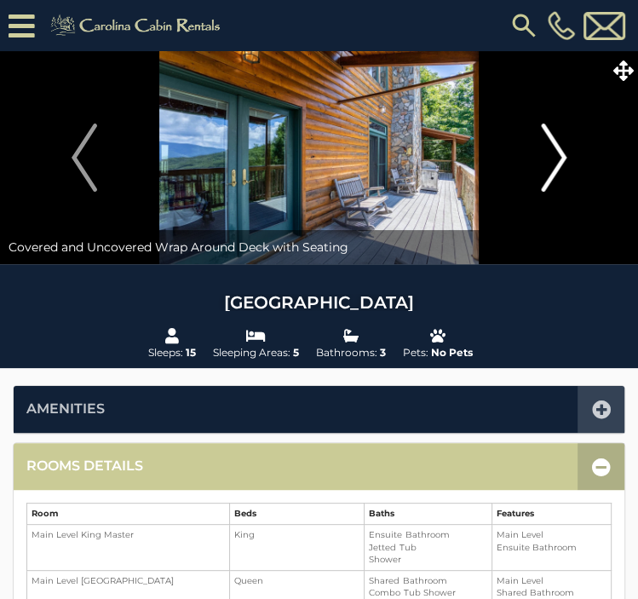
click at [533, 157] on button "Next" at bounding box center [554, 157] width 152 height 213
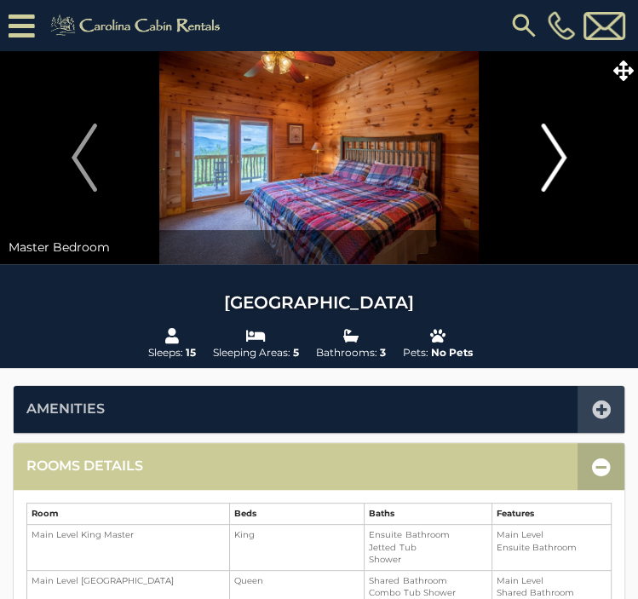
click at [533, 157] on button "Next" at bounding box center [554, 157] width 152 height 213
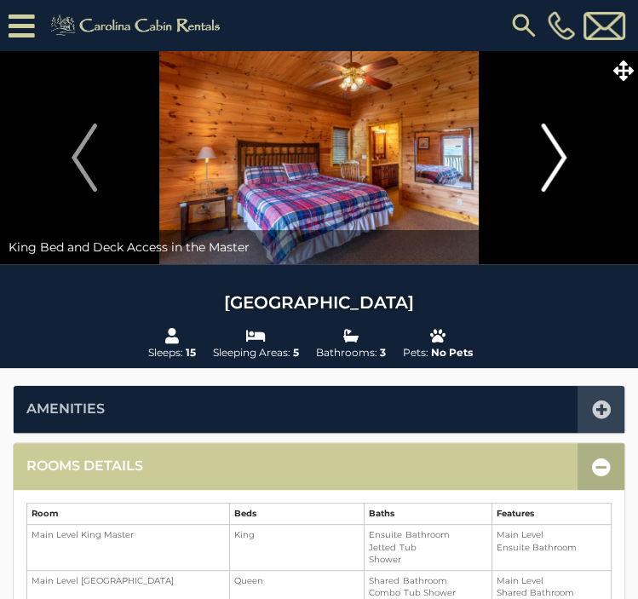
click at [533, 157] on button "Next" at bounding box center [554, 157] width 152 height 213
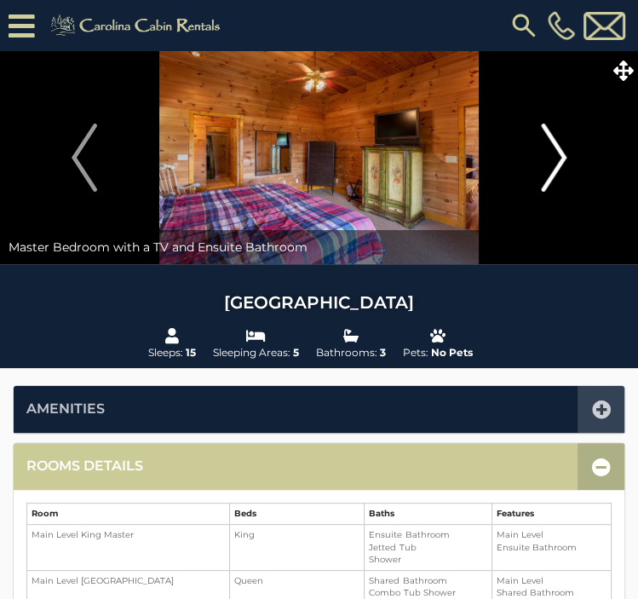
click at [533, 157] on button "Next" at bounding box center [554, 157] width 152 height 213
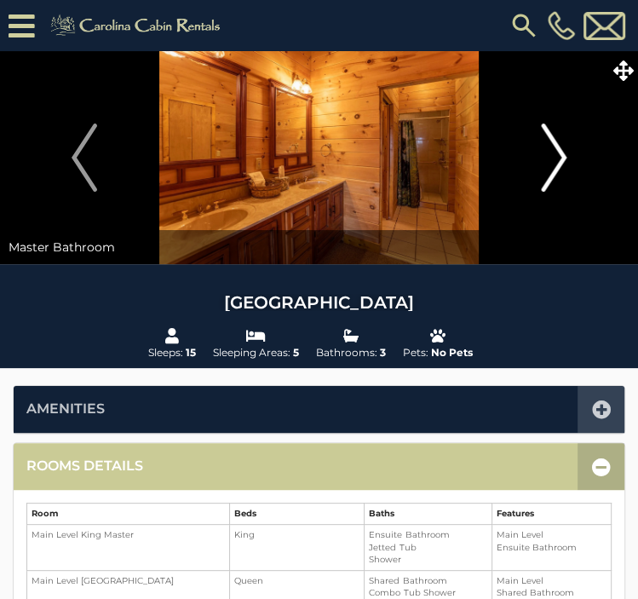
click at [533, 157] on button "Next" at bounding box center [554, 157] width 152 height 213
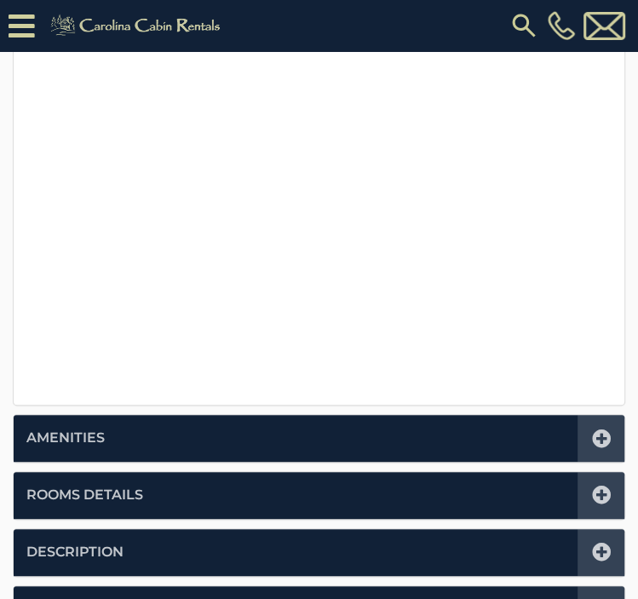
scroll to position [479, 0]
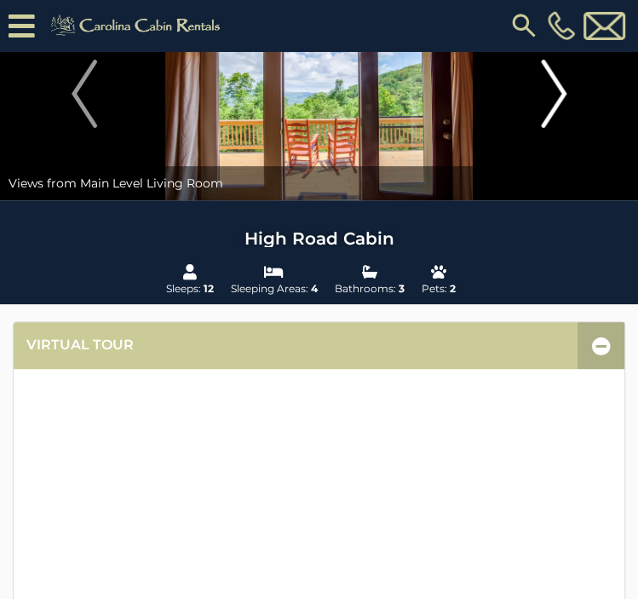
scroll to position [95, 0]
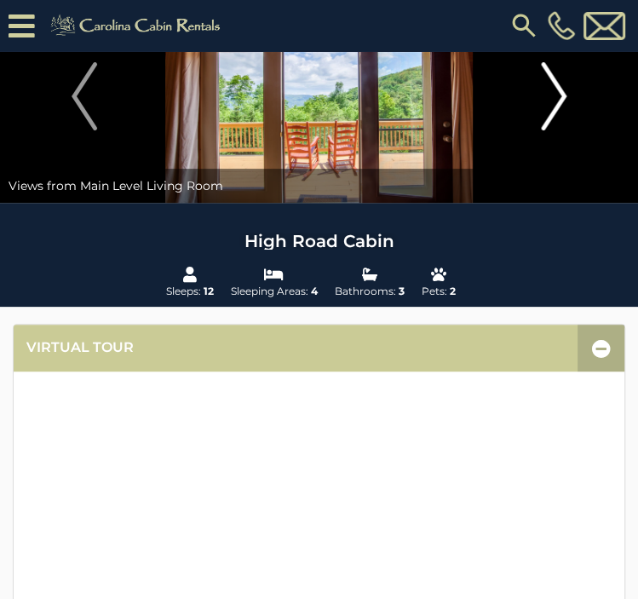
click at [552, 109] on img "Next" at bounding box center [554, 96] width 26 height 68
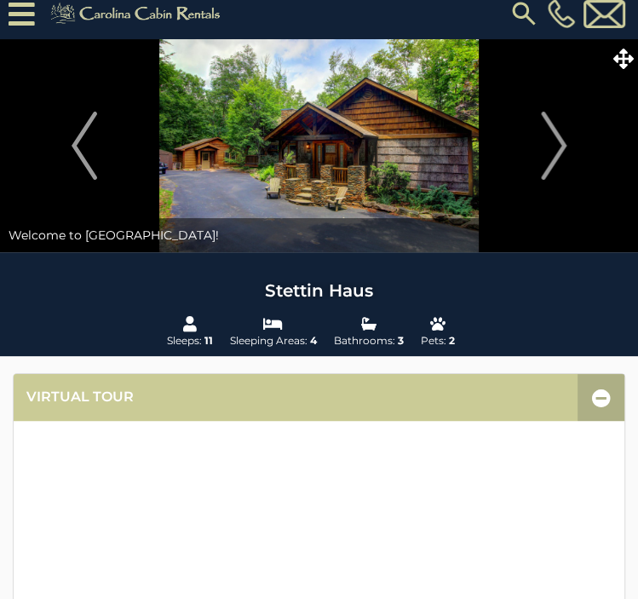
scroll to position [9, 0]
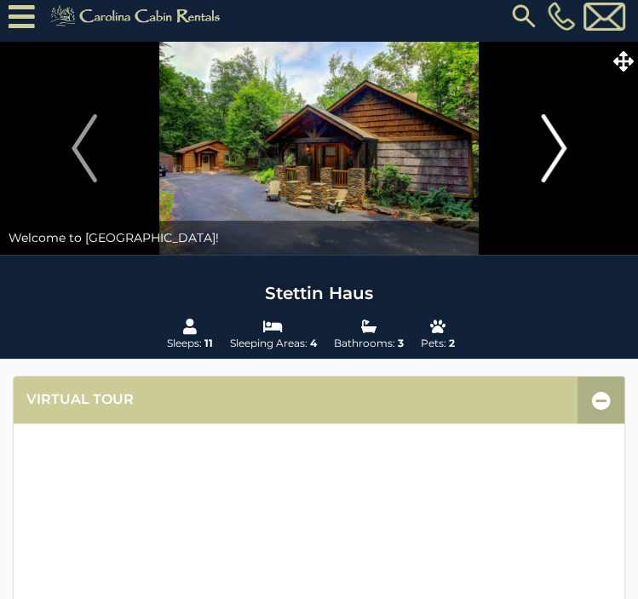
click at [563, 142] on img "Next" at bounding box center [554, 148] width 26 height 68
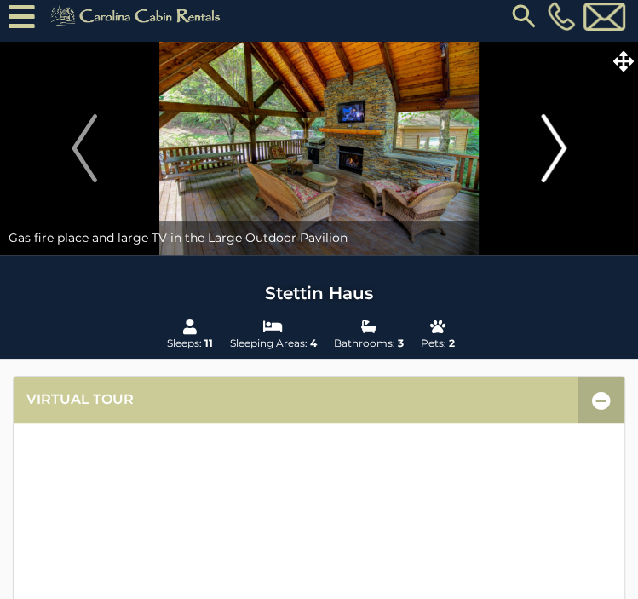
click at [563, 142] on img "Next" at bounding box center [554, 148] width 26 height 68
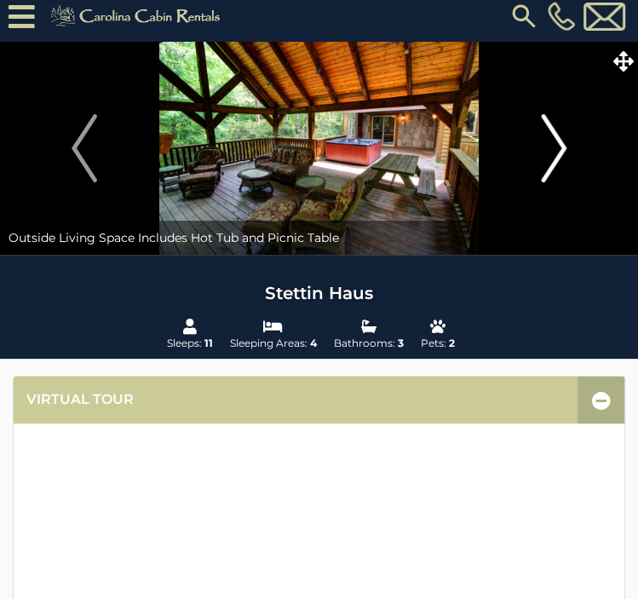
click at [563, 142] on img "Next" at bounding box center [554, 148] width 26 height 68
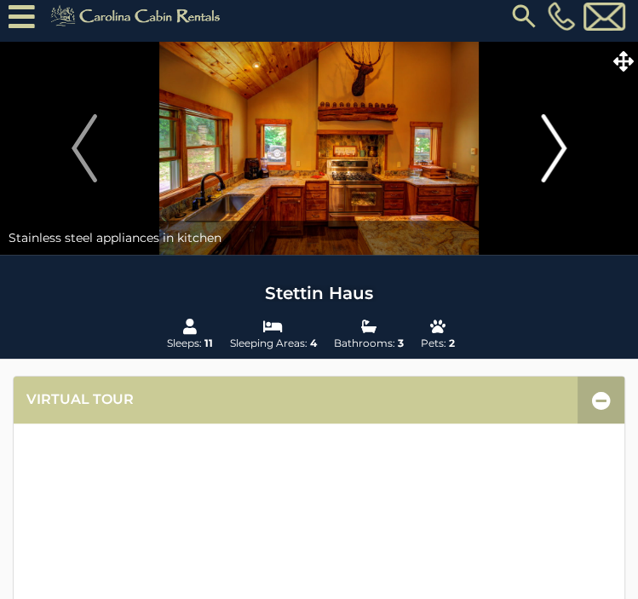
click at [563, 142] on img "Next" at bounding box center [554, 148] width 26 height 68
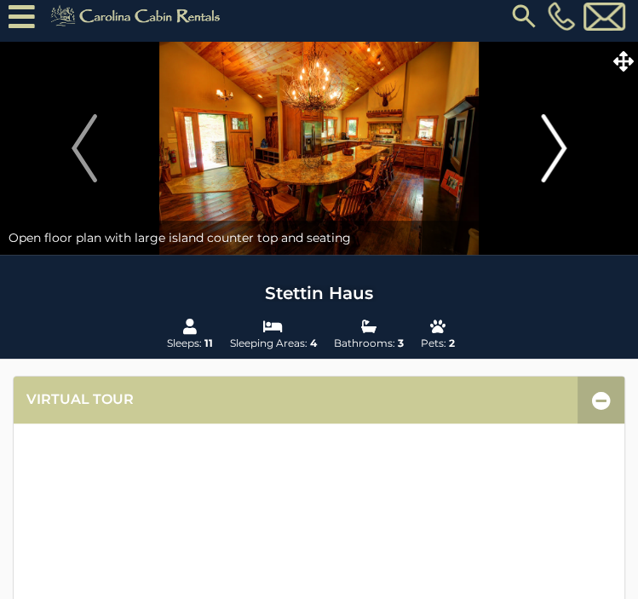
click at [563, 142] on img "Next" at bounding box center [554, 148] width 26 height 68
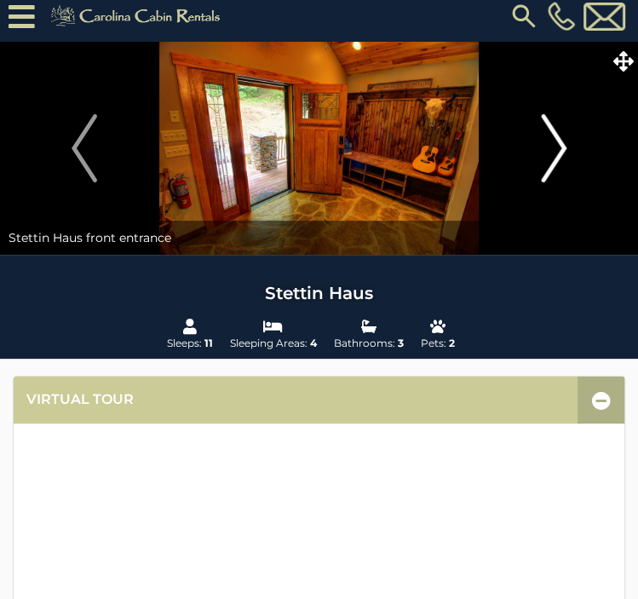
click at [563, 142] on img "Next" at bounding box center [554, 148] width 26 height 68
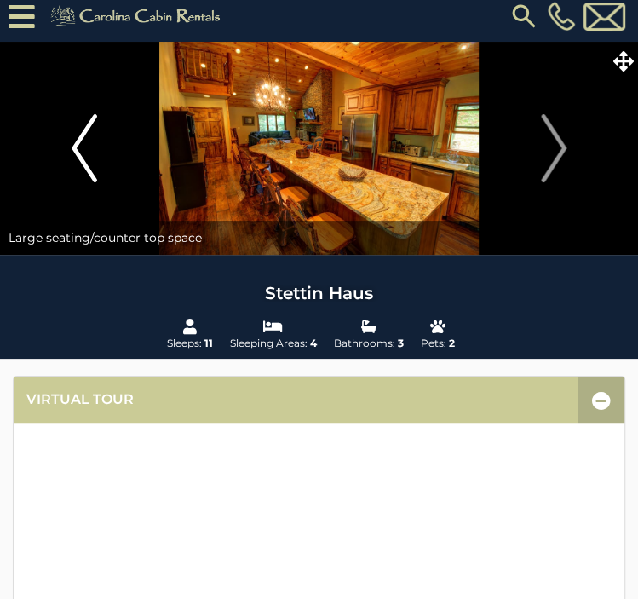
click at [82, 157] on img "Previous" at bounding box center [85, 148] width 26 height 68
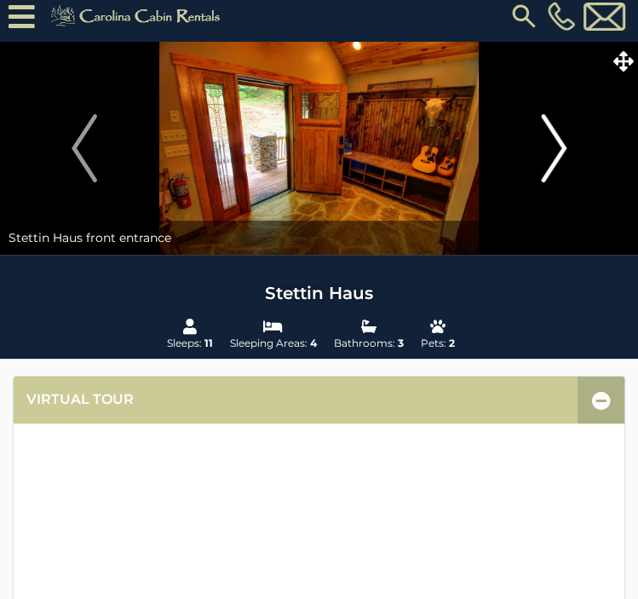
click at [556, 135] on img "Next" at bounding box center [554, 148] width 26 height 68
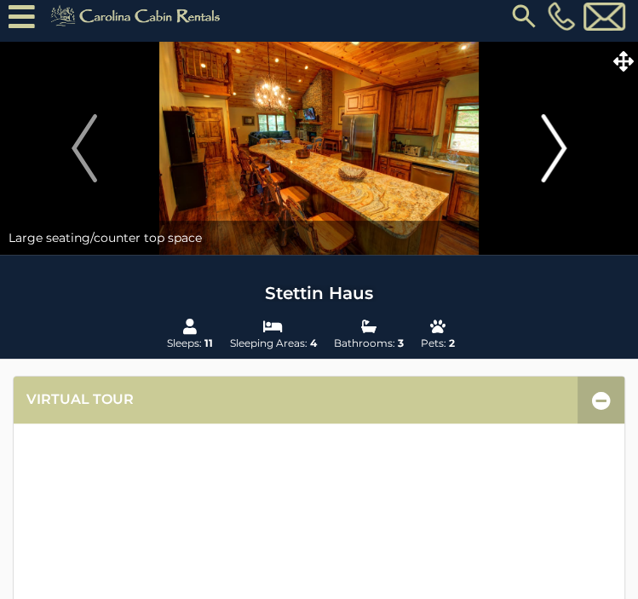
click at [556, 135] on img "Next" at bounding box center [554, 148] width 26 height 68
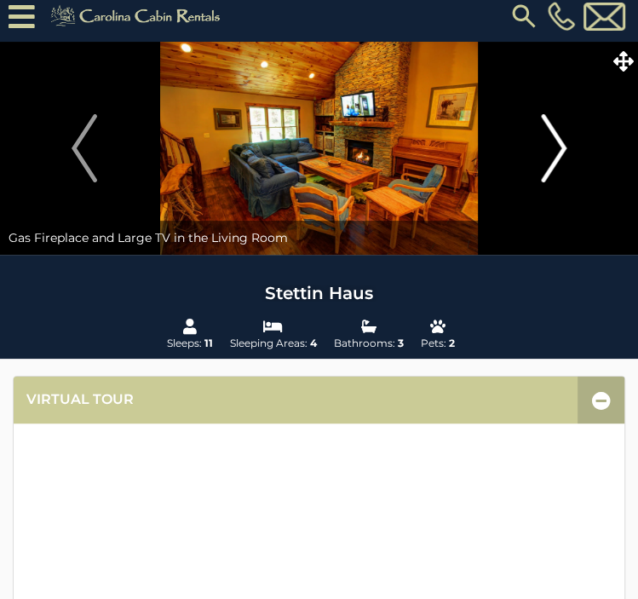
click at [561, 130] on img "Next" at bounding box center [554, 148] width 26 height 68
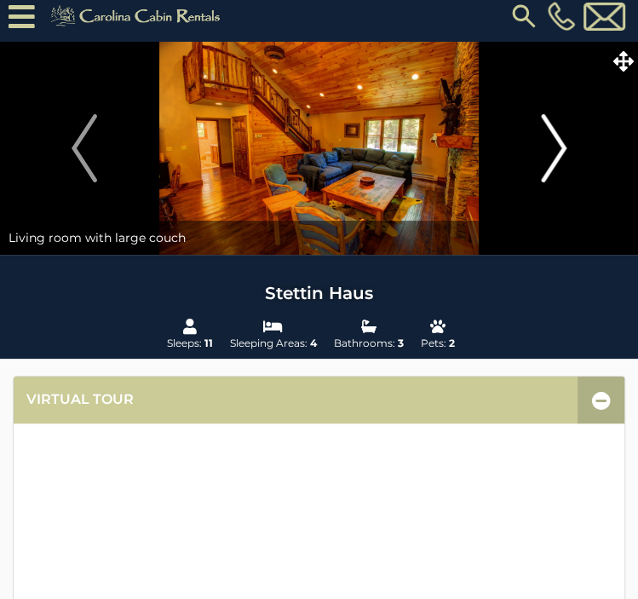
click at [561, 130] on img "Next" at bounding box center [554, 148] width 26 height 68
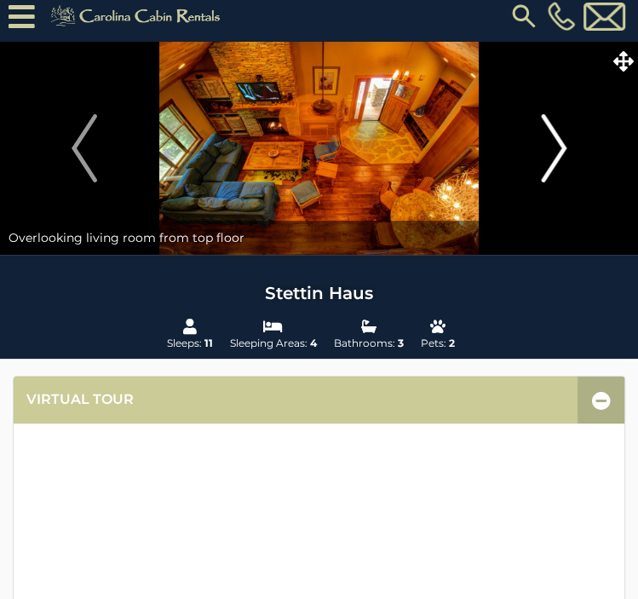
click at [561, 130] on img "Next" at bounding box center [554, 148] width 26 height 68
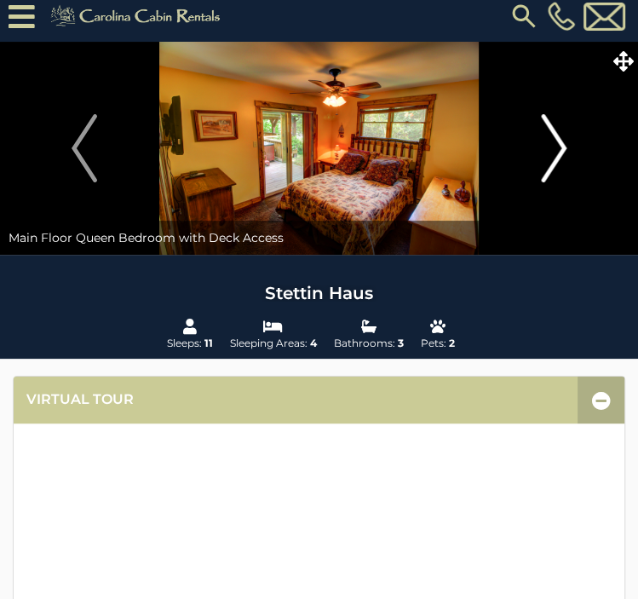
click at [563, 133] on img "Next" at bounding box center [554, 148] width 26 height 68
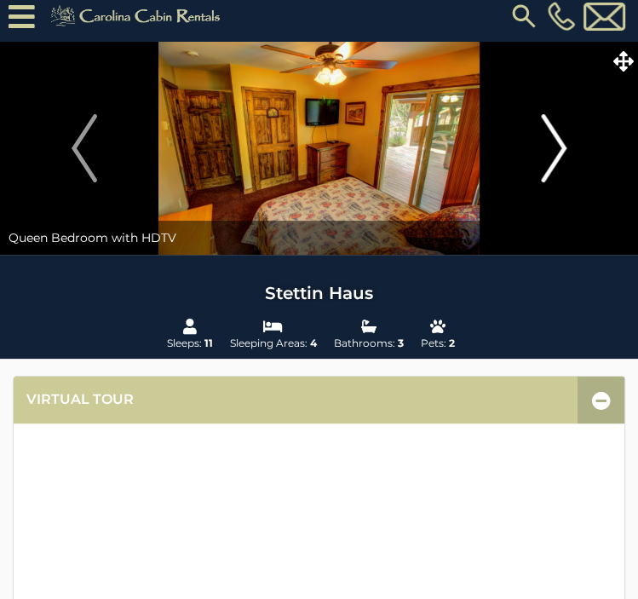
click at [565, 136] on img "Next" at bounding box center [554, 148] width 26 height 68
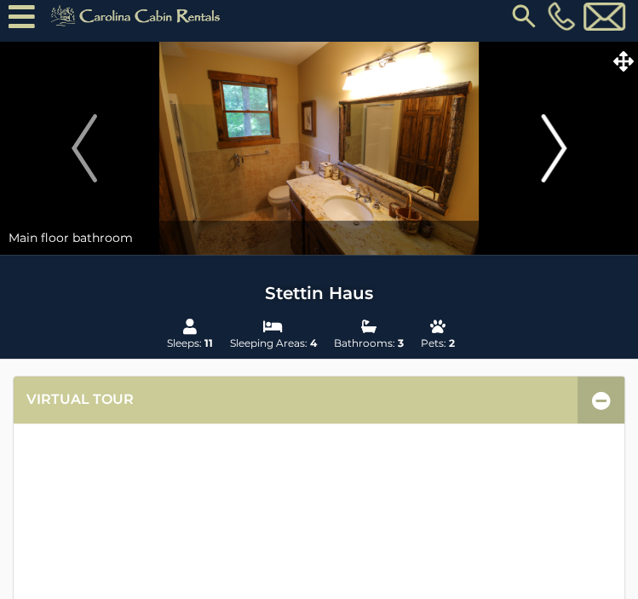
click at [567, 137] on button "Next" at bounding box center [554, 148] width 152 height 213
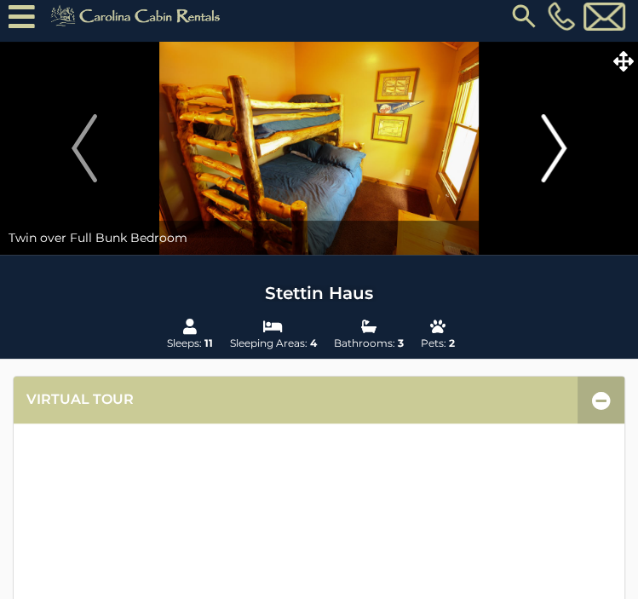
click at [570, 139] on button "Next" at bounding box center [554, 148] width 152 height 213
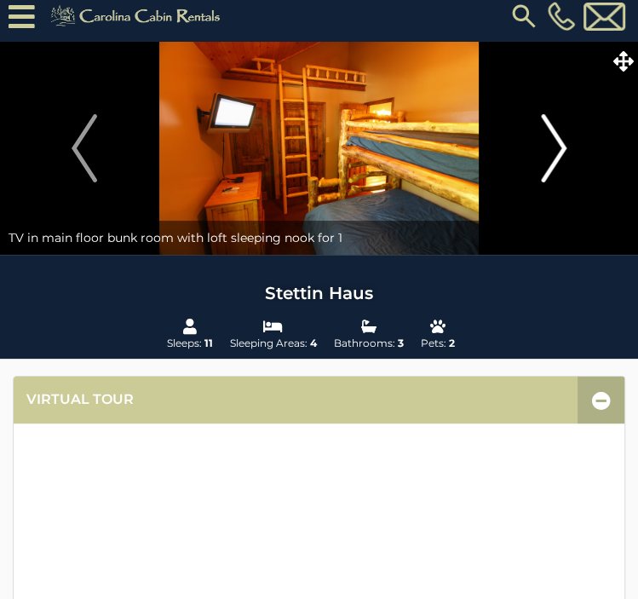
click at [570, 139] on button "Next" at bounding box center [554, 148] width 152 height 213
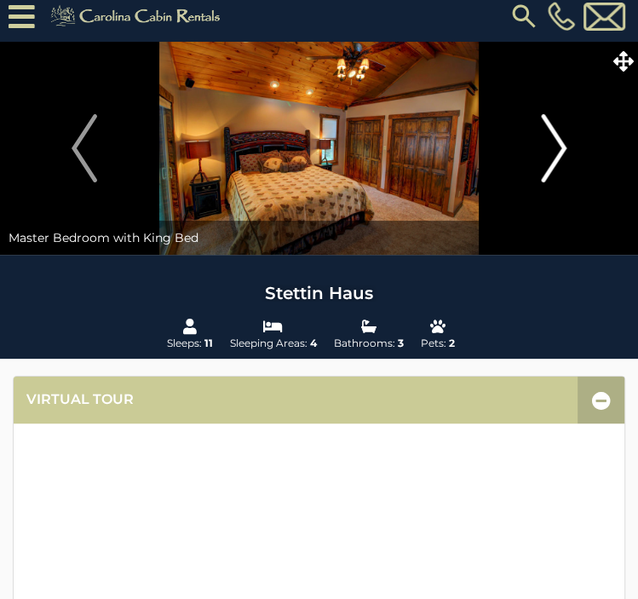
click at [570, 139] on button "Next" at bounding box center [554, 148] width 152 height 213
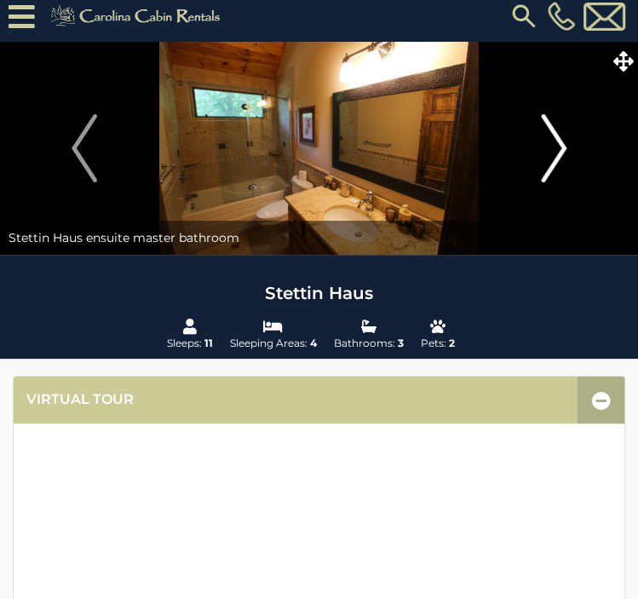
click at [570, 139] on button "Next" at bounding box center [554, 148] width 152 height 213
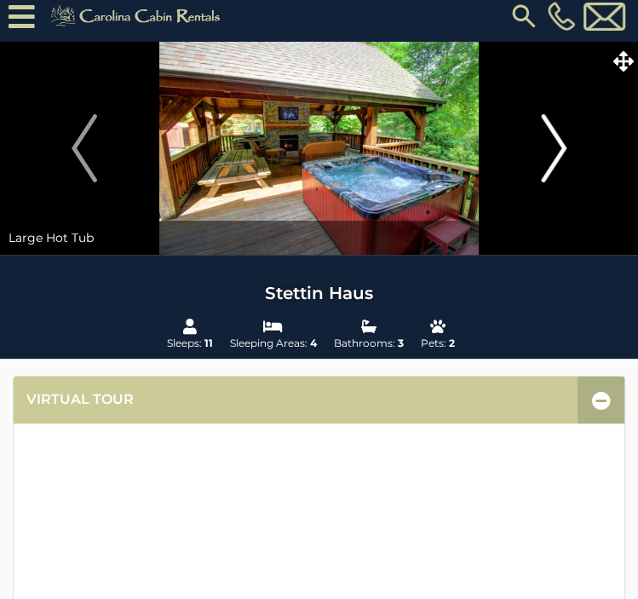
click at [570, 139] on button "Next" at bounding box center [554, 148] width 152 height 213
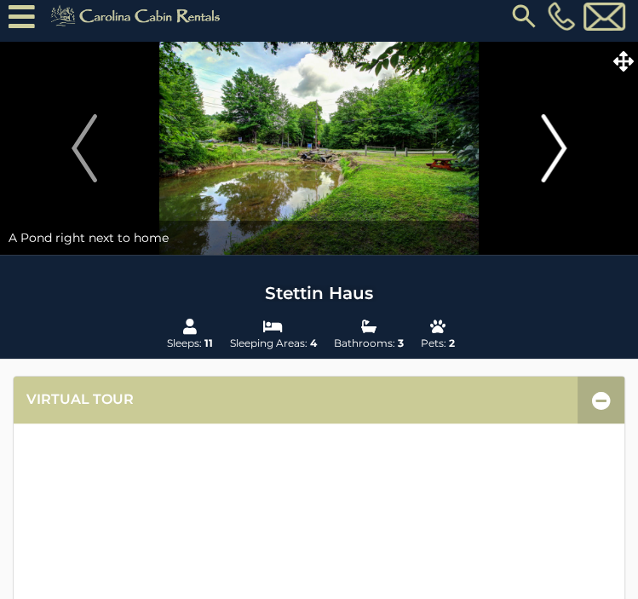
click at [570, 139] on button "Next" at bounding box center [554, 148] width 152 height 213
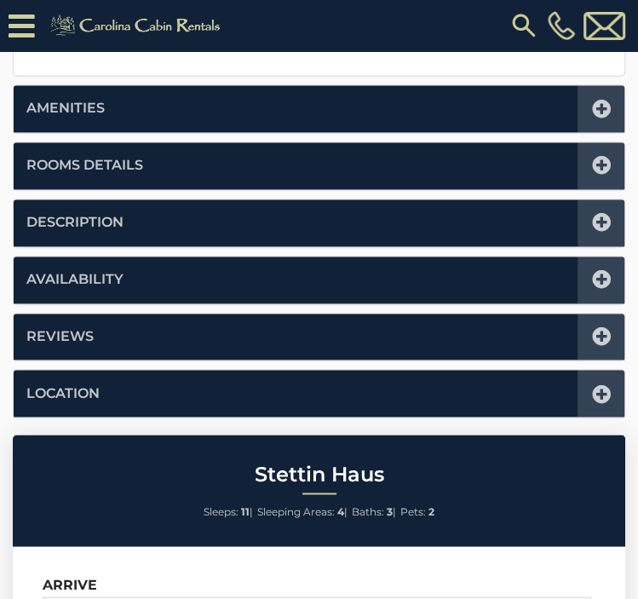
scroll to position [1245, 0]
click at [601, 156] on icon at bounding box center [601, 165] width 19 height 19
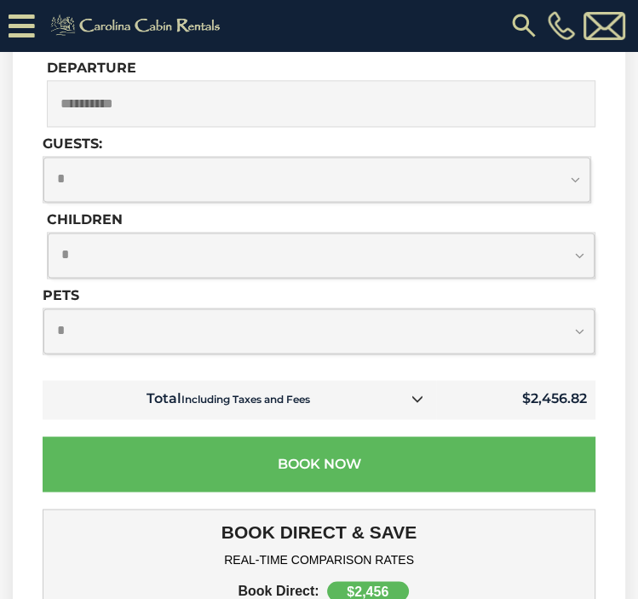
scroll to position [419, 0]
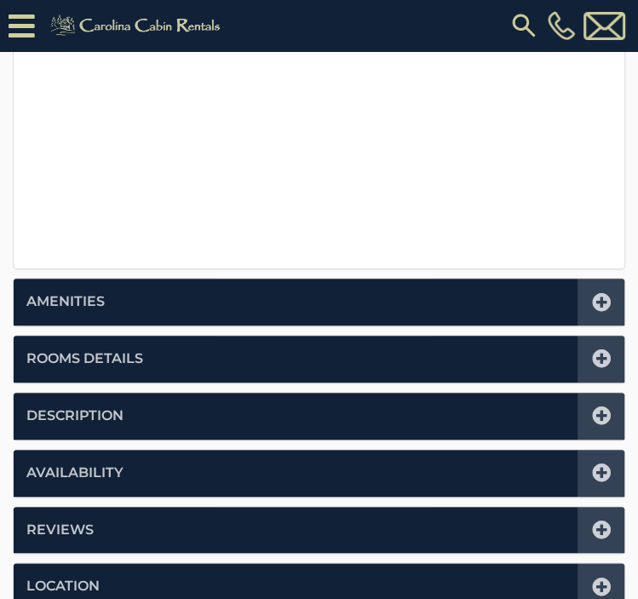
scroll to position [676, 0]
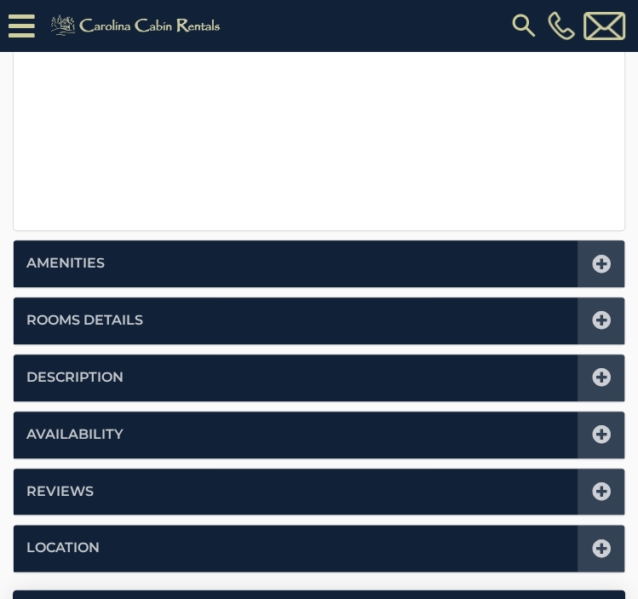
click at [601, 320] on icon at bounding box center [601, 320] width 19 height 19
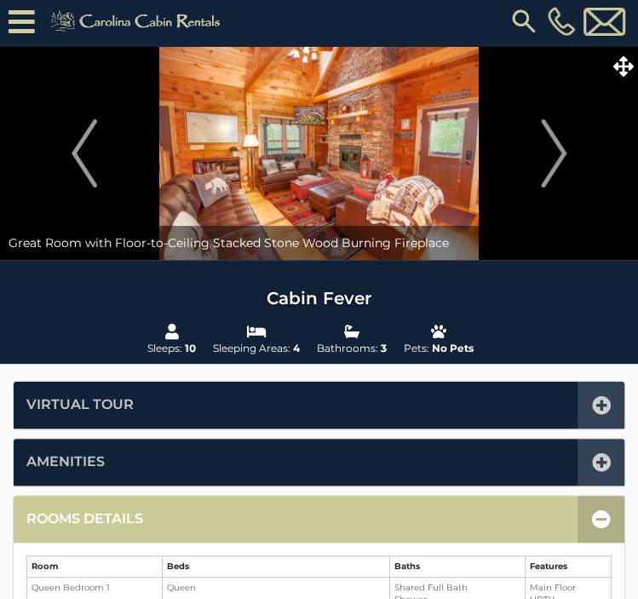
scroll to position [0, 0]
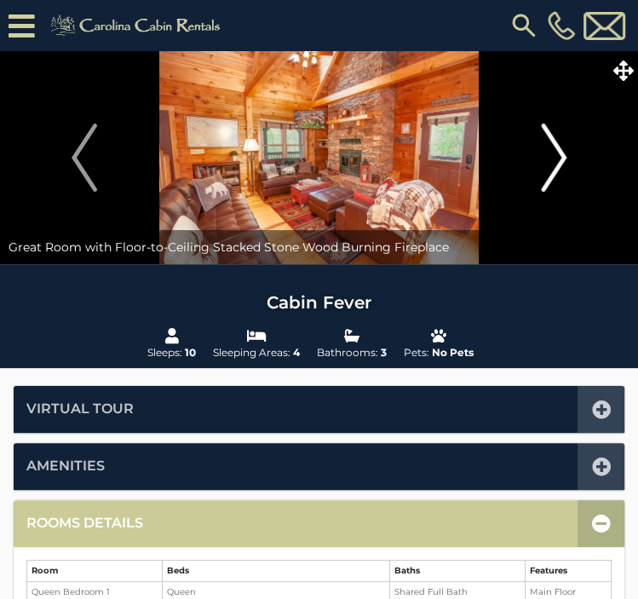
click at [561, 146] on img "Next" at bounding box center [554, 158] width 26 height 68
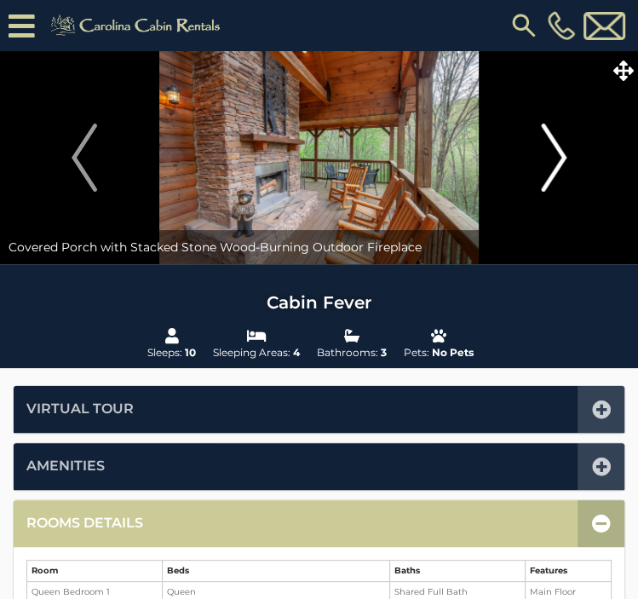
click at [561, 146] on img "Next" at bounding box center [554, 158] width 26 height 68
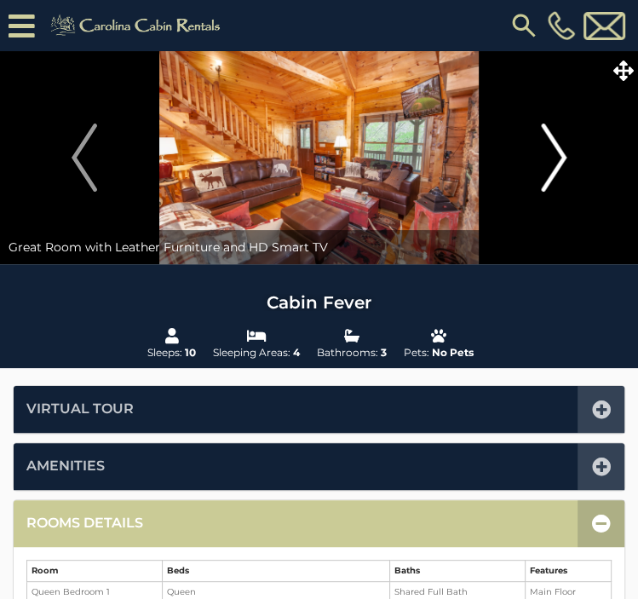
click at [561, 146] on img "Next" at bounding box center [554, 158] width 26 height 68
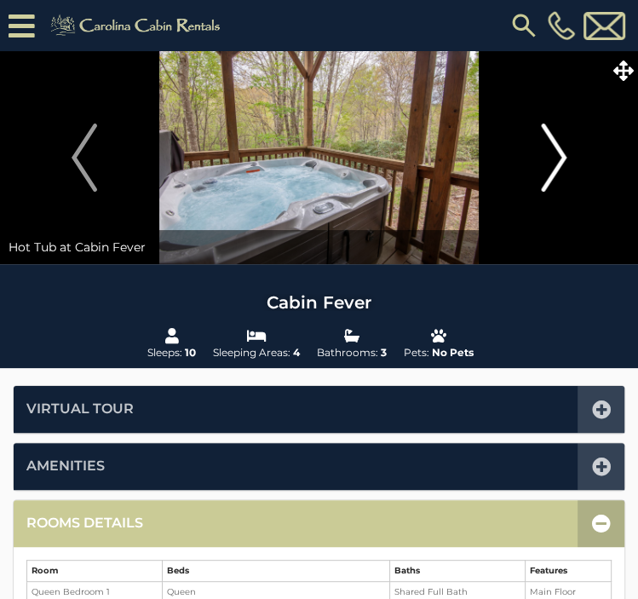
click at [561, 146] on img "Next" at bounding box center [554, 158] width 26 height 68
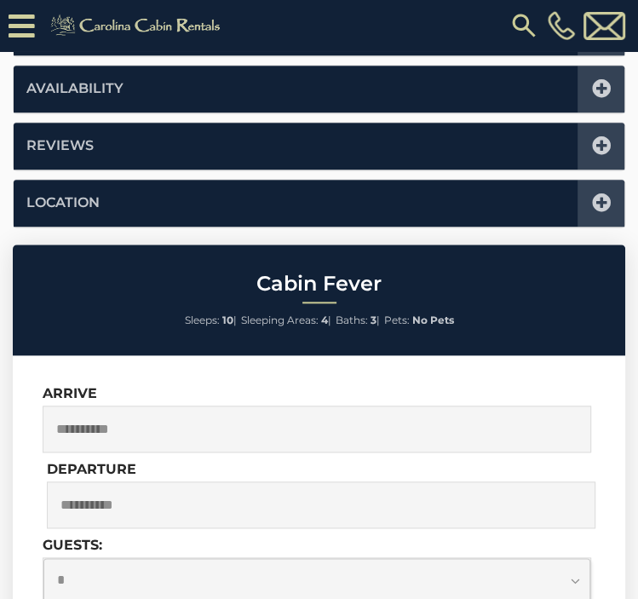
scroll to position [820, 0]
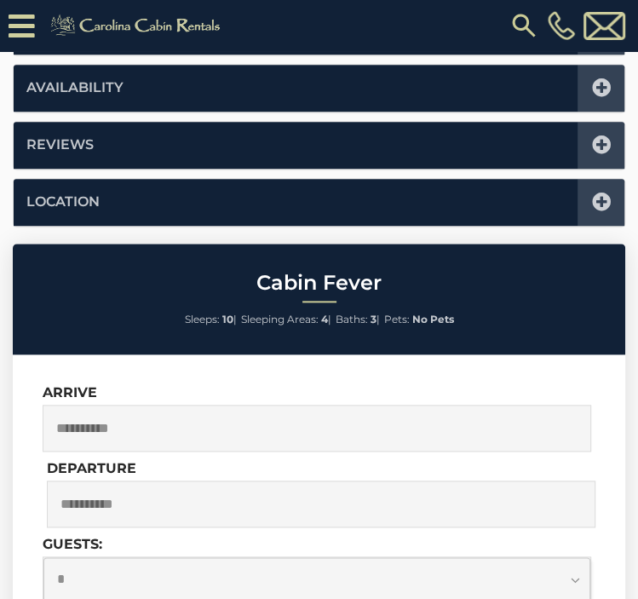
click at [593, 193] on icon at bounding box center [601, 202] width 19 height 19
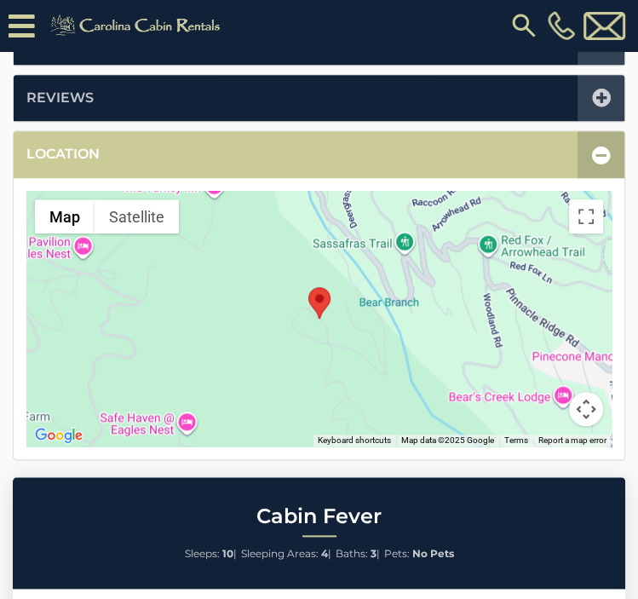
scroll to position [632, 0]
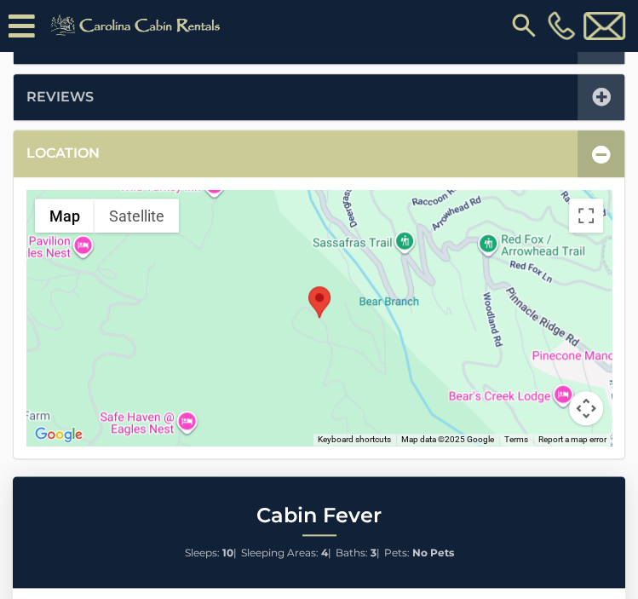
click at [583, 396] on button "Map camera controls" at bounding box center [586, 408] width 34 height 34
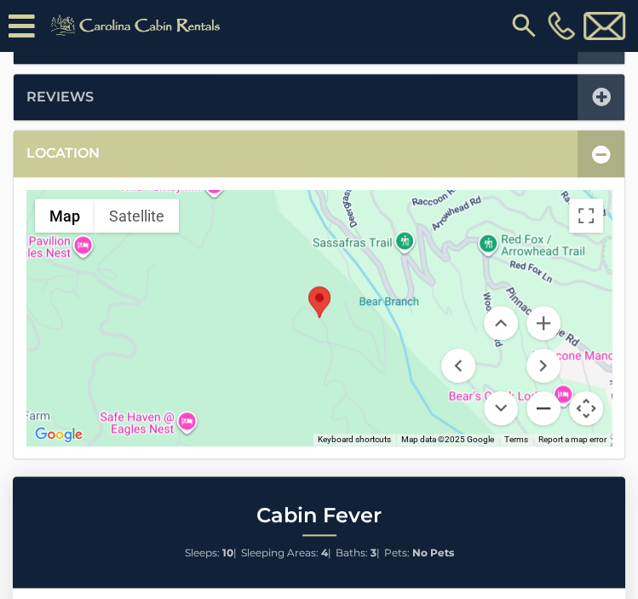
click at [542, 402] on button "Zoom out" at bounding box center [544, 408] width 34 height 34
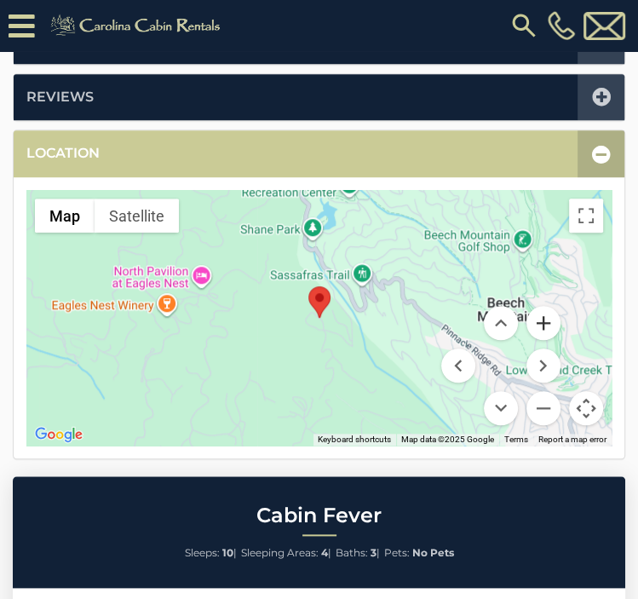
click at [540, 322] on button "Zoom in" at bounding box center [544, 323] width 34 height 34
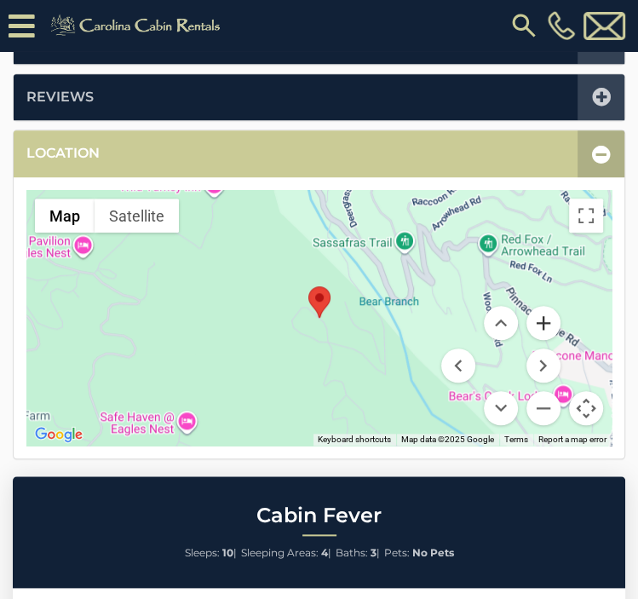
click at [540, 322] on button "Zoom in" at bounding box center [544, 323] width 34 height 34
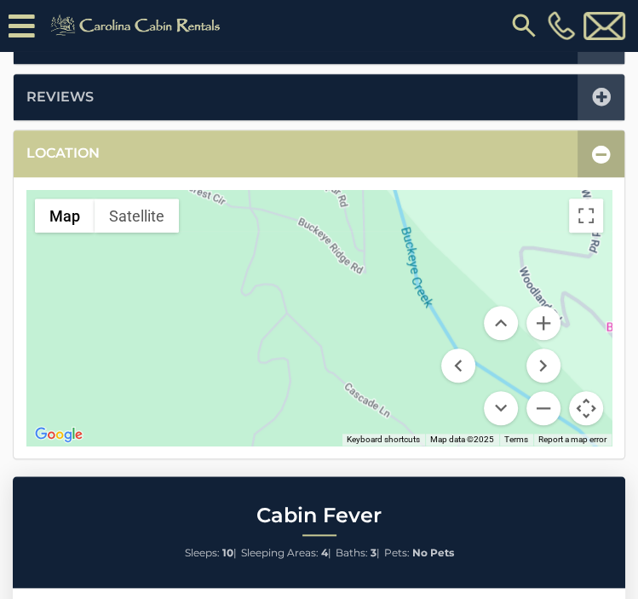
drag, startPoint x: 425, startPoint y: 289, endPoint x: 339, endPoint y: 133, distance: 178.2
click at [339, 133] on div "Location ← Move left → Move right ↑ Move up ↓ Move down + Zoom in - Zoom out Ho…" at bounding box center [319, 295] width 613 height 330
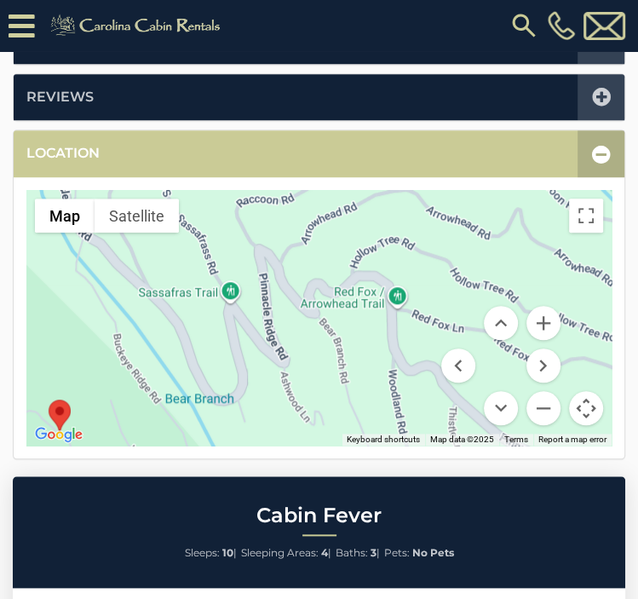
drag, startPoint x: 385, startPoint y: 284, endPoint x: 206, endPoint y: 552, distance: 322.0
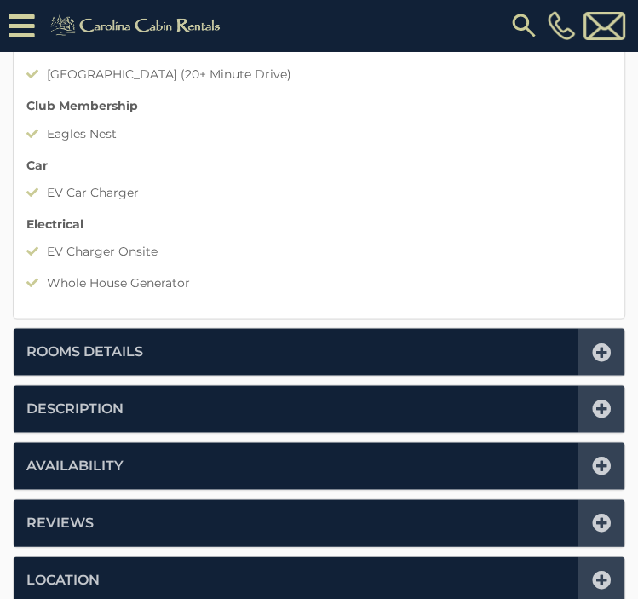
scroll to position [1471, 0]
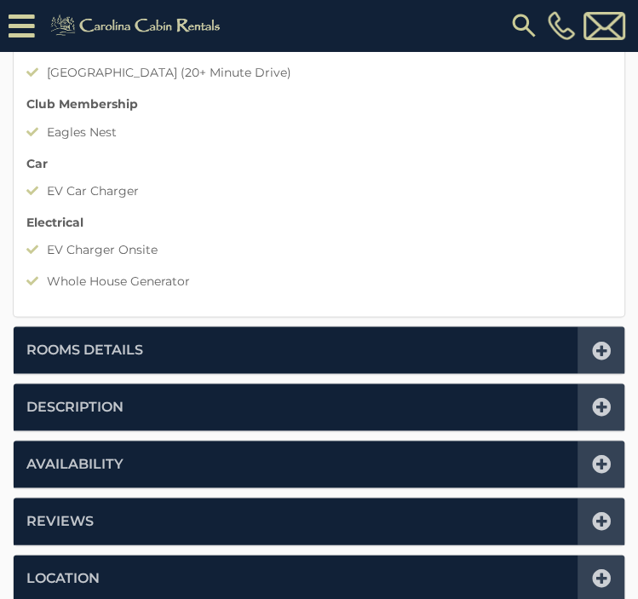
click at [600, 351] on icon at bounding box center [601, 350] width 19 height 19
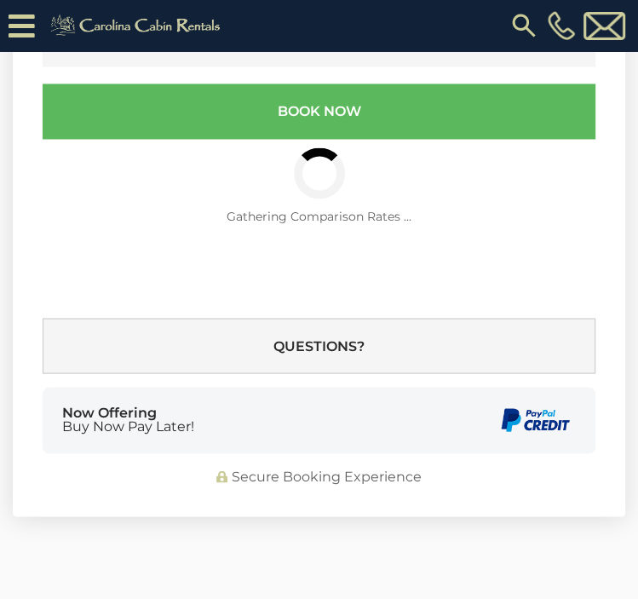
scroll to position [419, 0]
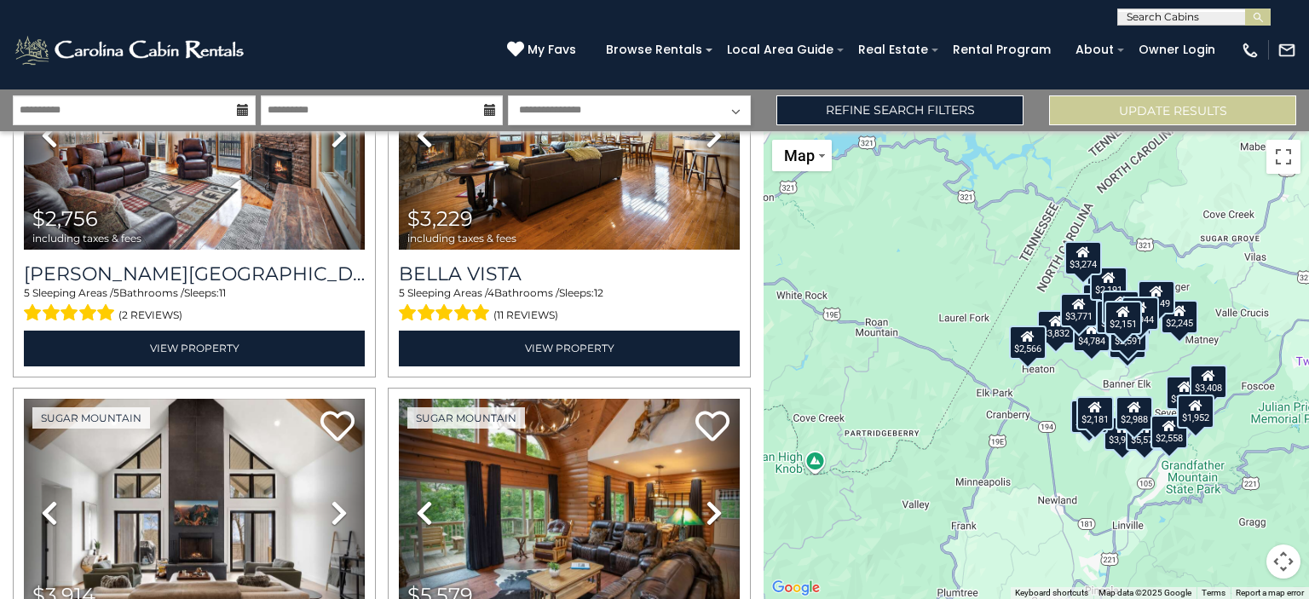
scroll to position [605, 0]
